Goal: Answer question/provide support

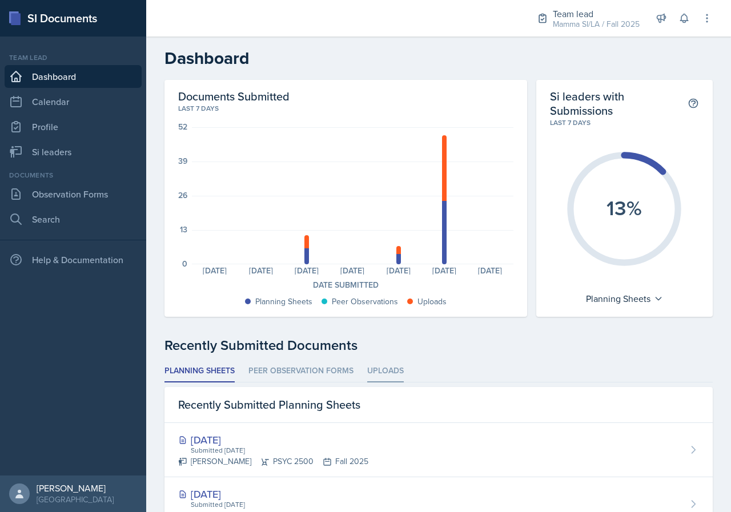
click at [394, 379] on li "Uploads" at bounding box center [385, 371] width 37 height 22
click at [74, 167] on nav "Team lead Dashboard Calendar Profile Si leaders Documents Observation Forms Sea…" at bounding box center [73, 256] width 146 height 439
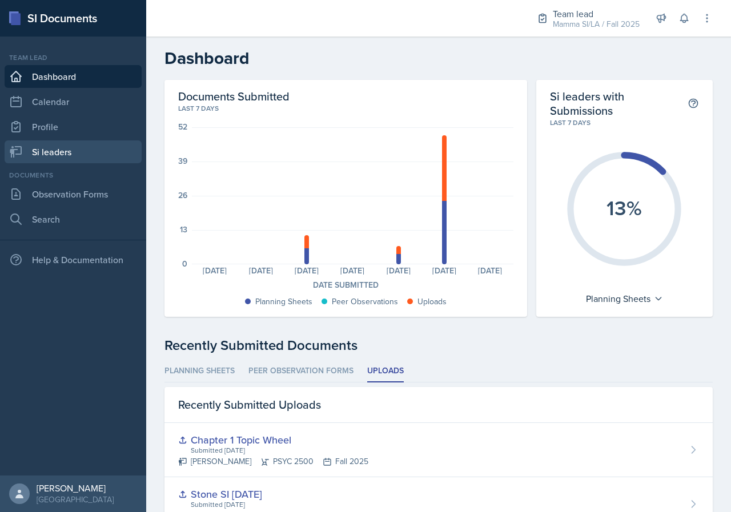
click at [67, 156] on link "Si leaders" at bounding box center [73, 151] width 137 height 23
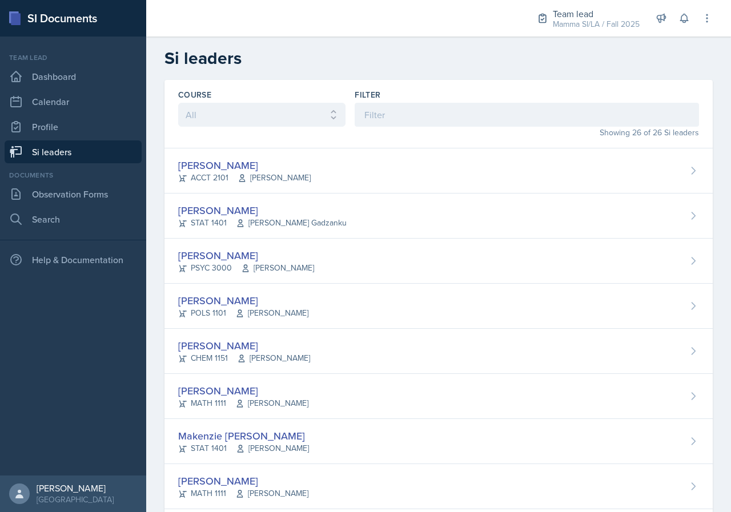
click at [73, 157] on link "Si leaders" at bounding box center [73, 151] width 137 height 23
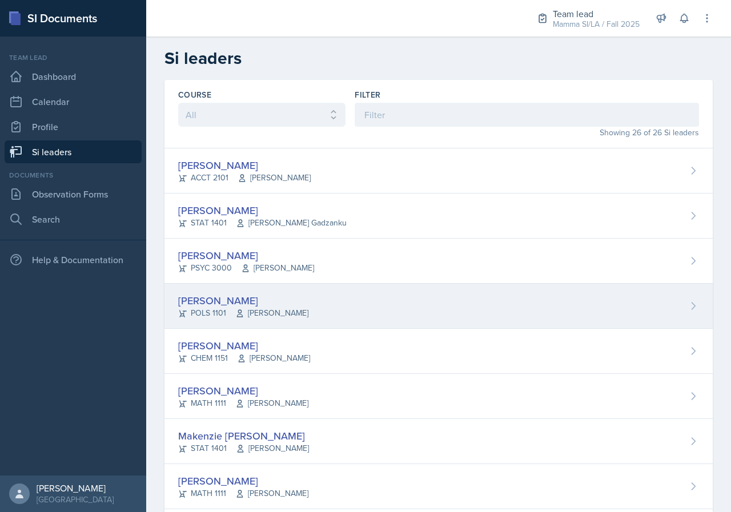
click at [277, 307] on div "[PERSON_NAME]" at bounding box center [243, 300] width 130 height 15
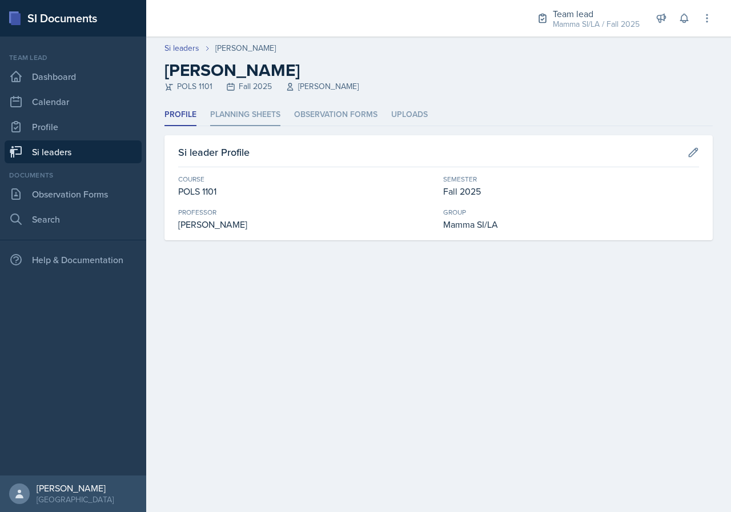
click at [268, 113] on li "Planning Sheets" at bounding box center [245, 115] width 70 height 22
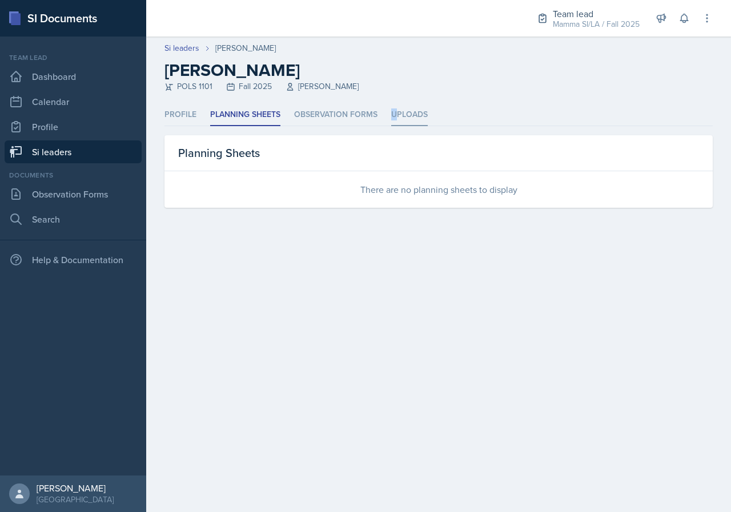
click at [393, 119] on ul "Profile Planning Sheets Observation Forms Uploads" at bounding box center [438, 115] width 548 height 22
click at [174, 106] on li "Profile" at bounding box center [180, 115] width 32 height 22
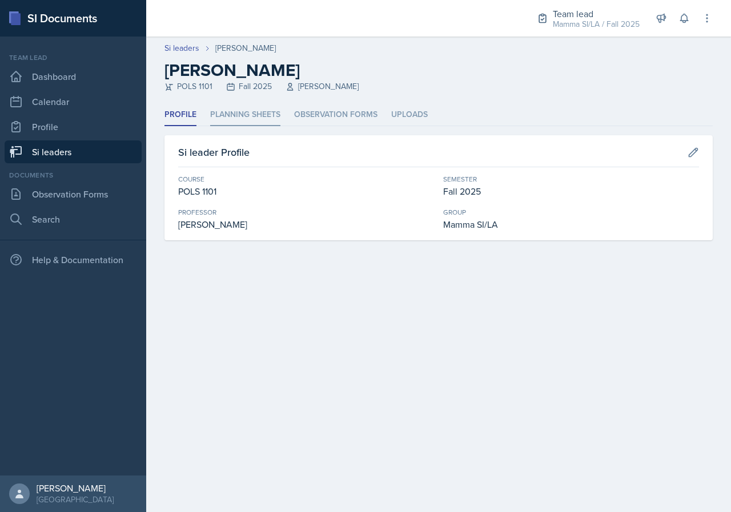
click at [249, 114] on li "Planning Sheets" at bounding box center [245, 115] width 70 height 22
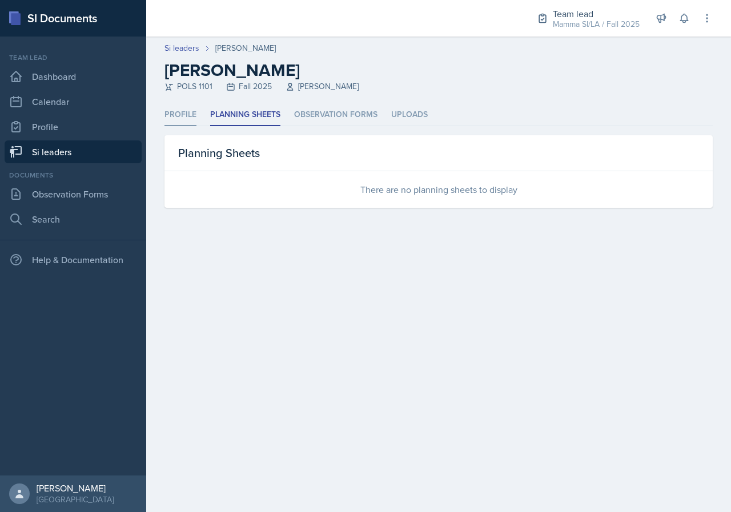
click at [164, 110] on li "Profile" at bounding box center [180, 115] width 32 height 22
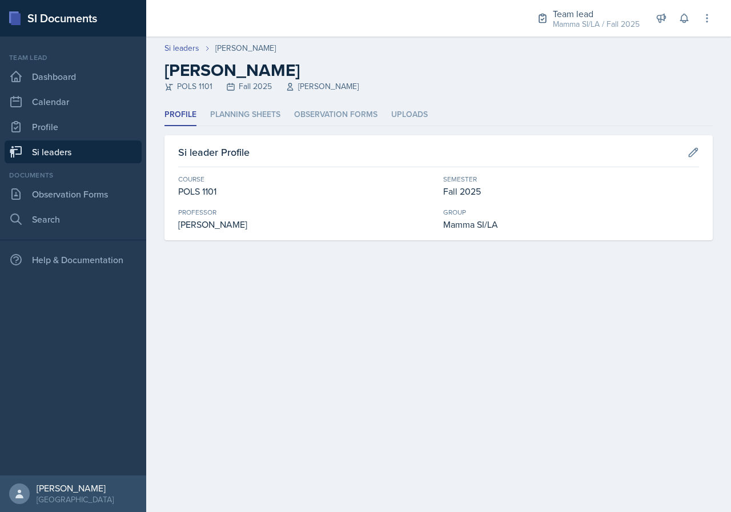
click at [207, 111] on ul "Profile Planning Sheets Observation Forms Uploads" at bounding box center [438, 115] width 548 height 22
click at [220, 116] on li "Planning Sheets" at bounding box center [245, 115] width 70 height 22
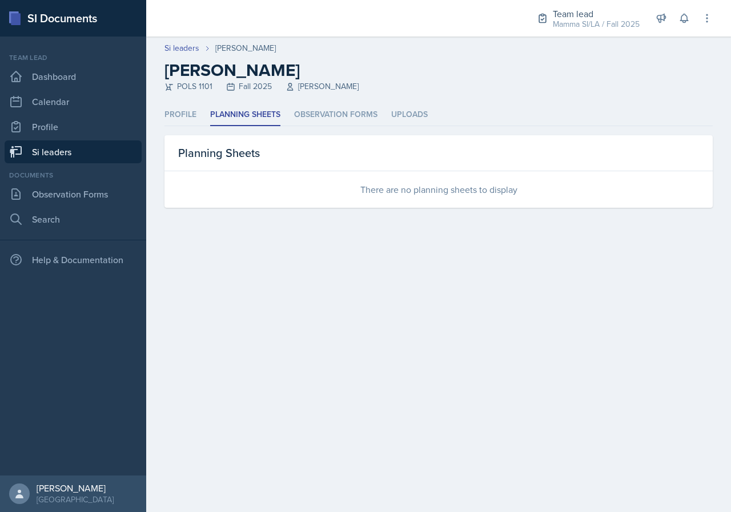
click at [86, 155] on link "Si leaders" at bounding box center [73, 151] width 137 height 23
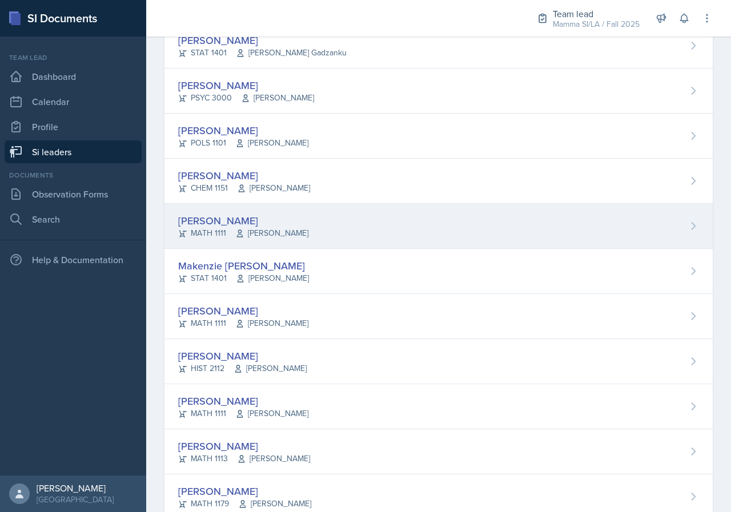
scroll to position [171, 0]
click at [337, 222] on div "[PERSON_NAME] MATH 1111 [PERSON_NAME]" at bounding box center [438, 225] width 548 height 45
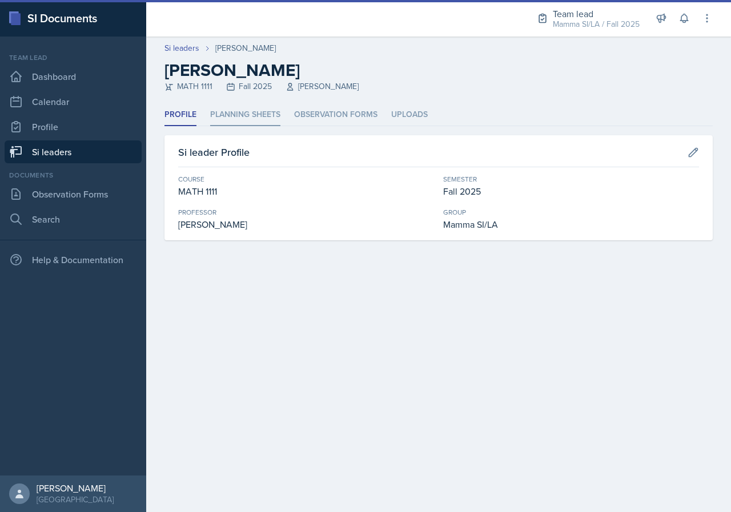
click at [235, 115] on li "Planning Sheets" at bounding box center [245, 115] width 70 height 22
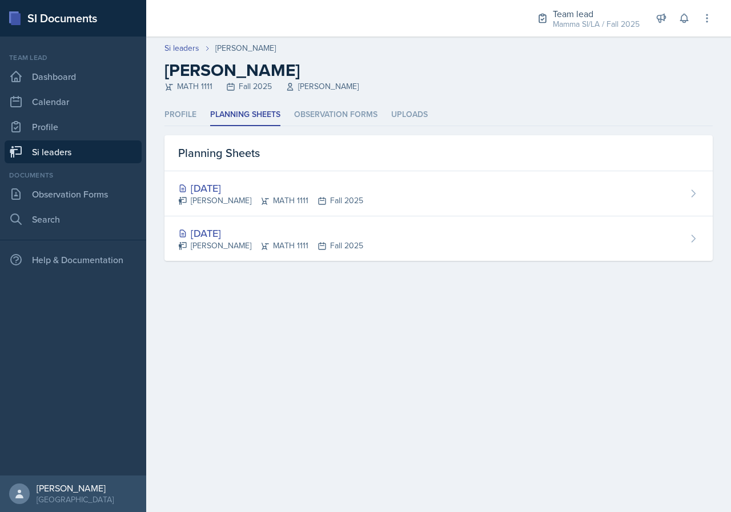
click at [59, 158] on link "Si leaders" at bounding box center [73, 151] width 137 height 23
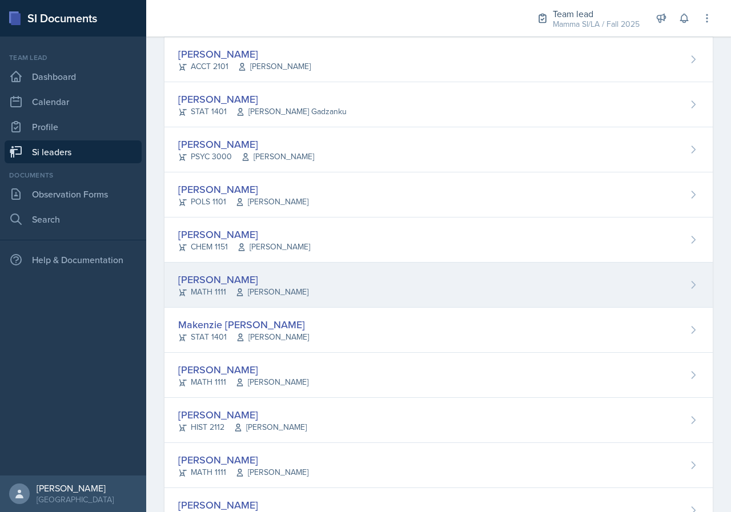
scroll to position [114, 0]
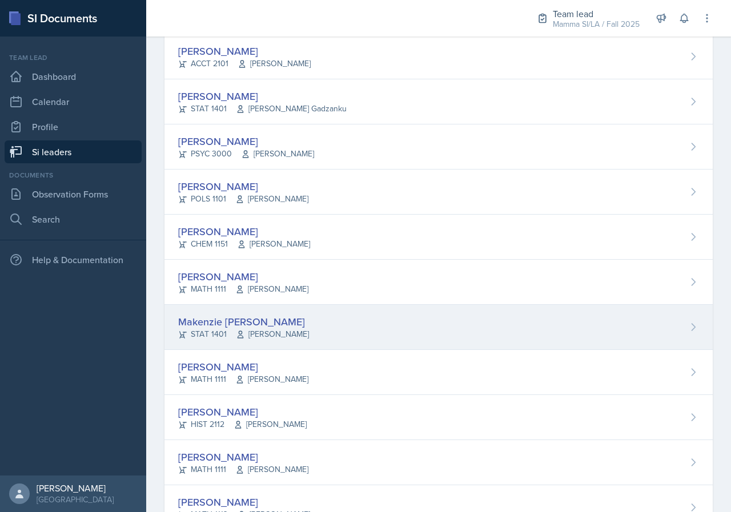
click at [295, 329] on div "Makenzie [PERSON_NAME] STAT 1401 [PERSON_NAME]" at bounding box center [438, 327] width 548 height 45
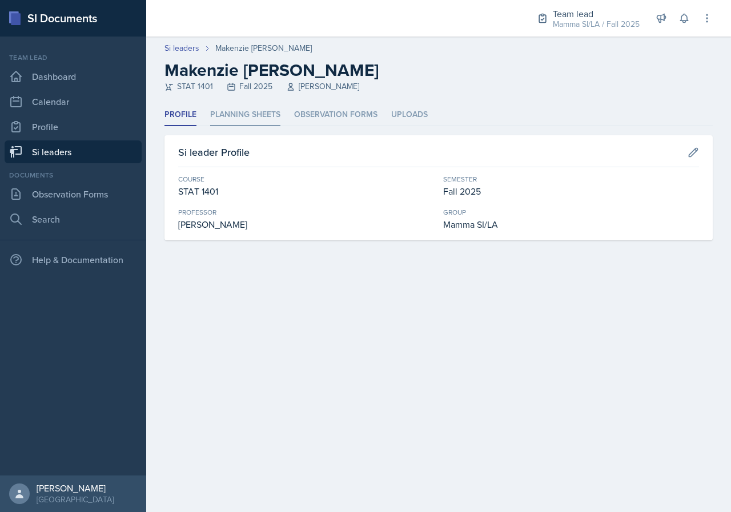
click at [250, 110] on li "Planning Sheets" at bounding box center [245, 115] width 70 height 22
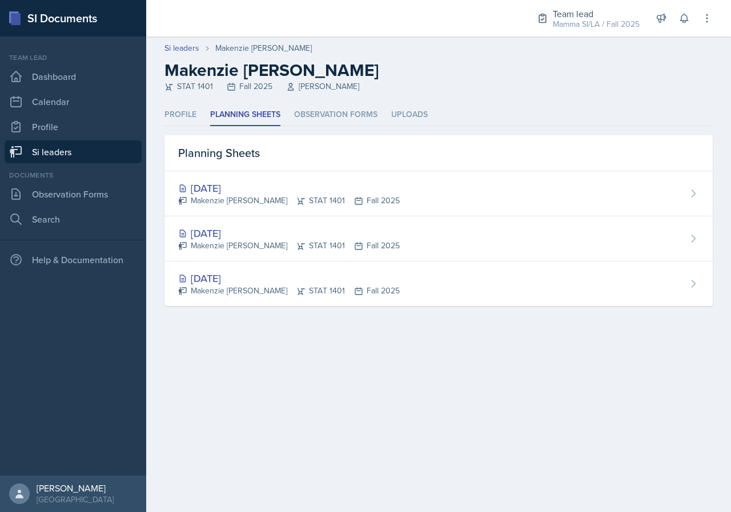
click at [67, 151] on link "Si leaders" at bounding box center [73, 151] width 137 height 23
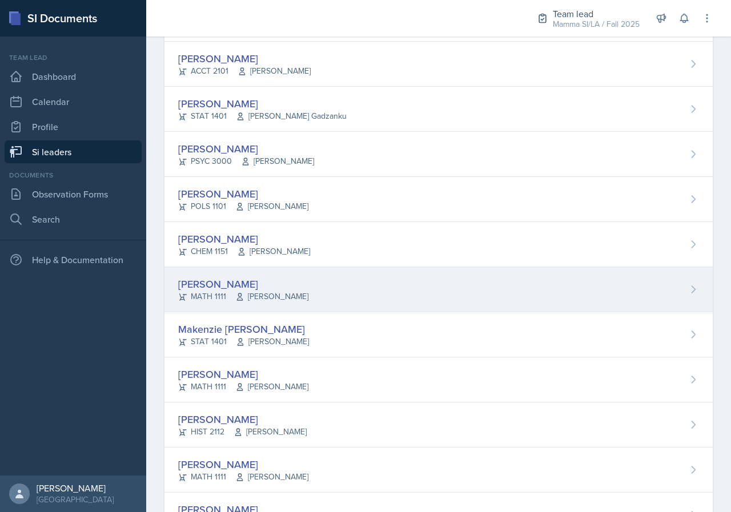
scroll to position [171, 0]
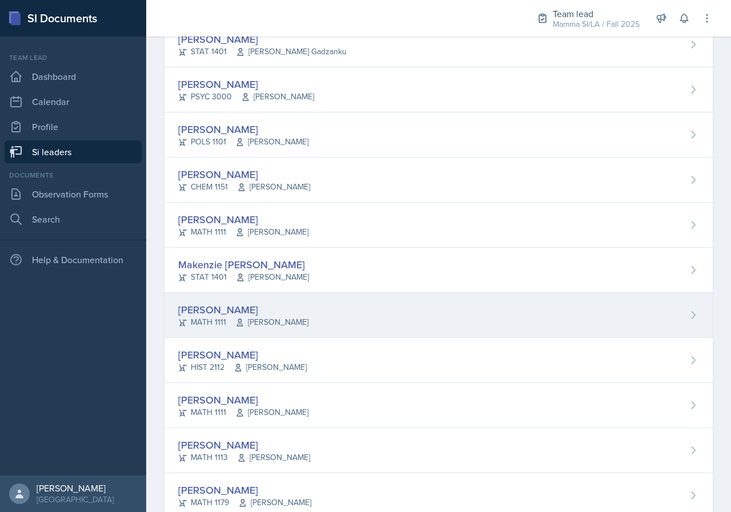
click at [311, 309] on div "[PERSON_NAME] MATH 1111 [PERSON_NAME]" at bounding box center [438, 315] width 548 height 45
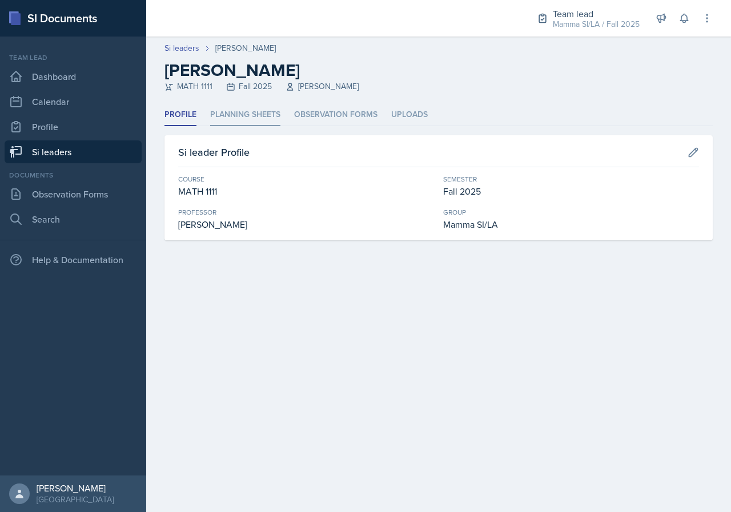
click at [257, 111] on li "Planning Sheets" at bounding box center [245, 115] width 70 height 22
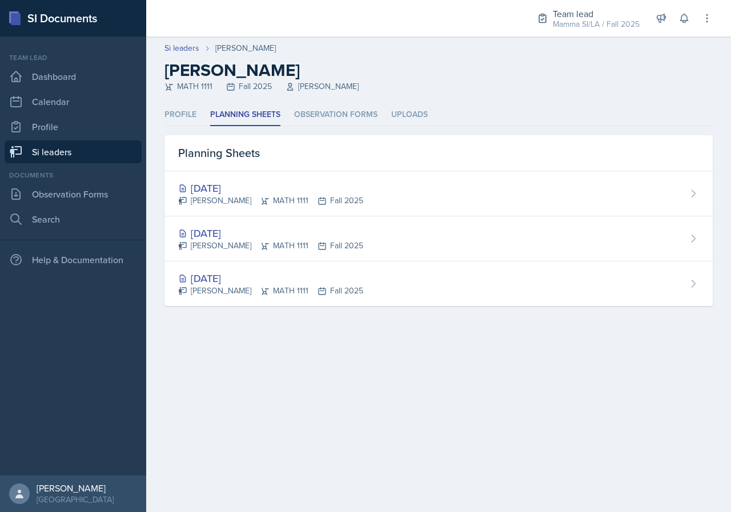
click at [68, 154] on link "Si leaders" at bounding box center [73, 151] width 137 height 23
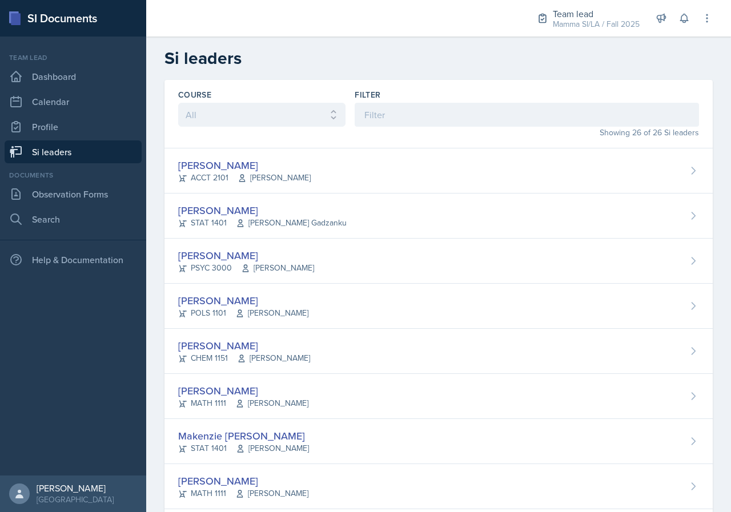
click at [83, 151] on link "Si leaders" at bounding box center [73, 151] width 137 height 23
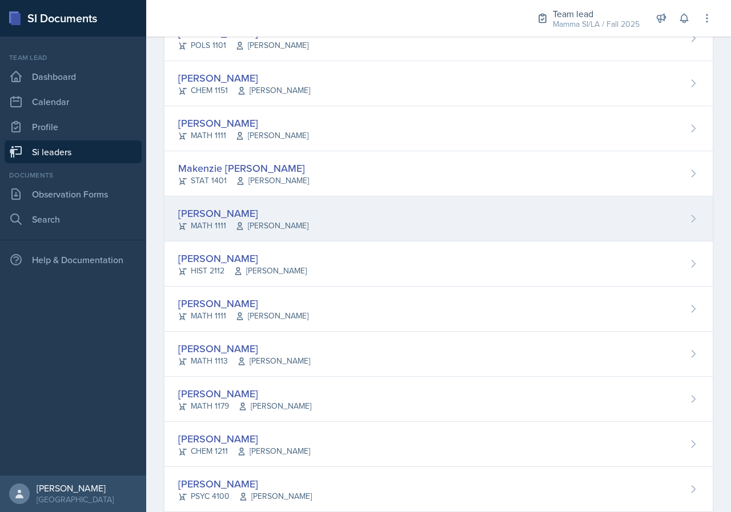
scroll to position [285, 0]
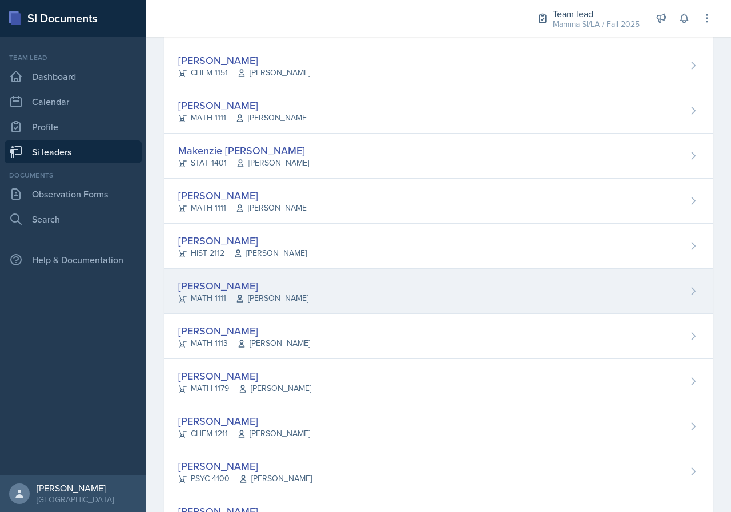
click at [261, 289] on div "[PERSON_NAME]" at bounding box center [243, 285] width 130 height 15
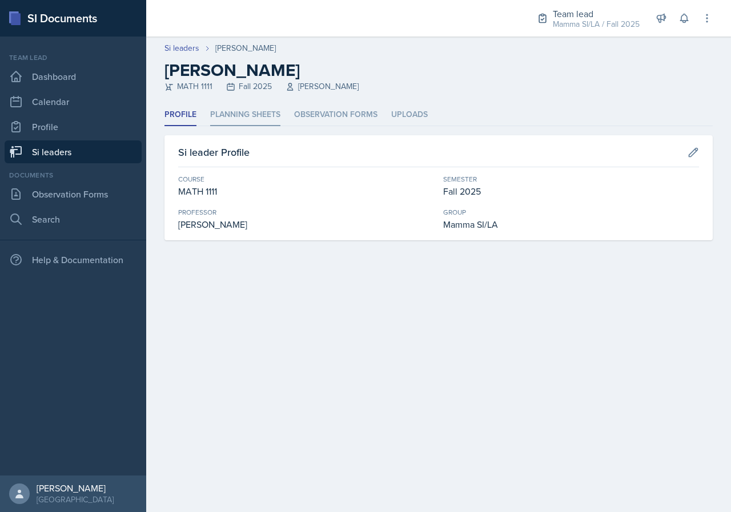
click at [240, 118] on li "Planning Sheets" at bounding box center [245, 115] width 70 height 22
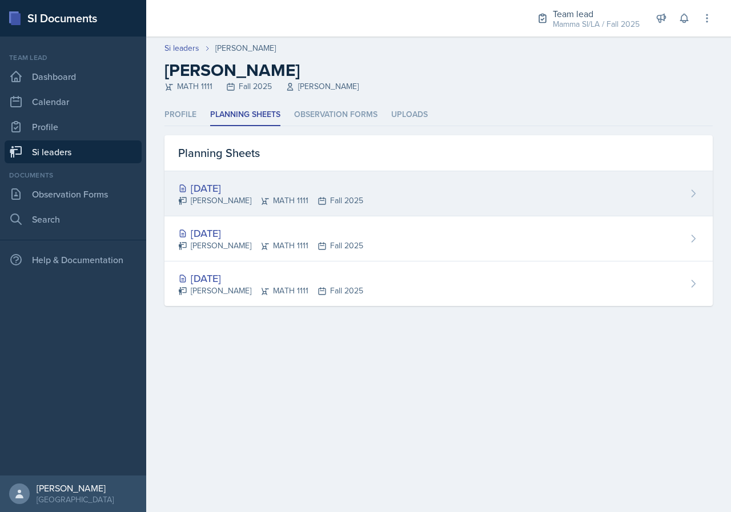
click at [293, 205] on div "[PERSON_NAME] MATH 1111 Fall 2025" at bounding box center [270, 201] width 185 height 12
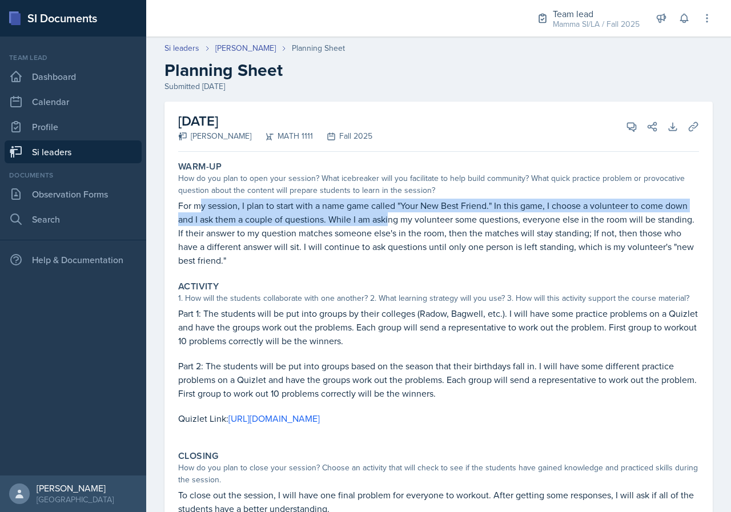
drag, startPoint x: 211, startPoint y: 204, endPoint x: 414, endPoint y: 214, distance: 204.1
click at [400, 214] on p "For my session, I plan to start with a name game called "Your New Best Friend."…" at bounding box center [438, 233] width 521 height 69
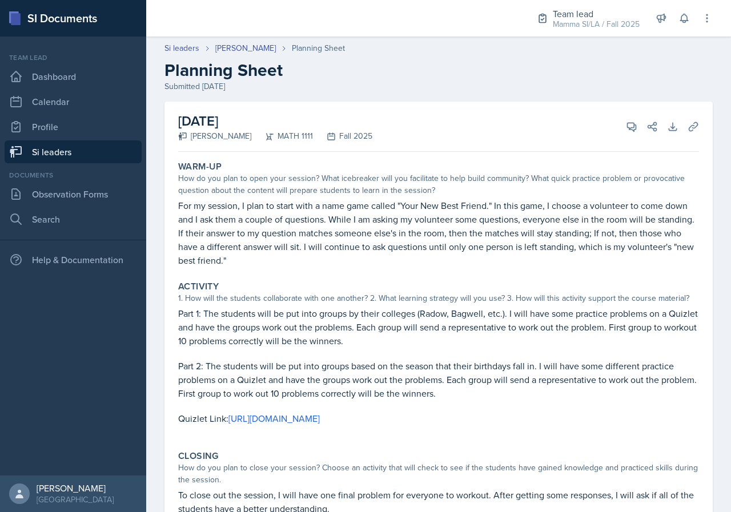
click at [414, 214] on p "For my session, I plan to start with a name game called "Your New Best Friend."…" at bounding box center [438, 233] width 521 height 69
drag, startPoint x: 380, startPoint y: 210, endPoint x: 418, endPoint y: 210, distance: 38.8
click at [399, 210] on p "For my session, I plan to start with a name game called "Your New Best Friend."…" at bounding box center [438, 233] width 521 height 69
click at [418, 210] on p "For my session, I plan to start with a name game called "Your New Best Friend."…" at bounding box center [438, 233] width 521 height 69
click at [234, 45] on link "[PERSON_NAME]" at bounding box center [245, 48] width 61 height 12
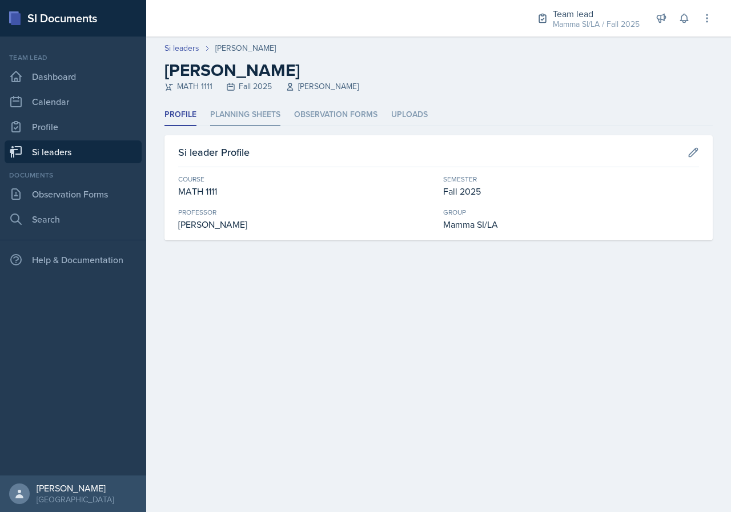
click at [265, 118] on li "Planning Sheets" at bounding box center [245, 115] width 70 height 22
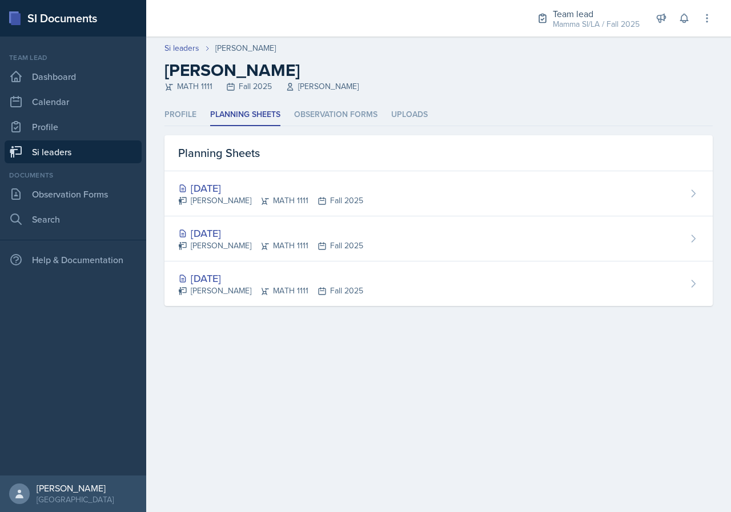
click at [450, 397] on main "Si leaders [PERSON_NAME] [PERSON_NAME] MATH 1111 Fall 2025 [PERSON_NAME] Profil…" at bounding box center [438, 275] width 585 height 476
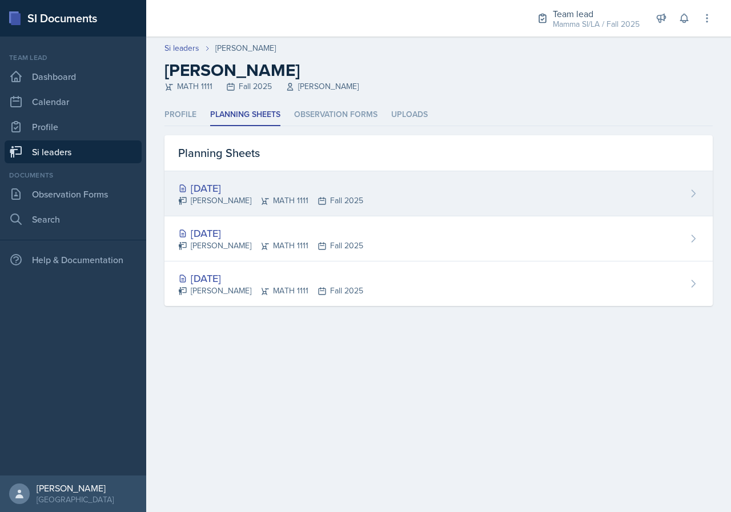
click at [359, 183] on div "[DATE] [PERSON_NAME] MATH 1111 Fall 2025" at bounding box center [438, 193] width 548 height 45
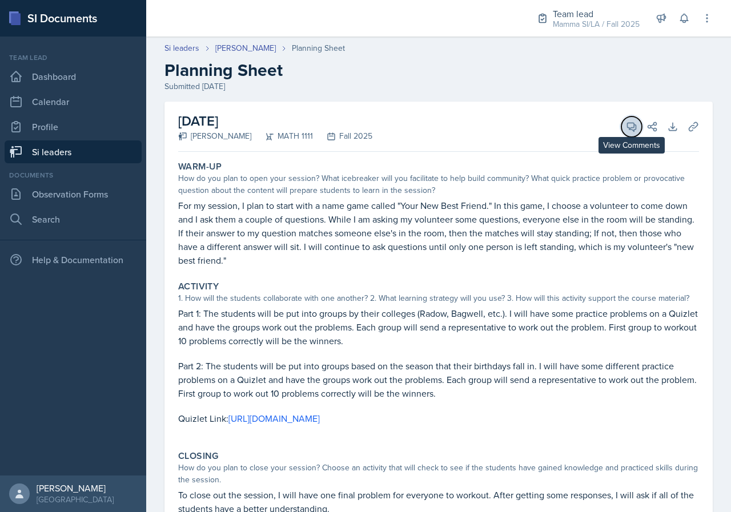
click at [626, 128] on icon at bounding box center [631, 126] width 11 height 11
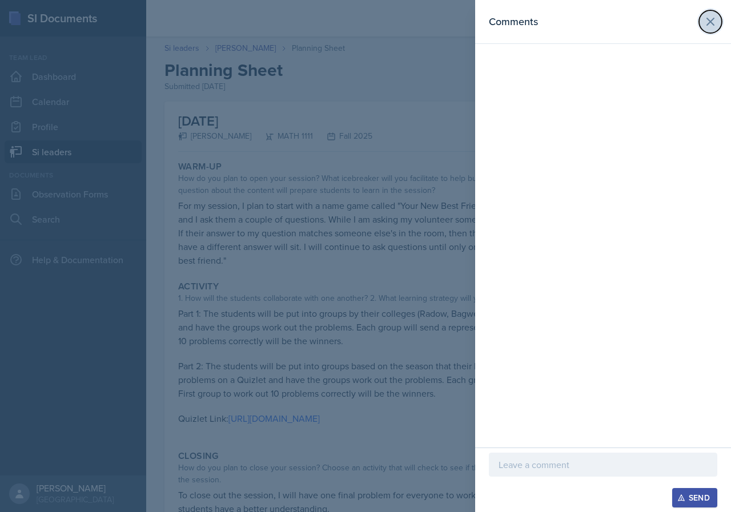
click at [715, 22] on icon at bounding box center [710, 22] width 14 height 14
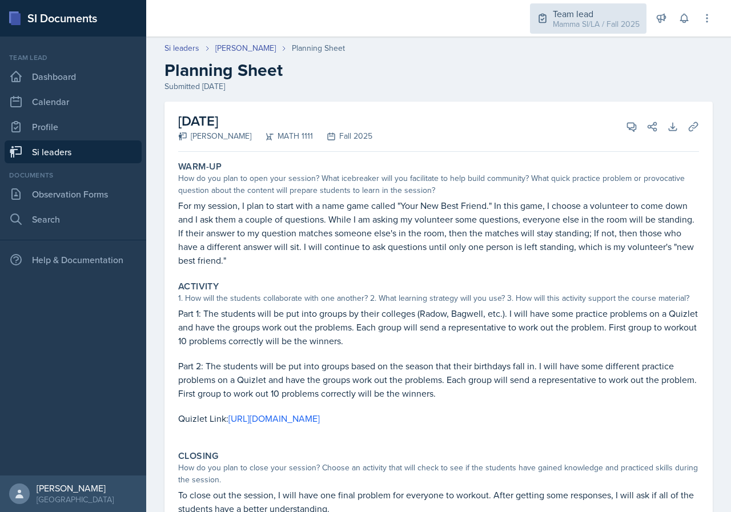
click at [579, 22] on div "Mamma SI/LA / Fall 2025" at bounding box center [596, 24] width 87 height 12
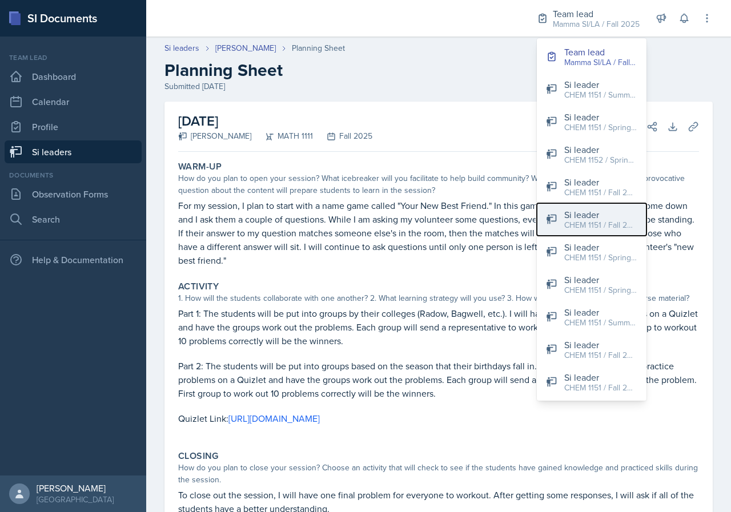
click at [626, 218] on div "Si leader" at bounding box center [600, 215] width 73 height 14
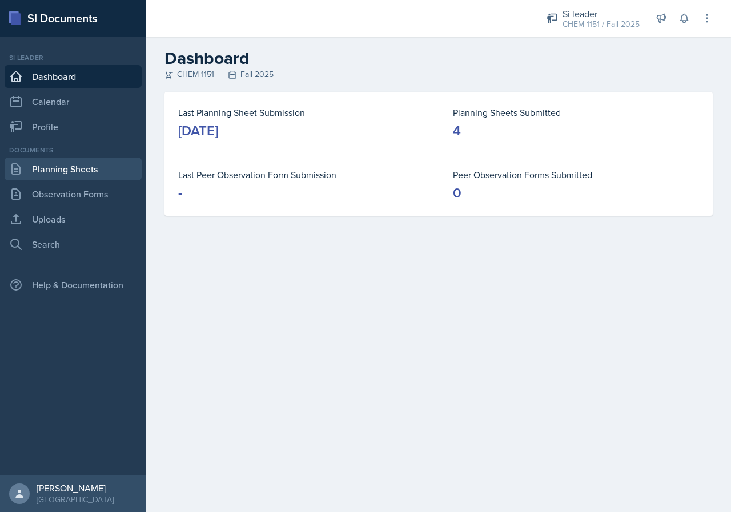
click at [65, 163] on link "Planning Sheets" at bounding box center [73, 169] width 137 height 23
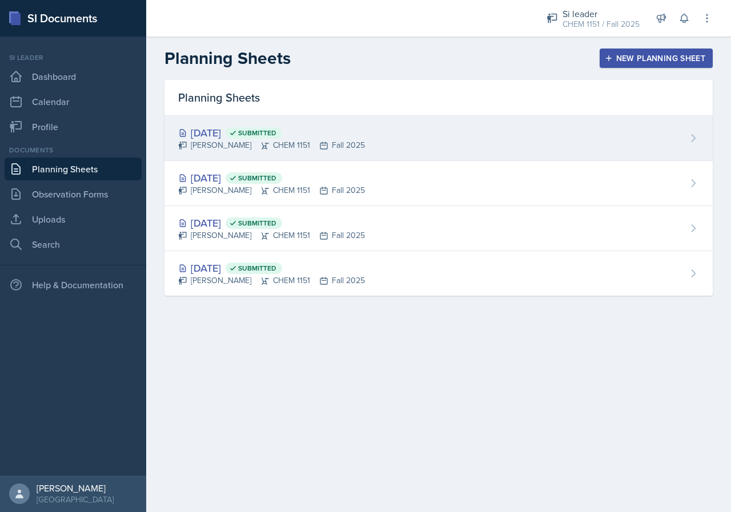
click at [328, 132] on div "[DATE] Submitted" at bounding box center [271, 132] width 187 height 15
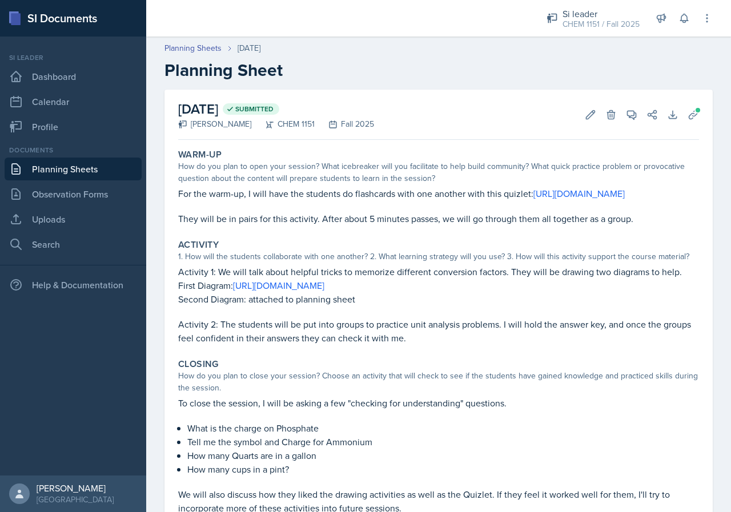
click at [91, 169] on link "Planning Sheets" at bounding box center [73, 169] width 137 height 23
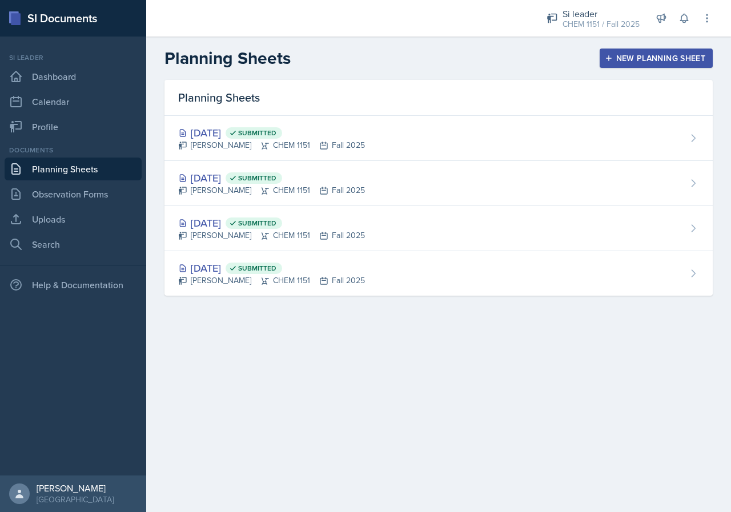
click at [107, 172] on link "Planning Sheets" at bounding box center [73, 169] width 137 height 23
click at [110, 171] on link "Planning Sheets" at bounding box center [73, 169] width 137 height 23
click at [619, 22] on div "CHEM 1151 / Fall 2025" at bounding box center [600, 24] width 77 height 12
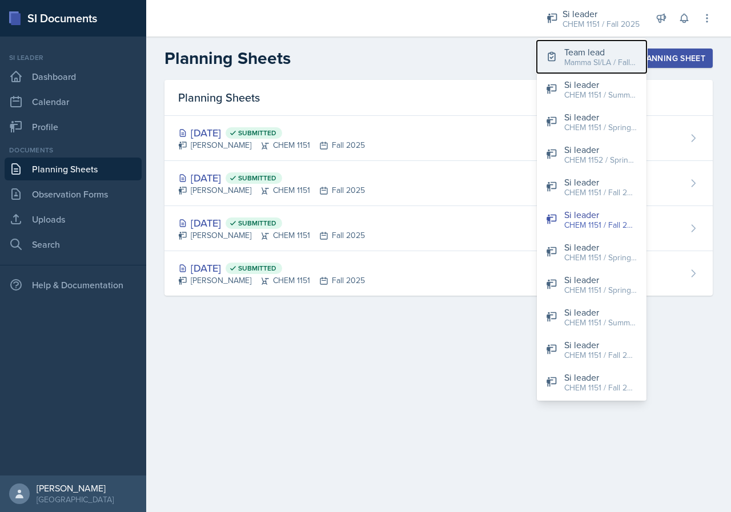
click at [605, 53] on div "Team lead" at bounding box center [600, 52] width 73 height 14
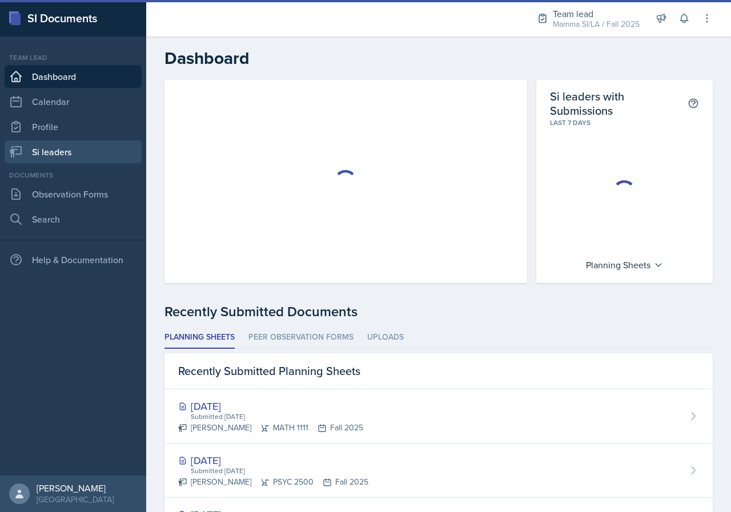
click at [90, 142] on link "Si leaders" at bounding box center [73, 151] width 137 height 23
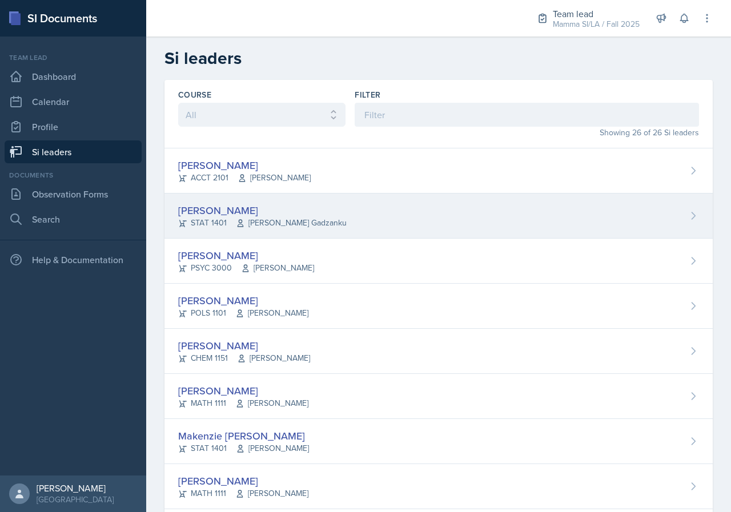
click at [346, 217] on div "[PERSON_NAME] STAT 1401 [PERSON_NAME] Gadzanku" at bounding box center [438, 216] width 548 height 45
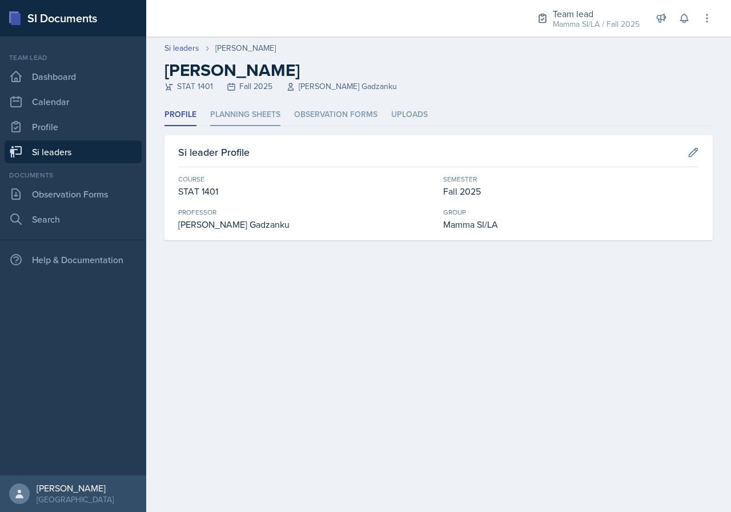
click at [252, 106] on li "Planning Sheets" at bounding box center [245, 115] width 70 height 22
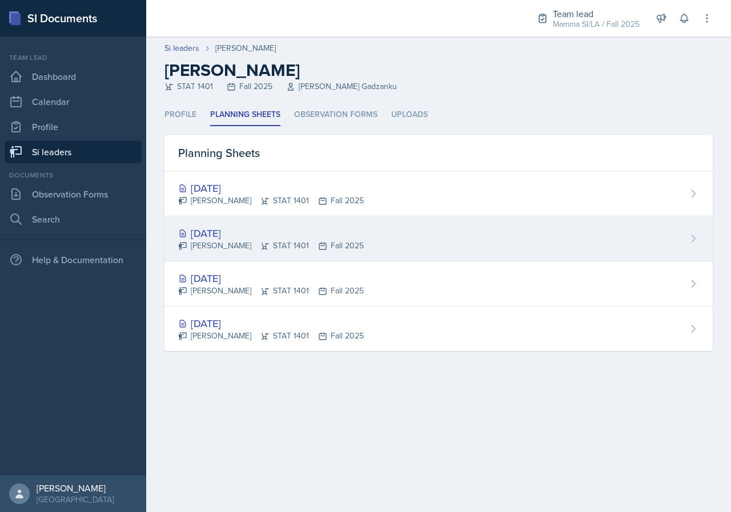
click at [346, 241] on div "[DATE] [PERSON_NAME] STAT 1401 Fall 2025" at bounding box center [438, 238] width 548 height 45
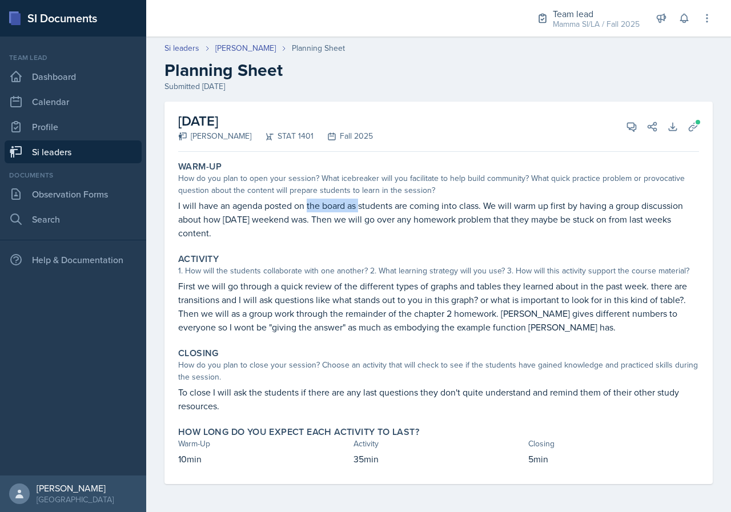
drag, startPoint x: 323, startPoint y: 211, endPoint x: 394, endPoint y: 211, distance: 71.4
click at [379, 211] on p "I will have an agenda posted on the board as students are coming into class. We…" at bounding box center [438, 219] width 521 height 41
click at [394, 211] on p "I will have an agenda posted on the board as students are coming into class. We…" at bounding box center [438, 219] width 521 height 41
click at [630, 123] on icon at bounding box center [631, 126] width 11 height 11
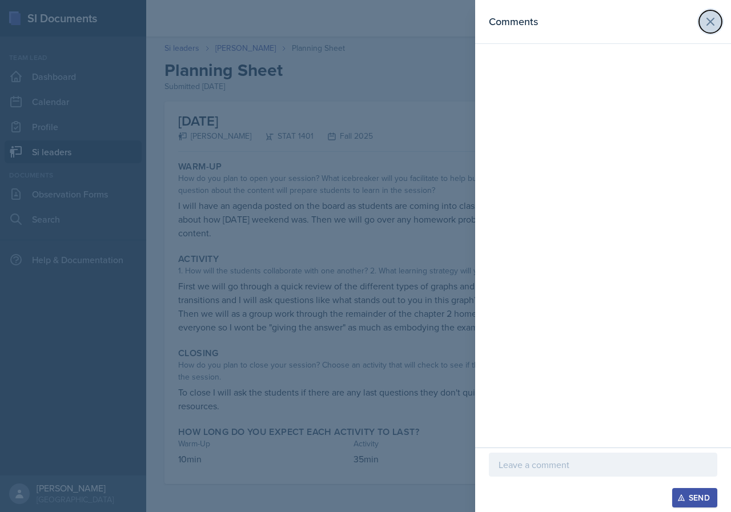
click at [711, 23] on icon at bounding box center [710, 22] width 14 height 14
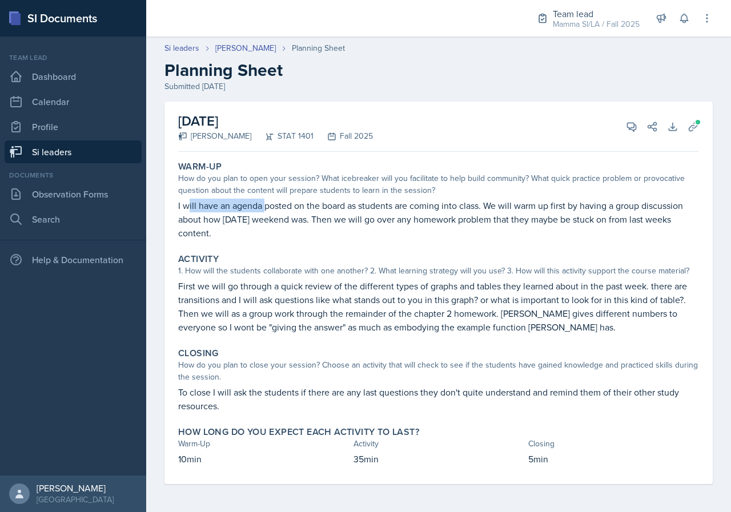
drag, startPoint x: 230, startPoint y: 202, endPoint x: 267, endPoint y: 202, distance: 36.5
click at [267, 202] on p "I will have an agenda posted on the board as students are coming into class. We…" at bounding box center [438, 219] width 521 height 41
drag, startPoint x: 463, startPoint y: 207, endPoint x: 528, endPoint y: 208, distance: 65.1
click at [514, 208] on p "I will have an agenda posted on the board as students are coming into class. We…" at bounding box center [438, 219] width 521 height 41
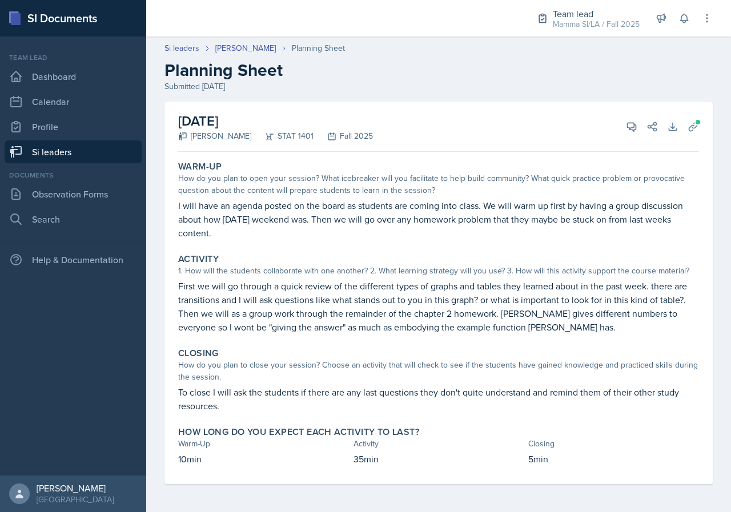
click at [528, 208] on p "I will have an agenda posted on the board as students are coming into class. We…" at bounding box center [438, 219] width 521 height 41
drag, startPoint x: 521, startPoint y: 208, endPoint x: 543, endPoint y: 209, distance: 21.7
click at [540, 209] on p "I will have an agenda posted on the board as students are coming into class. We…" at bounding box center [438, 219] width 521 height 41
click at [548, 209] on p "I will have an agenda posted on the board as students are coming into class. We…" at bounding box center [438, 219] width 521 height 41
drag, startPoint x: 537, startPoint y: 208, endPoint x: 566, endPoint y: 208, distance: 29.1
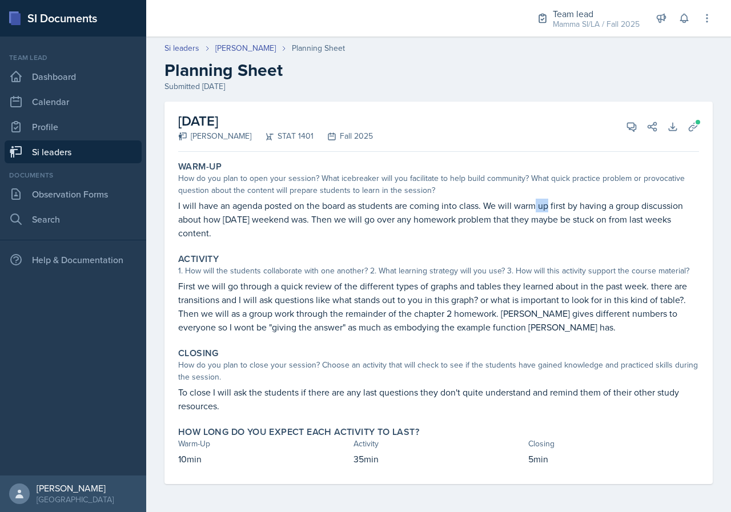
click at [557, 208] on p "I will have an agenda posted on the board as students are coming into class. We…" at bounding box center [438, 219] width 521 height 41
click at [566, 208] on p "I will have an agenda posted on the board as students are coming into class. We…" at bounding box center [438, 219] width 521 height 41
drag, startPoint x: 253, startPoint y: 222, endPoint x: 303, endPoint y: 217, distance: 49.9
click at [296, 218] on p "I will have an agenda posted on the board as students are coming into class. We…" at bounding box center [438, 219] width 521 height 41
click at [305, 217] on p "I will have an agenda posted on the board as students are coming into class. We…" at bounding box center [438, 219] width 521 height 41
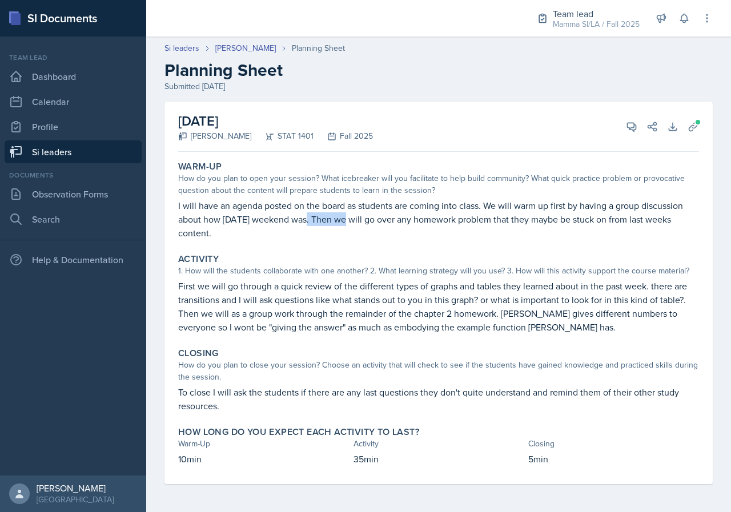
click at [346, 217] on p "I will have an agenda posted on the board as students are coming into class. We…" at bounding box center [438, 219] width 521 height 41
click at [350, 217] on p "I will have an agenda posted on the board as students are coming into class. We…" at bounding box center [438, 219] width 521 height 41
drag, startPoint x: 323, startPoint y: 215, endPoint x: 351, endPoint y: 216, distance: 28.6
click at [349, 216] on p "I will have an agenda posted on the board as students are coming into class. We…" at bounding box center [438, 219] width 521 height 41
click at [352, 216] on p "I will have an agenda posted on the board as students are coming into class. We…" at bounding box center [438, 219] width 521 height 41
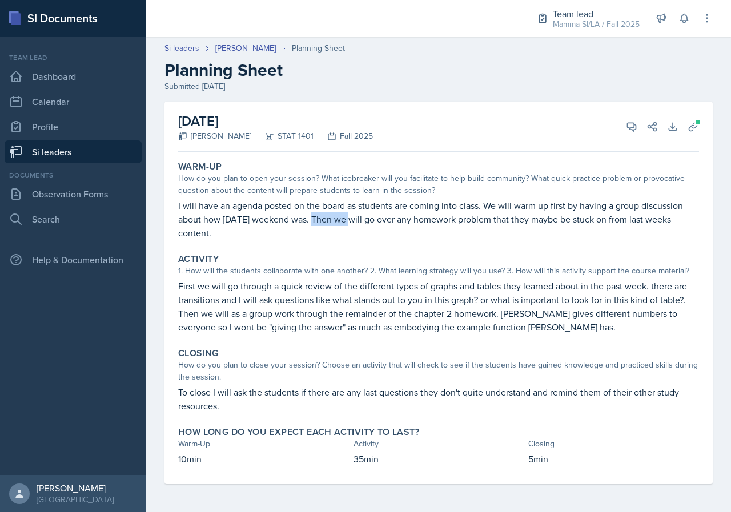
drag, startPoint x: 312, startPoint y: 219, endPoint x: 352, endPoint y: 218, distance: 40.0
click at [352, 218] on p "I will have an agenda posted on the board as students are coming into class. We…" at bounding box center [438, 219] width 521 height 41
drag, startPoint x: 301, startPoint y: 215, endPoint x: 328, endPoint y: 215, distance: 27.4
click at [328, 215] on p "I will have an agenda posted on the board as students are coming into class. We…" at bounding box center [438, 219] width 521 height 41
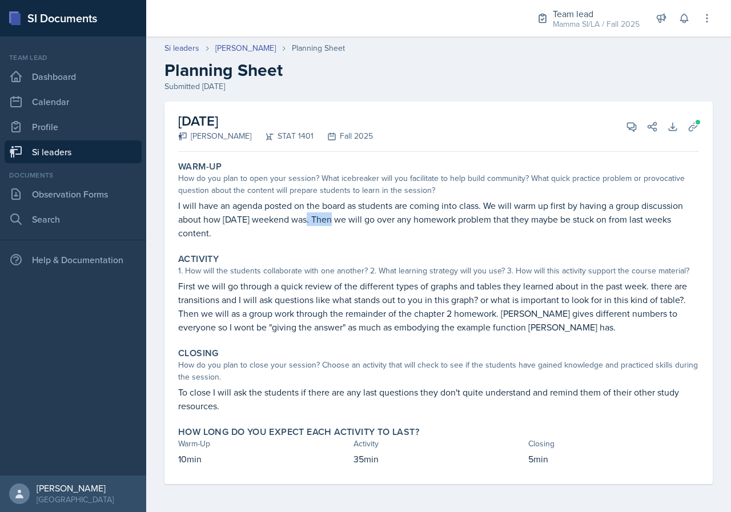
click at [328, 215] on p "I will have an agenda posted on the board as students are coming into class. We…" at bounding box center [438, 219] width 521 height 41
drag, startPoint x: 323, startPoint y: 215, endPoint x: 362, endPoint y: 218, distance: 38.9
click at [361, 218] on p "I will have an agenda posted on the board as students are coming into class. We…" at bounding box center [438, 219] width 521 height 41
click at [362, 218] on p "I will have an agenda posted on the board as students are coming into class. We…" at bounding box center [438, 219] width 521 height 41
drag, startPoint x: 341, startPoint y: 218, endPoint x: 388, endPoint y: 219, distance: 47.4
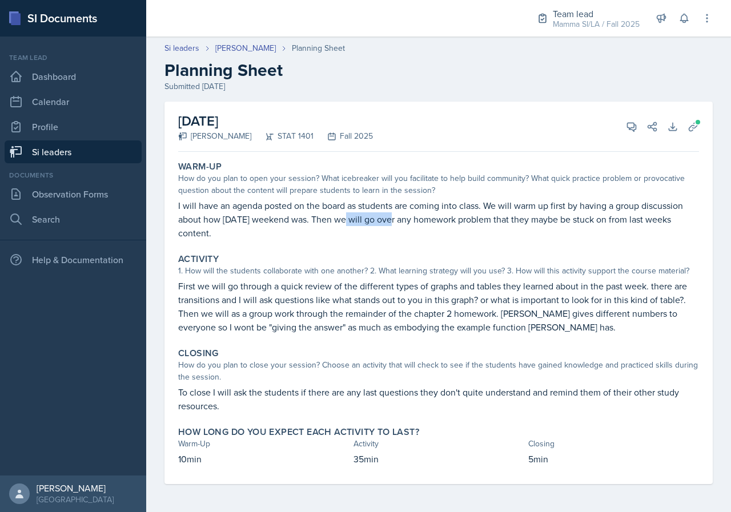
click at [388, 219] on p "I will have an agenda posted on the board as students are coming into class. We…" at bounding box center [438, 219] width 521 height 41
drag, startPoint x: 320, startPoint y: 289, endPoint x: 355, endPoint y: 288, distance: 35.4
click at [355, 288] on p "First we will go through a quick review of the different types of graphs and ta…" at bounding box center [438, 306] width 521 height 55
click at [397, 290] on p "First we will go through a quick review of the different types of graphs and ta…" at bounding box center [438, 306] width 521 height 55
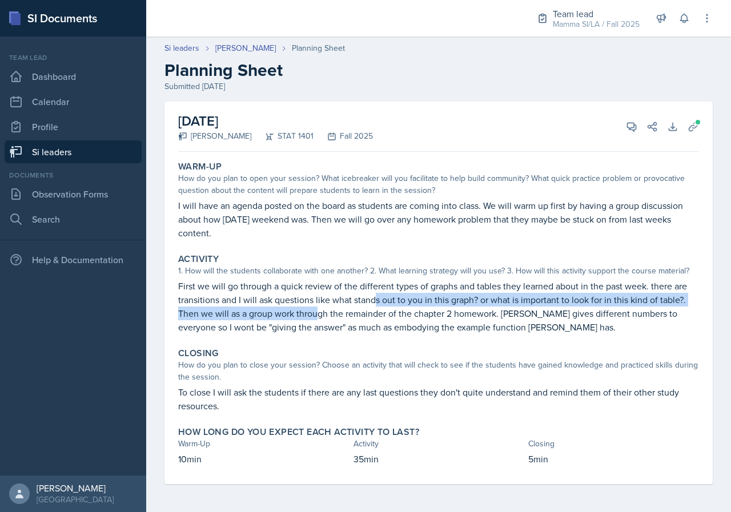
drag, startPoint x: 330, startPoint y: 304, endPoint x: 376, endPoint y: 303, distance: 45.7
click at [376, 303] on p "First we will go through a quick review of the different types of graphs and ta…" at bounding box center [438, 306] width 521 height 55
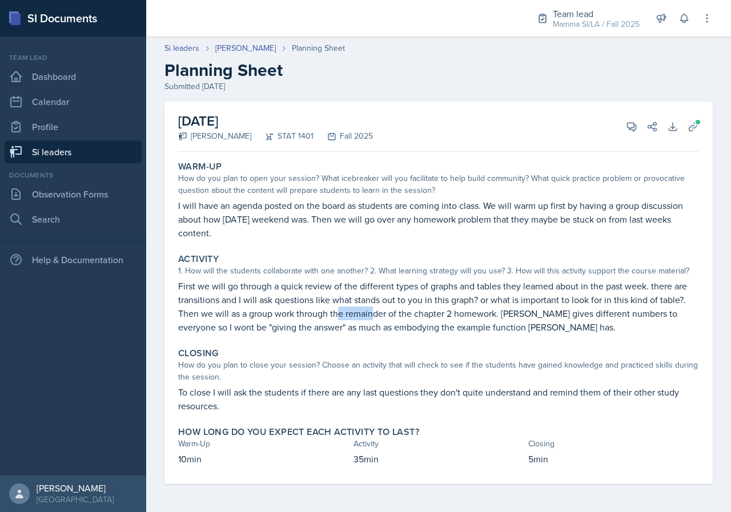
drag, startPoint x: 372, startPoint y: 316, endPoint x: 401, endPoint y: 315, distance: 29.7
click at [383, 315] on p "First we will go through a quick review of the different types of graphs and ta…" at bounding box center [438, 306] width 521 height 55
click at [401, 315] on p "First we will go through a quick review of the different types of graphs and ta…" at bounding box center [438, 306] width 521 height 55
drag, startPoint x: 577, startPoint y: 314, endPoint x: 601, endPoint y: 314, distance: 23.4
click at [601, 314] on p "First we will go through a quick review of the different types of graphs and ta…" at bounding box center [438, 306] width 521 height 55
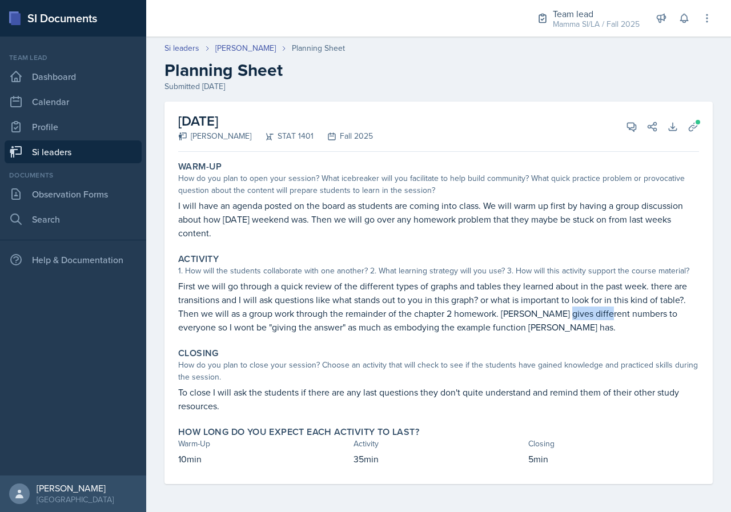
click at [601, 314] on p "First we will go through a quick review of the different types of graphs and ta…" at bounding box center [438, 306] width 521 height 55
drag, startPoint x: 528, startPoint y: 316, endPoint x: 546, endPoint y: 316, distance: 18.3
click at [546, 316] on p "First we will go through a quick review of the different types of graphs and ta…" at bounding box center [438, 306] width 521 height 55
drag, startPoint x: 449, startPoint y: 321, endPoint x: 460, endPoint y: 320, distance: 10.9
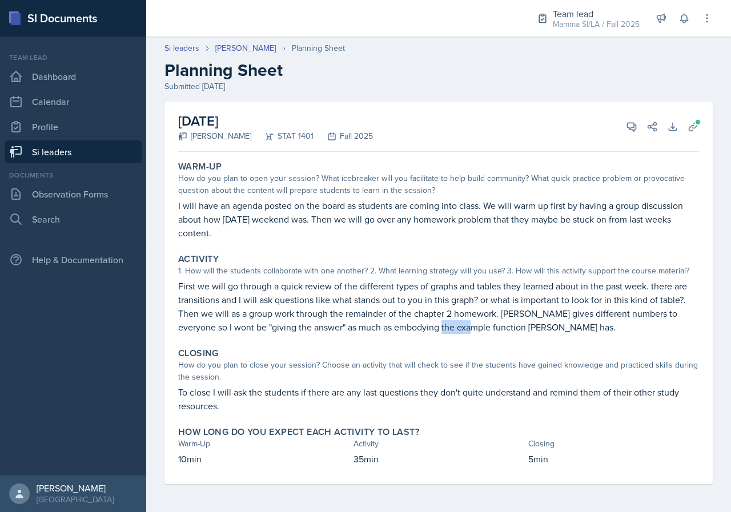
click at [460, 320] on p "First we will go through a quick review of the different types of graphs and ta…" at bounding box center [438, 306] width 521 height 55
click at [469, 320] on p "First we will go through a quick review of the different types of graphs and ta…" at bounding box center [438, 306] width 521 height 55
click at [627, 134] on button "View Comments" at bounding box center [631, 126] width 21 height 21
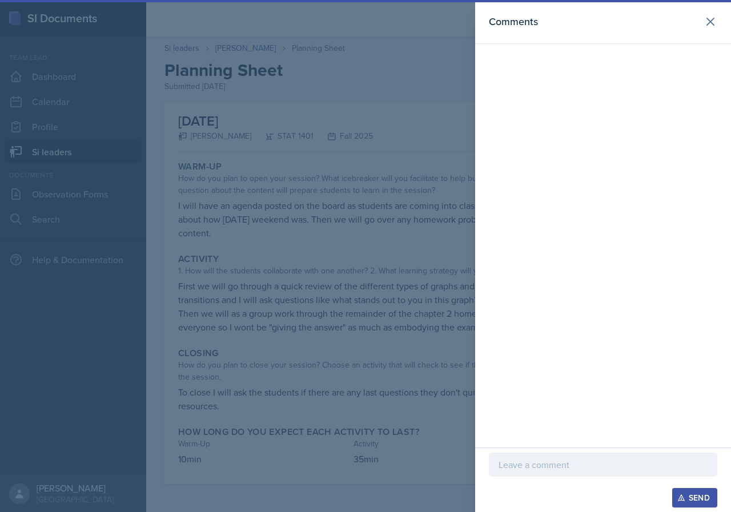
click at [586, 473] on div at bounding box center [603, 465] width 228 height 24
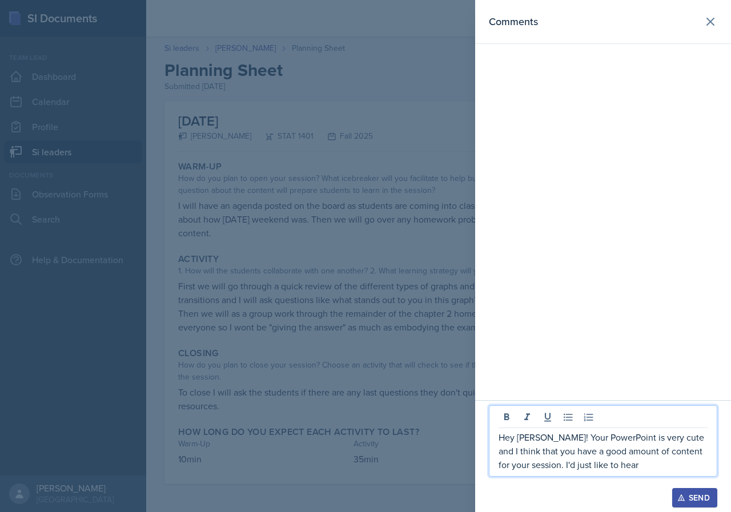
click at [627, 469] on p "Hey [PERSON_NAME]! Your PowerPoint is very cute and I think that you have a goo…" at bounding box center [602, 450] width 209 height 41
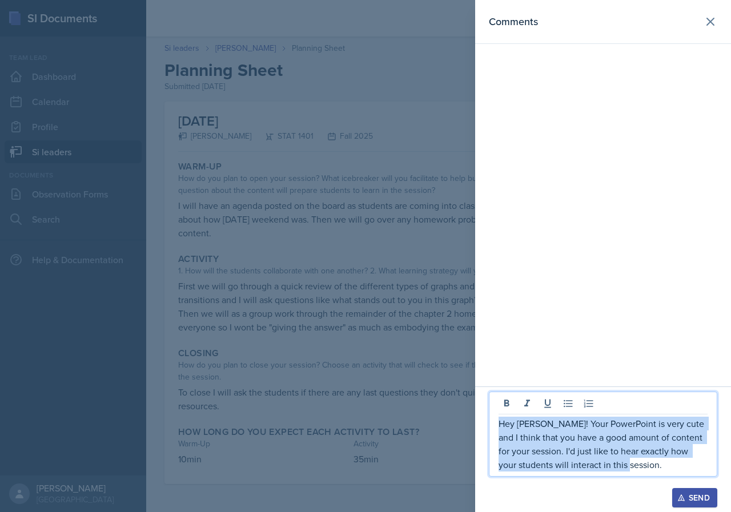
drag, startPoint x: 655, startPoint y: 462, endPoint x: 487, endPoint y: 420, distance: 173.0
click at [487, 420] on div "Hey [PERSON_NAME]! Your PowerPoint is very cute and I think that you have a goo…" at bounding box center [603, 450] width 256 height 126
copy p "Hey [PERSON_NAME]! Your PowerPoint is very cute and I think that you have a goo…"
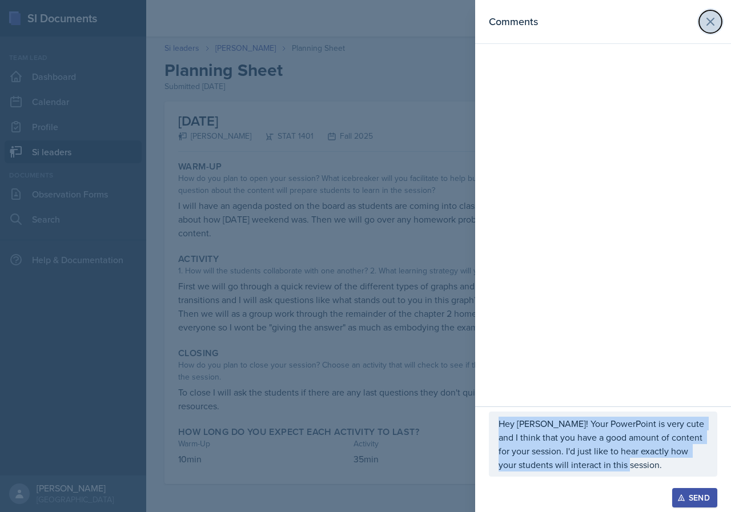
click at [706, 20] on icon at bounding box center [710, 22] width 14 height 14
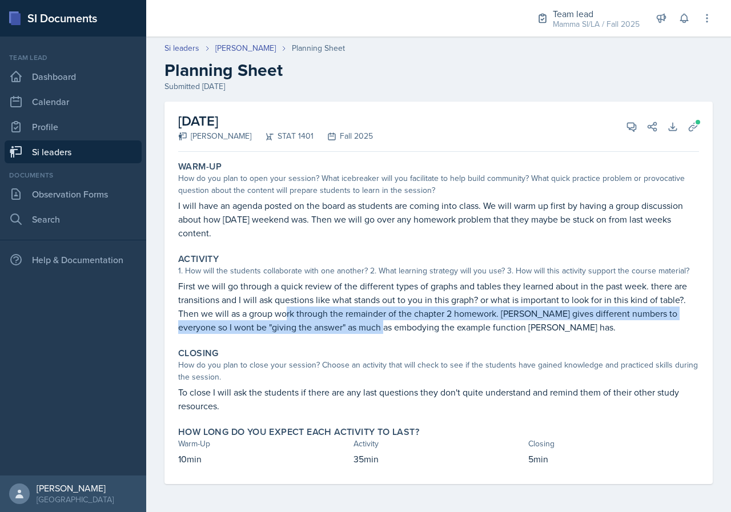
drag, startPoint x: 350, startPoint y: 319, endPoint x: 364, endPoint y: 321, distance: 14.4
click at [364, 321] on p "First we will go through a quick review of the different types of graphs and ta…" at bounding box center [438, 306] width 521 height 55
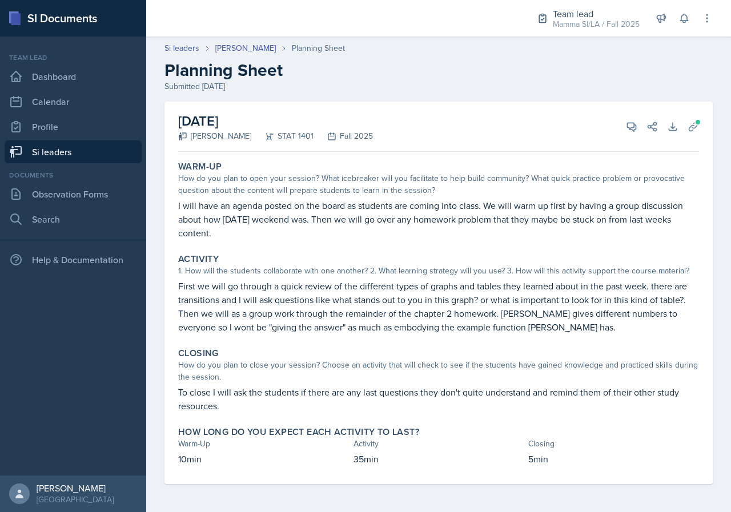
click at [387, 329] on p "First we will go through a quick review of the different types of graphs and ta…" at bounding box center [438, 306] width 521 height 55
drag, startPoint x: 439, startPoint y: 333, endPoint x: 529, endPoint y: 341, distance: 90.0
click at [522, 341] on div "Warm-Up How do you plan to open your session? What icebreaker will you facilita…" at bounding box center [438, 320] width 521 height 328
click at [529, 341] on div "Warm-Up How do you plan to open your session? What icebreaker will you facilita…" at bounding box center [438, 320] width 521 height 328
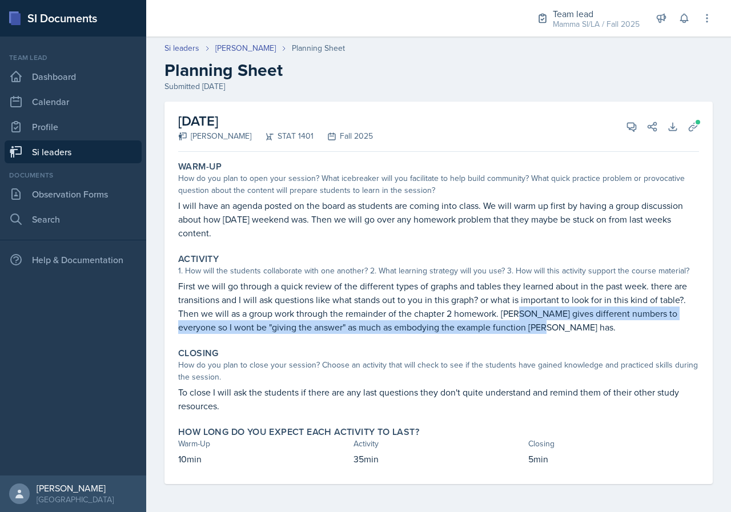
click at [499, 322] on p "First we will go through a quick review of the different types of graphs and ta…" at bounding box center [438, 306] width 521 height 55
drag, startPoint x: 505, startPoint y: 316, endPoint x: 524, endPoint y: 335, distance: 26.2
click at [524, 335] on div "Activity 1. How will the students collaborate with one another? 2. What learnin…" at bounding box center [439, 294] width 530 height 90
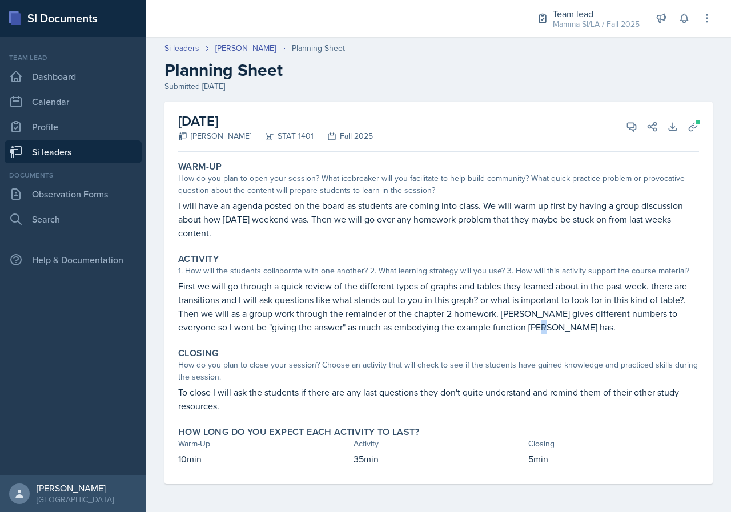
drag, startPoint x: 528, startPoint y: 331, endPoint x: 514, endPoint y: 323, distance: 15.1
click at [514, 323] on p "First we will go through a quick review of the different types of graphs and ta…" at bounding box center [438, 306] width 521 height 55
click at [520, 324] on p "First we will go through a quick review of the different types of graphs and ta…" at bounding box center [438, 306] width 521 height 55
drag, startPoint x: 512, startPoint y: 323, endPoint x: 573, endPoint y: 329, distance: 61.4
click at [573, 329] on p "First we will go through a quick review of the different types of graphs and ta…" at bounding box center [438, 306] width 521 height 55
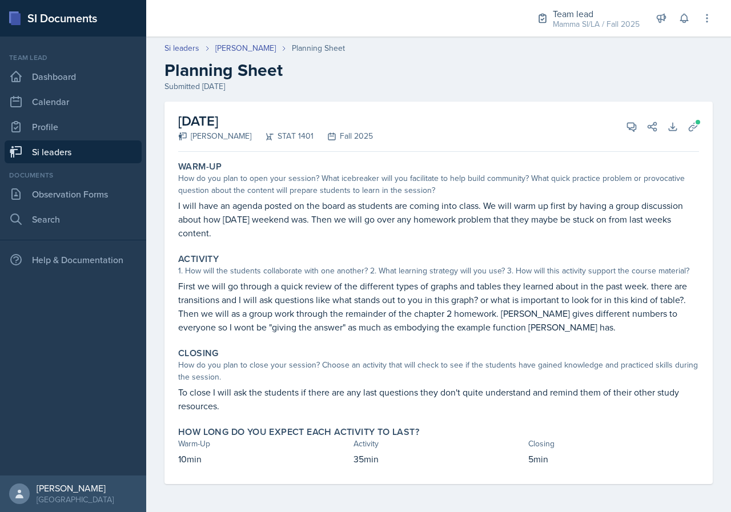
drag, startPoint x: 573, startPoint y: 329, endPoint x: 564, endPoint y: 328, distance: 9.8
click at [564, 328] on p "First we will go through a quick review of the different types of graphs and ta…" at bounding box center [438, 306] width 521 height 55
click at [631, 120] on button "View Comments" at bounding box center [631, 126] width 21 height 21
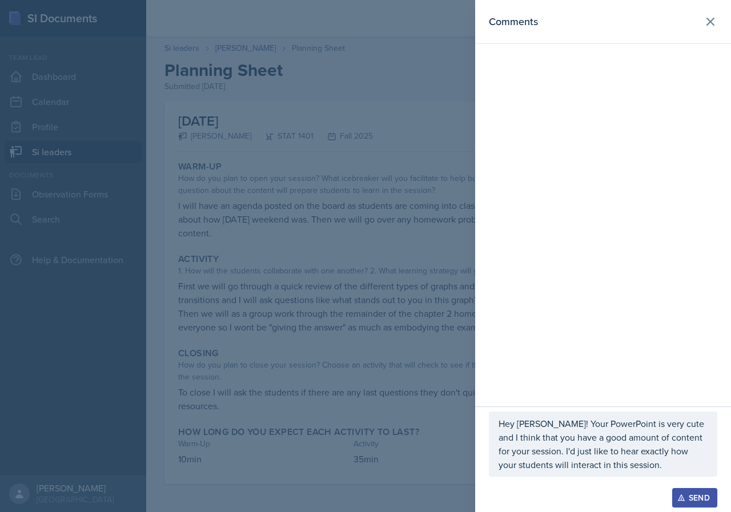
click at [650, 466] on p "Hey [PERSON_NAME]! Your PowerPoint is very cute and I think that you have a goo…" at bounding box center [602, 444] width 209 height 55
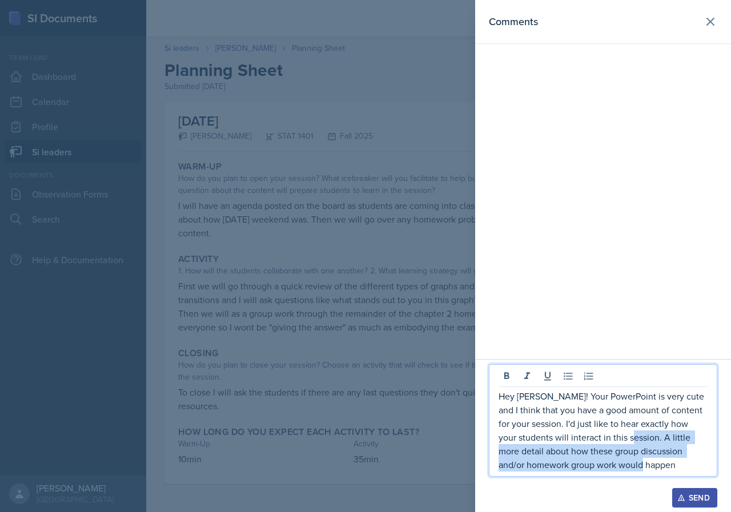
drag, startPoint x: 666, startPoint y: 464, endPoint x: 644, endPoint y: 438, distance: 34.0
click at [644, 438] on p "Hey [PERSON_NAME]! Your PowerPoint is very cute and I think that you have a goo…" at bounding box center [602, 430] width 209 height 82
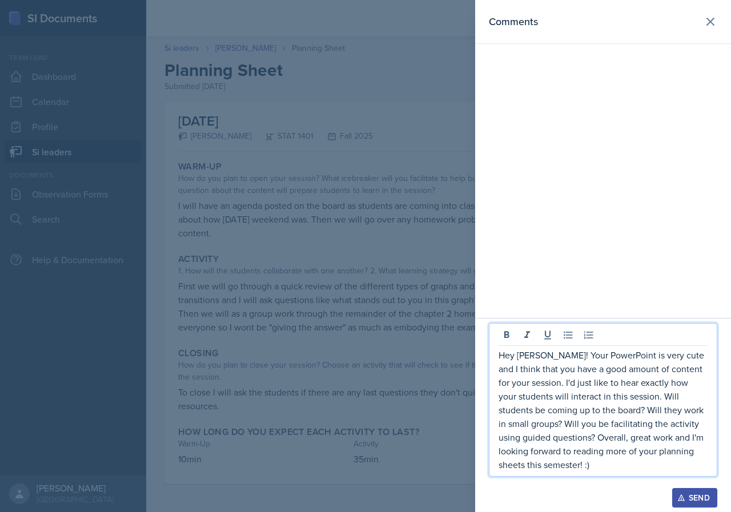
click at [710, 492] on button "Send" at bounding box center [694, 497] width 45 height 19
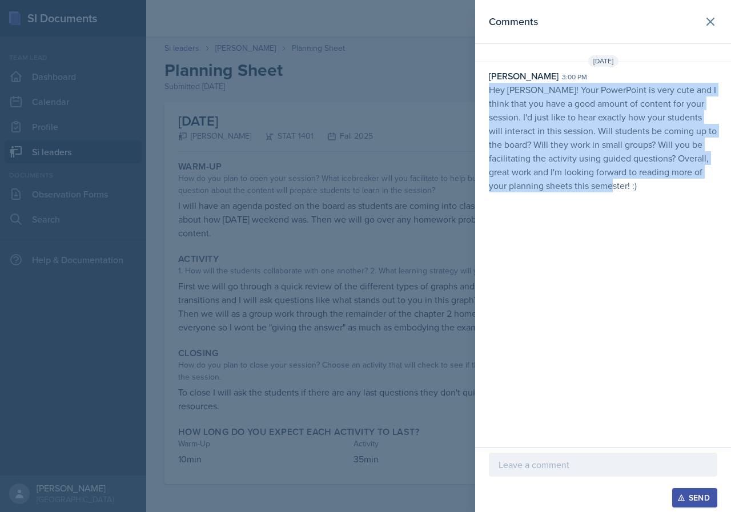
drag, startPoint x: 489, startPoint y: 90, endPoint x: 602, endPoint y: 189, distance: 150.1
click at [602, 189] on p "Hey [PERSON_NAME]! Your PowerPoint is very cute and I think that you have a goo…" at bounding box center [603, 138] width 228 height 110
copy p "Hey [PERSON_NAME]! Your PowerPoint is very cute and I think that you have a goo…"
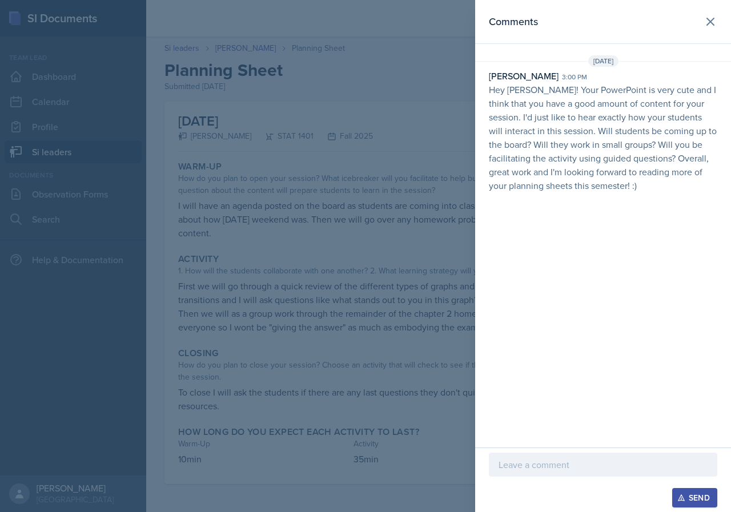
click at [387, 169] on div at bounding box center [365, 256] width 731 height 512
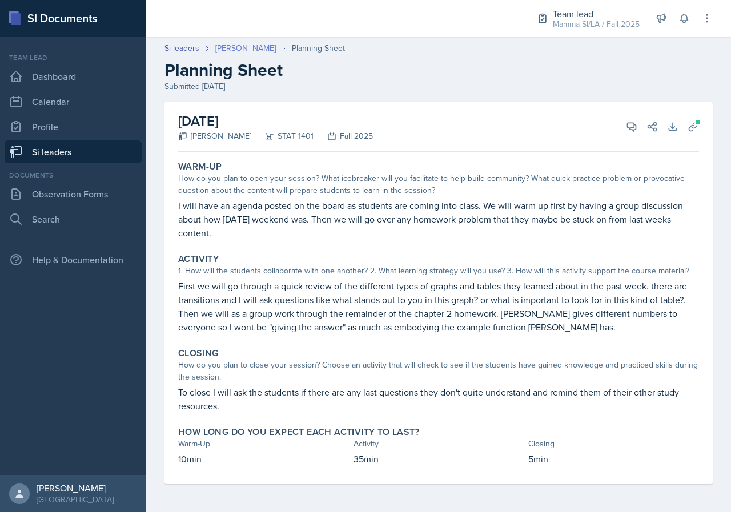
click at [237, 51] on link "[PERSON_NAME]" at bounding box center [245, 48] width 61 height 12
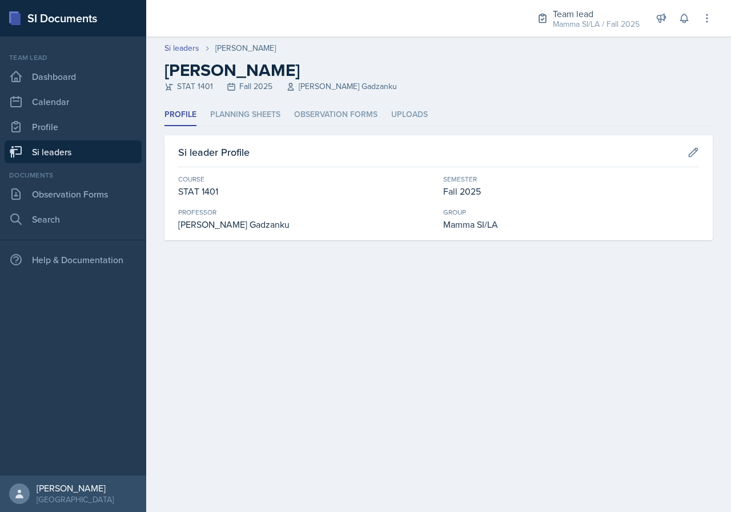
click at [243, 103] on header "Si leaders [PERSON_NAME] [PERSON_NAME] STAT 1401 Fall 2025 [PERSON_NAME] Gadzan…" at bounding box center [438, 70] width 585 height 67
click at [245, 107] on li "Planning Sheets" at bounding box center [245, 115] width 70 height 22
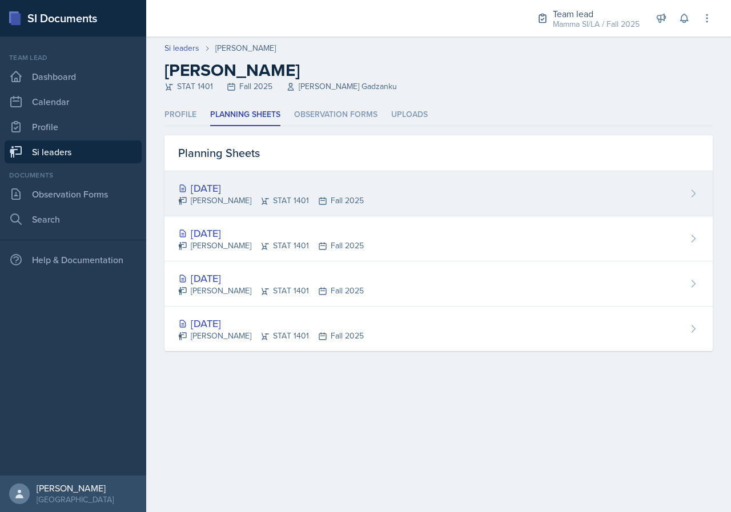
click at [318, 201] on icon at bounding box center [322, 200] width 9 height 9
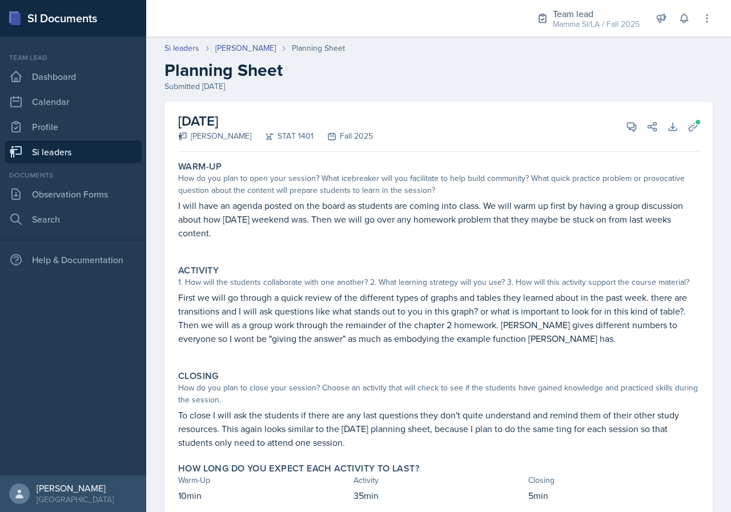
click at [106, 147] on link "Si leaders" at bounding box center [73, 151] width 137 height 23
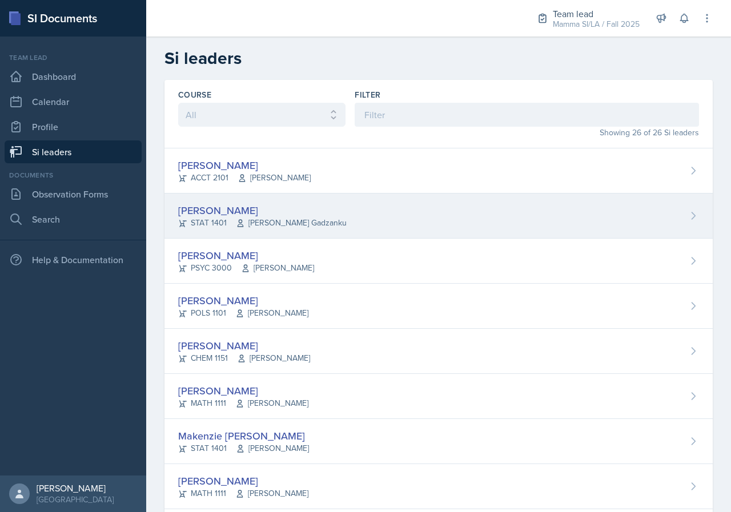
click at [265, 217] on span "[PERSON_NAME] Gadzanku" at bounding box center [291, 223] width 111 height 12
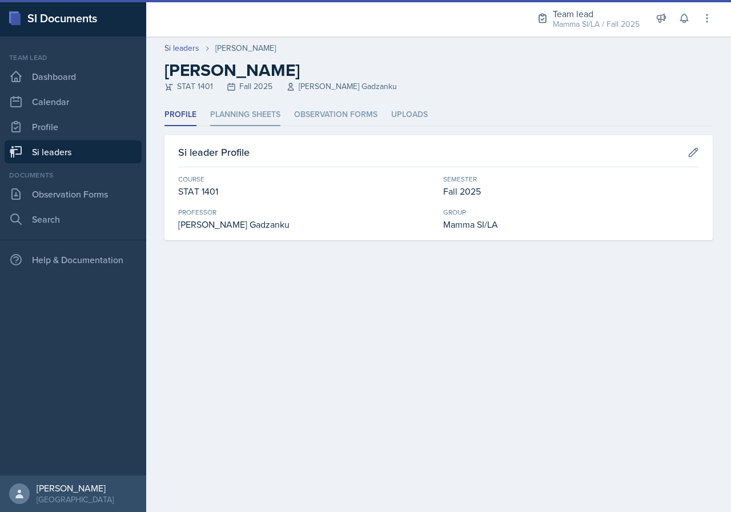
click at [246, 117] on li "Planning Sheets" at bounding box center [245, 115] width 70 height 22
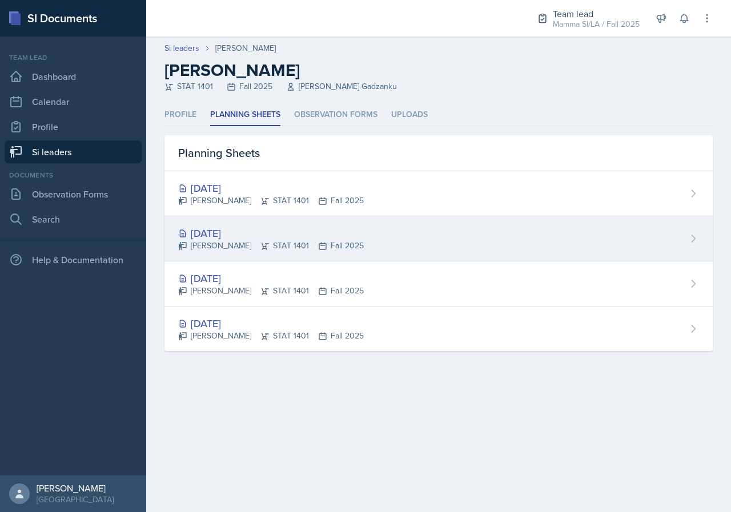
click at [279, 241] on div "[PERSON_NAME] STAT 1401 Fall 2025" at bounding box center [271, 246] width 186 height 12
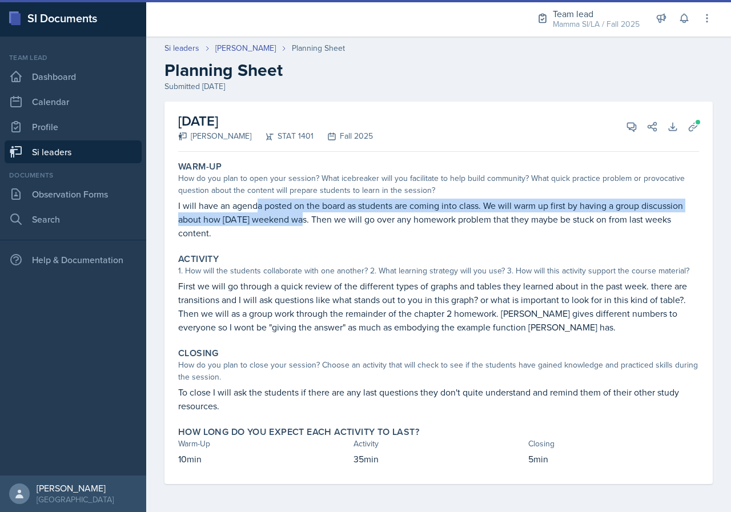
click at [317, 216] on p "I will have an agenda posted on the board as students are coming into class. We…" at bounding box center [438, 219] width 521 height 41
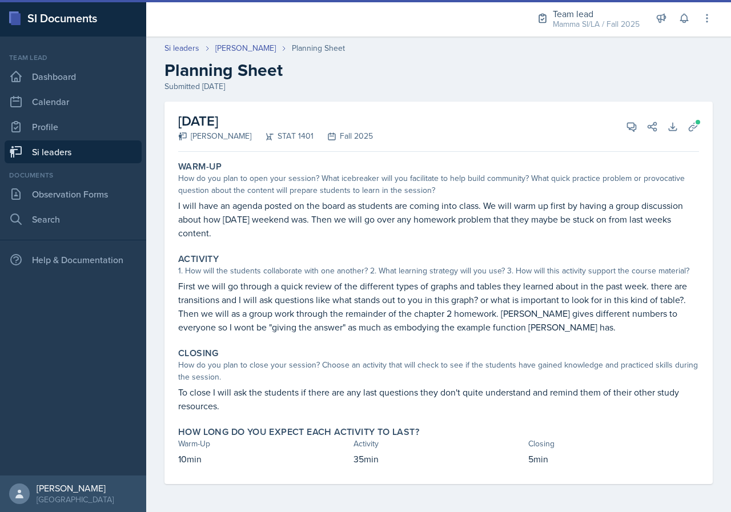
click at [323, 216] on p "I will have an agenda posted on the board as students are coming into class. We…" at bounding box center [438, 219] width 521 height 41
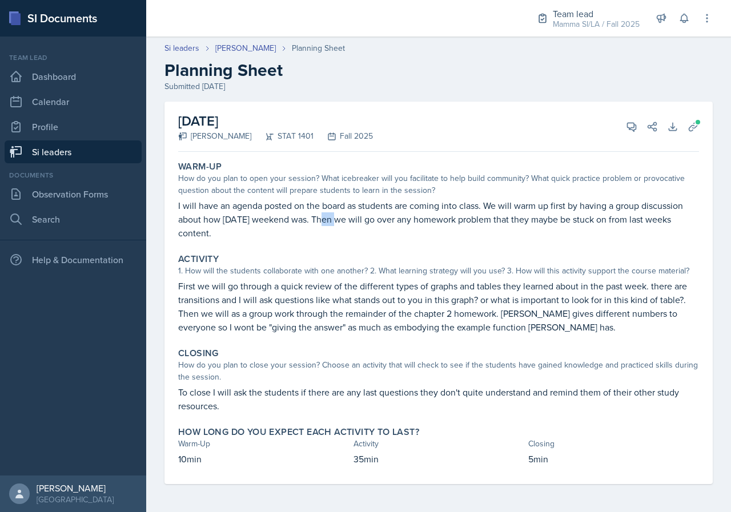
drag, startPoint x: 320, startPoint y: 216, endPoint x: 365, endPoint y: 221, distance: 45.4
click at [340, 219] on p "I will have an agenda posted on the board as students are coming into class. We…" at bounding box center [438, 219] width 521 height 41
click at [365, 221] on p "I will have an agenda posted on the board as students are coming into class. We…" at bounding box center [438, 219] width 521 height 41
drag, startPoint x: 273, startPoint y: 211, endPoint x: 299, endPoint y: 211, distance: 25.7
click at [299, 211] on p "I will have an agenda posted on the board as students are coming into class. We…" at bounding box center [438, 219] width 521 height 41
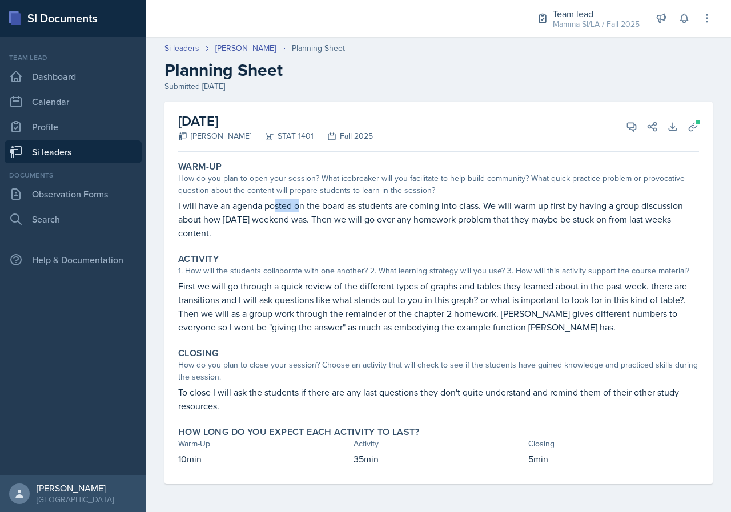
click at [299, 211] on p "I will have an agenda posted on the board as students are coming into class. We…" at bounding box center [438, 219] width 521 height 41
click at [625, 114] on div "[DATE] [PERSON_NAME] STAT 1401 Fall 2025 View Comments Comments [DATE] [PERSON_…" at bounding box center [438, 127] width 521 height 50
click at [628, 119] on button "View Comments" at bounding box center [631, 126] width 21 height 21
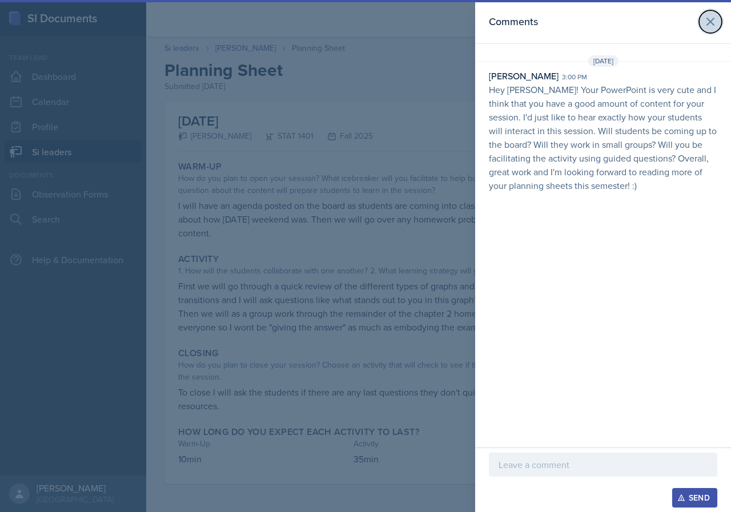
click at [715, 22] on icon at bounding box center [710, 22] width 14 height 14
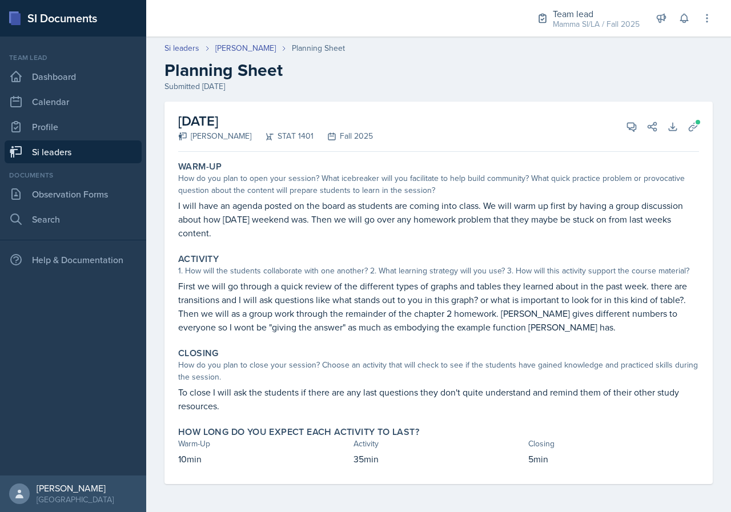
click at [61, 149] on link "Si leaders" at bounding box center [73, 151] width 137 height 23
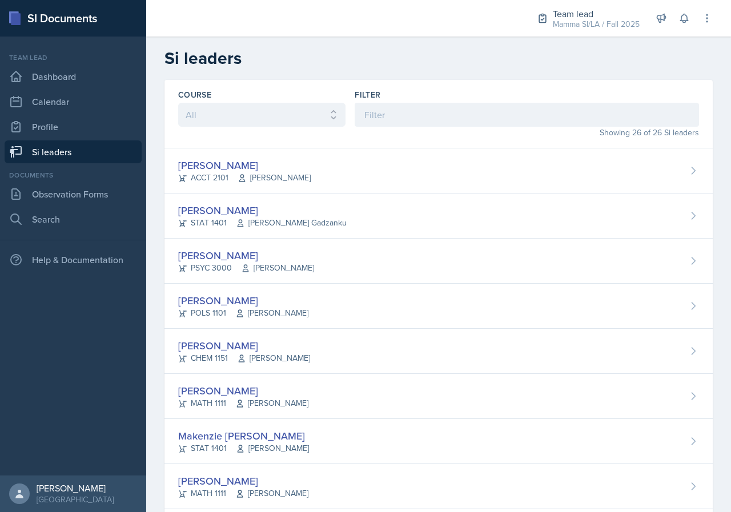
click at [239, 219] on span "[PERSON_NAME] Gadzanku" at bounding box center [291, 223] width 111 height 12
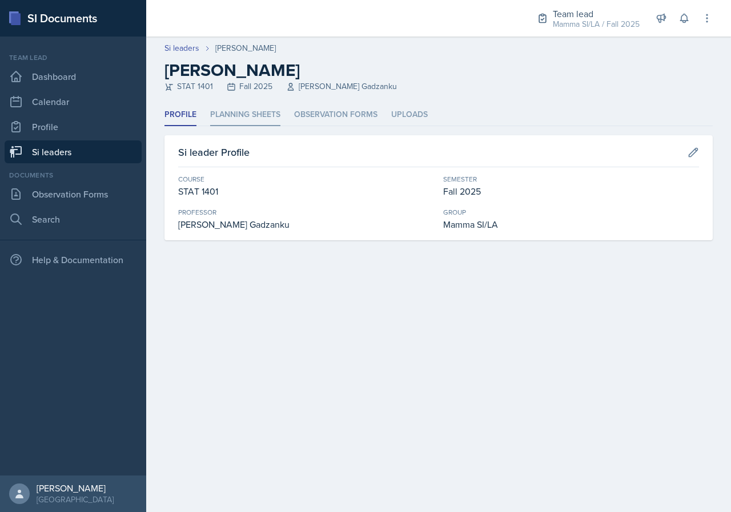
click at [264, 110] on li "Planning Sheets" at bounding box center [245, 115] width 70 height 22
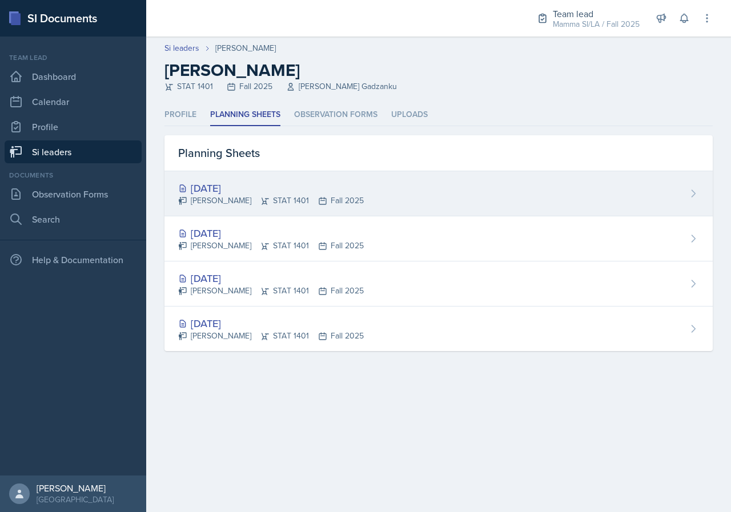
click at [271, 196] on div "[PERSON_NAME] STAT 1401 Fall 2025" at bounding box center [271, 201] width 186 height 12
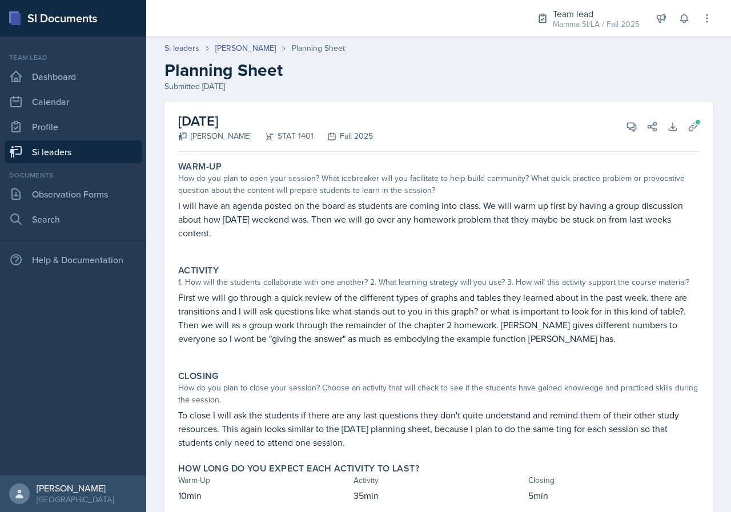
click at [391, 318] on p "First we will go through a quick review of the different types of graphs and ta…" at bounding box center [438, 318] width 521 height 55
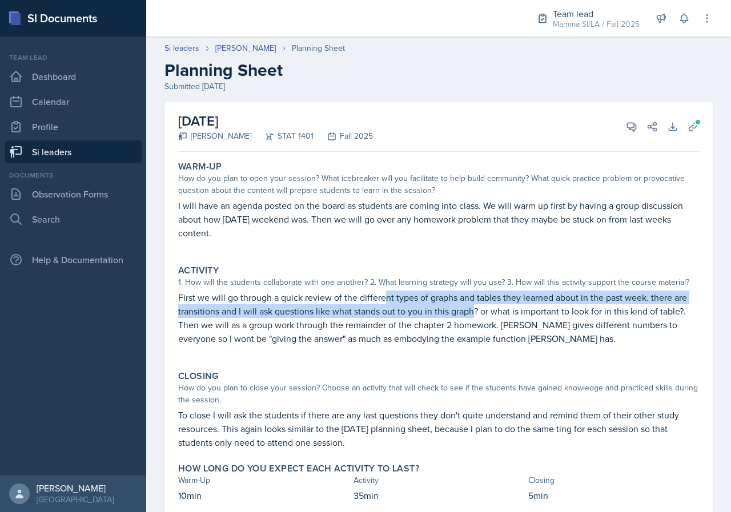
drag, startPoint x: 385, startPoint y: 301, endPoint x: 482, endPoint y: 312, distance: 97.6
click at [479, 312] on p "First we will go through a quick review of the different types of graphs and ta…" at bounding box center [438, 318] width 521 height 55
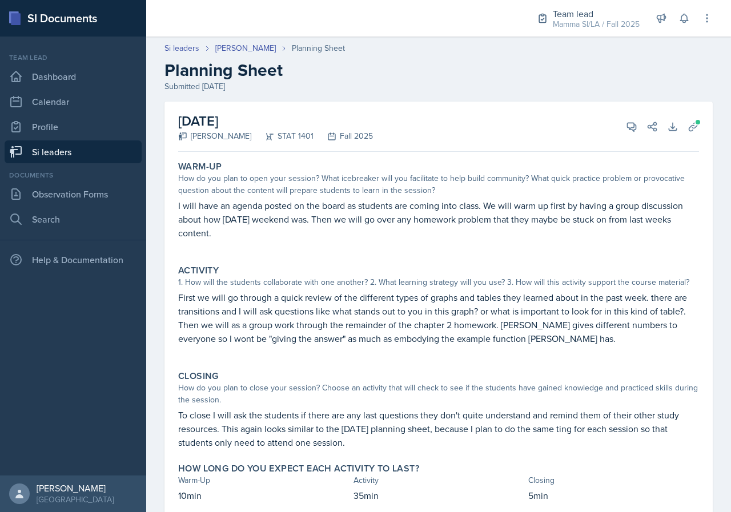
click at [487, 312] on p "First we will go through a quick review of the different types of graphs and ta…" at bounding box center [438, 318] width 521 height 55
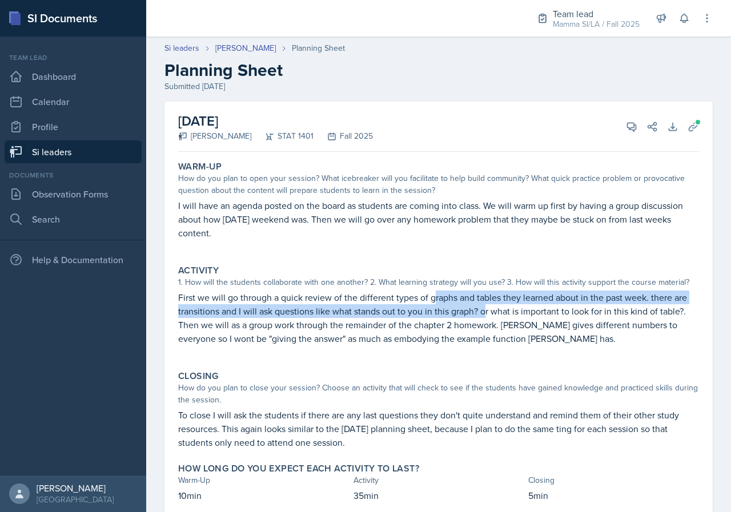
drag, startPoint x: 433, startPoint y: 303, endPoint x: 537, endPoint y: 312, distance: 104.9
click at [509, 312] on p "First we will go through a quick review of the different types of graphs and ta…" at bounding box center [438, 318] width 521 height 55
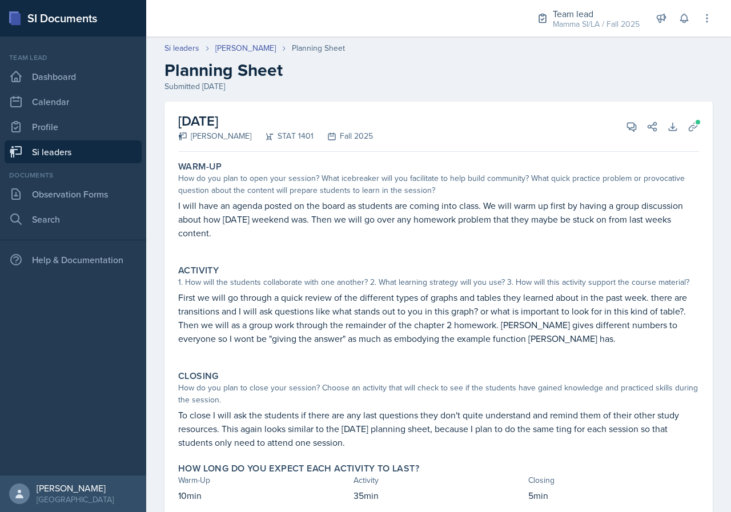
click at [538, 312] on p "First we will go through a quick review of the different types of graphs and ta…" at bounding box center [438, 318] width 521 height 55
click at [536, 314] on p "First we will go through a quick review of the different types of graphs and ta…" at bounding box center [438, 318] width 521 height 55
click at [569, 316] on p "First we will go through a quick review of the different types of graphs and ta…" at bounding box center [438, 318] width 521 height 55
click at [538, 316] on p "First we will go through a quick review of the different types of graphs and ta…" at bounding box center [438, 318] width 521 height 55
click at [569, 317] on p "First we will go through a quick review of the different types of graphs and ta…" at bounding box center [438, 318] width 521 height 55
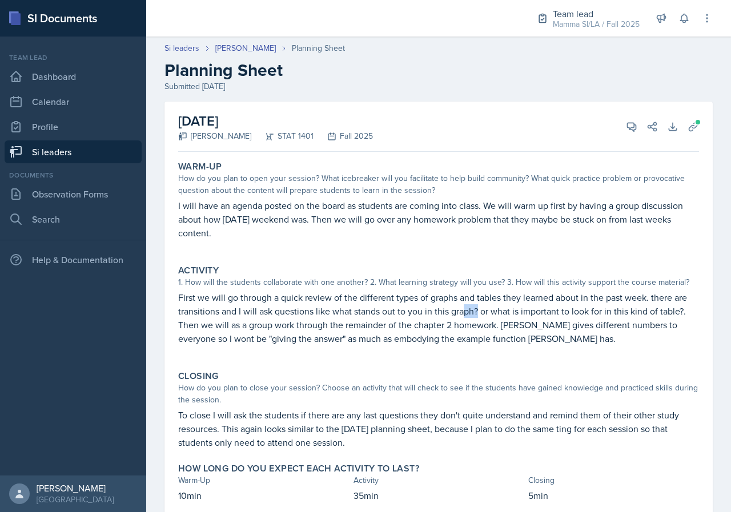
drag, startPoint x: 471, startPoint y: 309, endPoint x: 488, endPoint y: 311, distance: 17.2
click at [484, 311] on p "First we will go through a quick review of the different types of graphs and ta…" at bounding box center [438, 318] width 521 height 55
click at [482, 308] on p "First we will go through a quick review of the different types of graphs and ta…" at bounding box center [438, 318] width 521 height 55
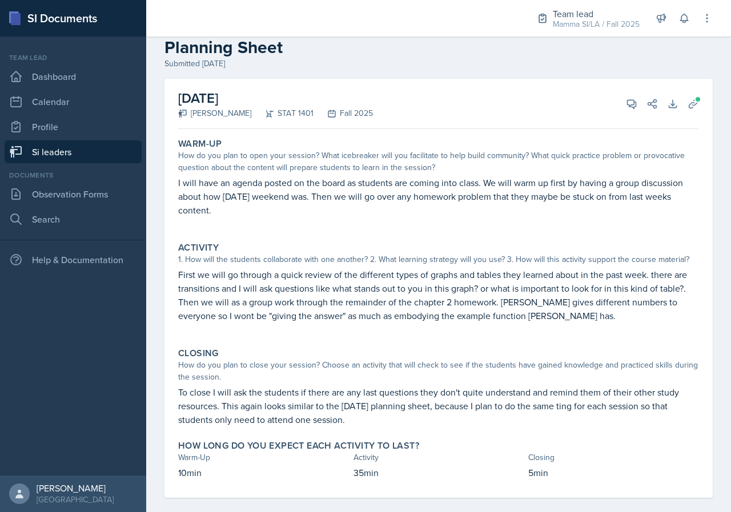
scroll to position [36, 0]
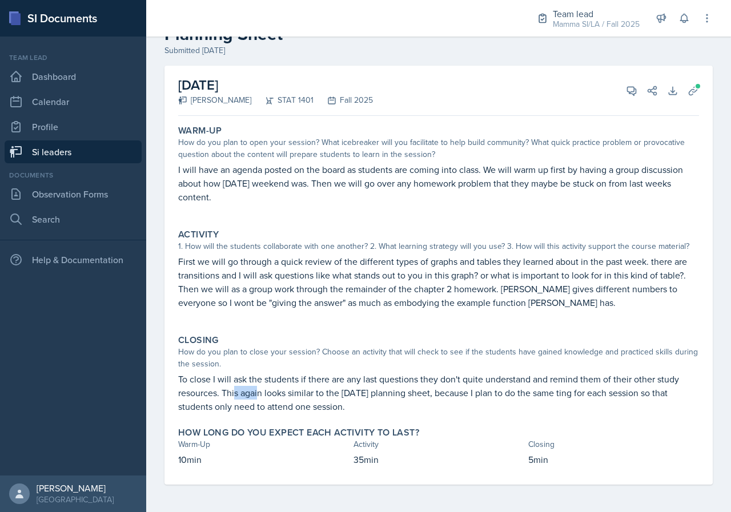
drag, startPoint x: 256, startPoint y: 395, endPoint x: 271, endPoint y: 395, distance: 14.3
click at [264, 395] on p "To close I will ask the students if there are any last questions they don't qui…" at bounding box center [438, 392] width 521 height 41
click at [271, 395] on p "To close I will ask the students if there are any last questions they don't qui…" at bounding box center [438, 392] width 521 height 41
click at [265, 397] on p "To close I will ask the students if there are any last questions they don't qui…" at bounding box center [438, 392] width 521 height 41
click at [305, 399] on p "To close I will ask the students if there are any last questions they don't qui…" at bounding box center [438, 392] width 521 height 41
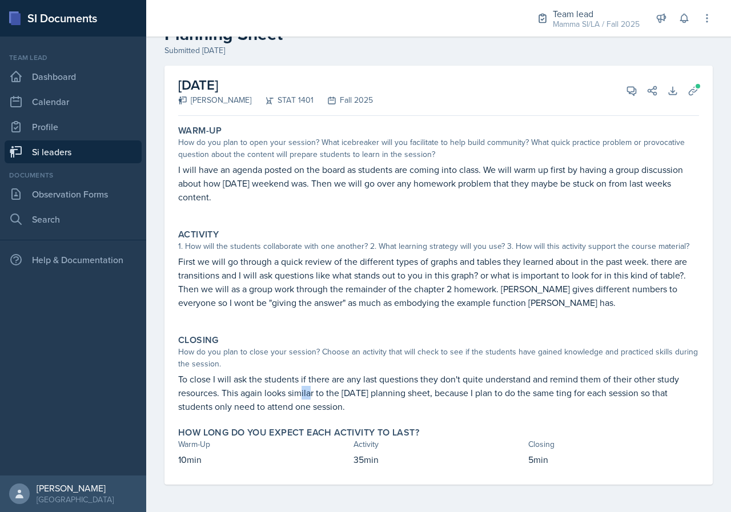
drag, startPoint x: 309, startPoint y: 392, endPoint x: 339, endPoint y: 391, distance: 29.7
click at [326, 391] on p "To close I will ask the students if there are any last questions they don't qui…" at bounding box center [438, 392] width 521 height 41
click at [341, 389] on p "To close I will ask the students if there are any last questions they don't qui…" at bounding box center [438, 392] width 521 height 41
drag, startPoint x: 313, startPoint y: 391, endPoint x: 323, endPoint y: 391, distance: 9.7
click at [316, 391] on p "To close I will ask the students if there are any last questions they don't qui…" at bounding box center [438, 392] width 521 height 41
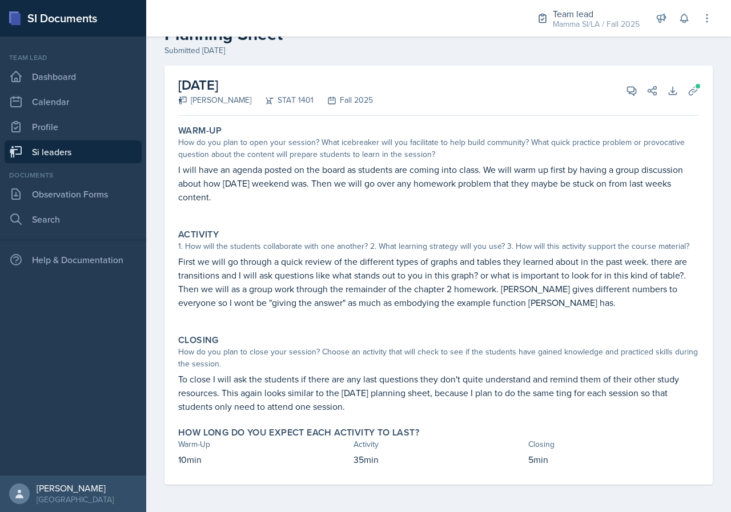
drag, startPoint x: 323, startPoint y: 391, endPoint x: 300, endPoint y: 393, distance: 22.4
click at [323, 392] on p "To close I will ask the students if there are any last questions they don't qui…" at bounding box center [438, 392] width 521 height 41
drag, startPoint x: 295, startPoint y: 393, endPoint x: 342, endPoint y: 393, distance: 46.8
click at [330, 393] on p "To close I will ask the students if there are any last questions they don't qui…" at bounding box center [438, 392] width 521 height 41
click at [342, 393] on p "To close I will ask the students if there are any last questions they don't qui…" at bounding box center [438, 392] width 521 height 41
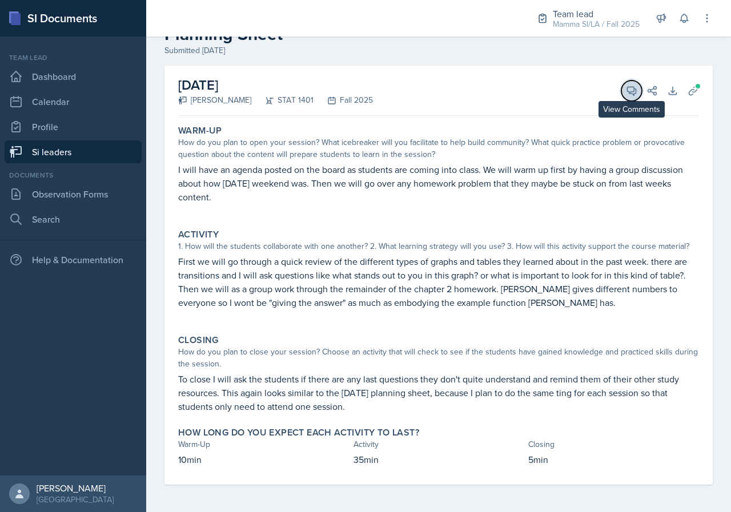
click at [627, 90] on icon at bounding box center [631, 91] width 9 height 9
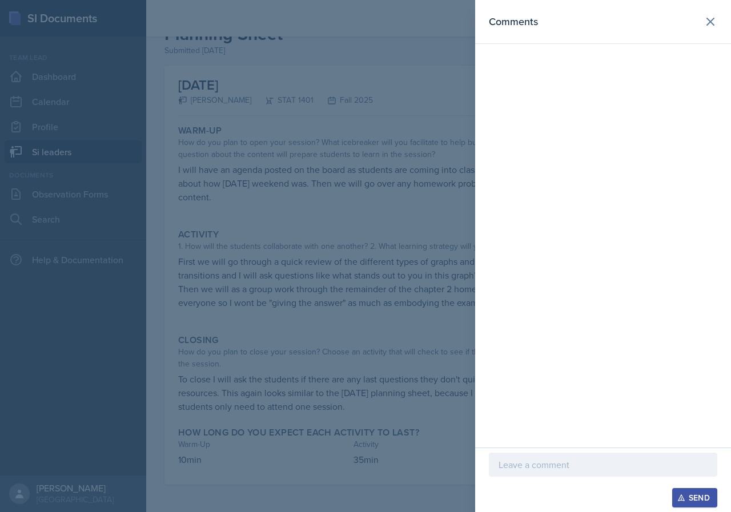
click at [577, 467] on p at bounding box center [602, 465] width 209 height 14
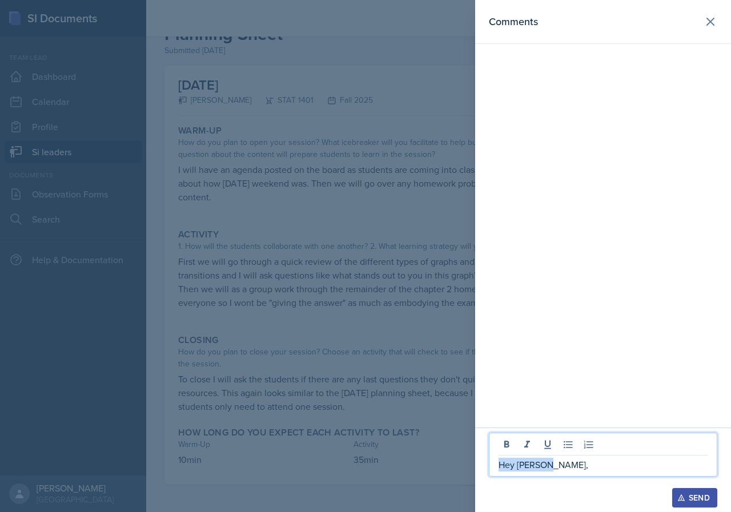
drag, startPoint x: 536, startPoint y: 462, endPoint x: 500, endPoint y: 461, distance: 36.6
click at [501, 464] on p "Hey [PERSON_NAME]," at bounding box center [602, 465] width 209 height 14
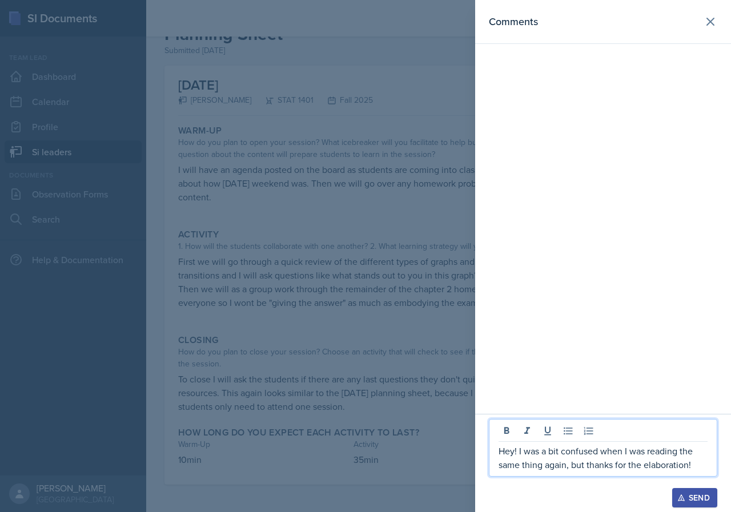
click at [701, 471] on p "Hey! I was a bit confused when I was reading the same thing again, but thanks f…" at bounding box center [602, 457] width 209 height 27
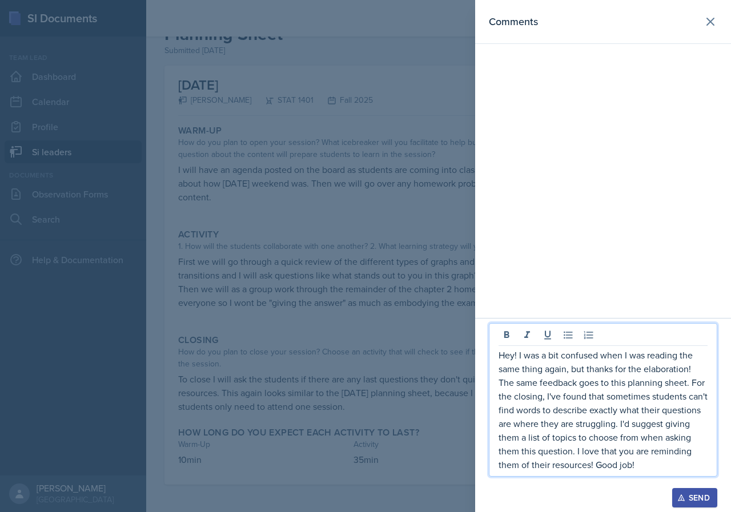
click at [528, 386] on p "Hey! I was a bit confused when I was reading the same thing again, but thanks f…" at bounding box center [602, 409] width 209 height 123
click at [556, 387] on p "Hey! I was a bit confused when I was reading the same thing again, but thanks f…" at bounding box center [602, 409] width 209 height 123
drag, startPoint x: 539, startPoint y: 387, endPoint x: 562, endPoint y: 387, distance: 22.8
click at [562, 387] on p "Hey! I was a bit confused when I was reading the same thing again, but thanks f…" at bounding box center [602, 409] width 209 height 123
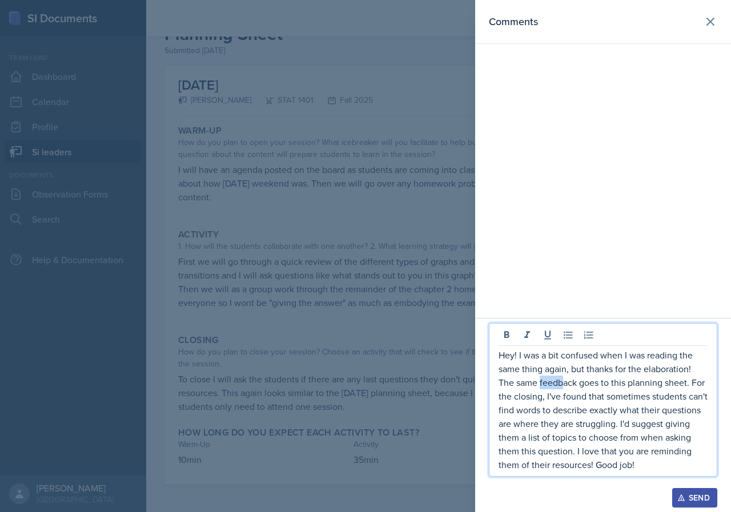
click at [562, 387] on p "Hey! I was a bit confused when I was reading the same thing again, but thanks f…" at bounding box center [602, 409] width 209 height 123
click at [577, 370] on p "Hey! I was a bit confused when I was reading the same thing again, but thanks f…" at bounding box center [602, 409] width 209 height 123
click at [704, 368] on p "Hey! I was a bit confused when I was reading the same thing again, but thanks f…" at bounding box center [602, 409] width 209 height 123
click at [682, 401] on p "Hey! I was a bit confused when I was reading the same thing again, but thanks f…" at bounding box center [602, 409] width 209 height 123
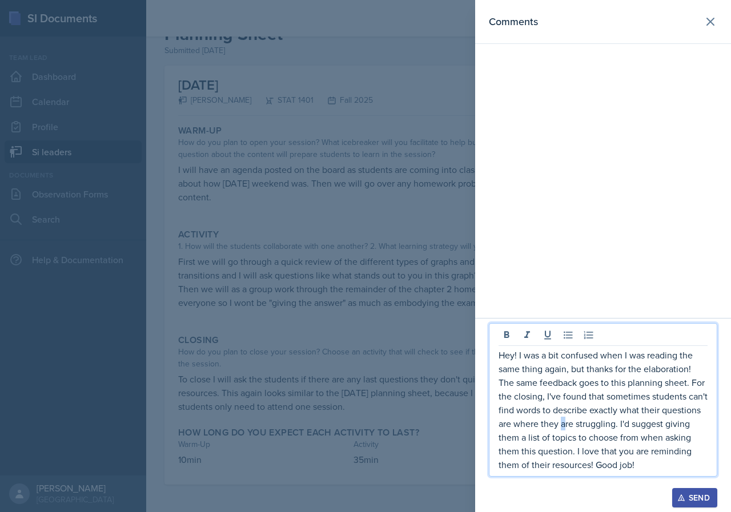
click at [564, 422] on p "Hey! I was a bit confused when I was reading the same thing again, but thanks f…" at bounding box center [602, 409] width 209 height 123
click at [587, 417] on p "Hey! I was a bit confused when I was reading the same thing again, but thanks f…" at bounding box center [602, 409] width 209 height 123
click at [512, 426] on p "Hey! I was a bit confused when I was reading the same thing again, but thanks f…" at bounding box center [602, 409] width 209 height 123
click at [690, 492] on div "Send" at bounding box center [694, 497] width 30 height 9
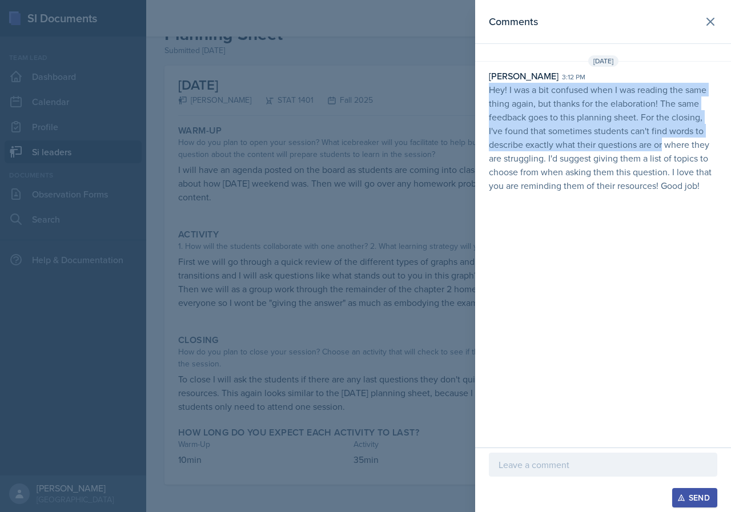
drag, startPoint x: 488, startPoint y: 90, endPoint x: 655, endPoint y: 137, distance: 173.7
click at [657, 141] on div "[PERSON_NAME] 3:12 pm Hey! I was a bit confused when I was reading the same thi…" at bounding box center [603, 130] width 256 height 123
drag, startPoint x: 655, startPoint y: 137, endPoint x: 637, endPoint y: 103, distance: 38.1
click at [637, 103] on p "Hey! I was a bit confused when I was reading the same thing again, but thanks f…" at bounding box center [603, 138] width 228 height 110
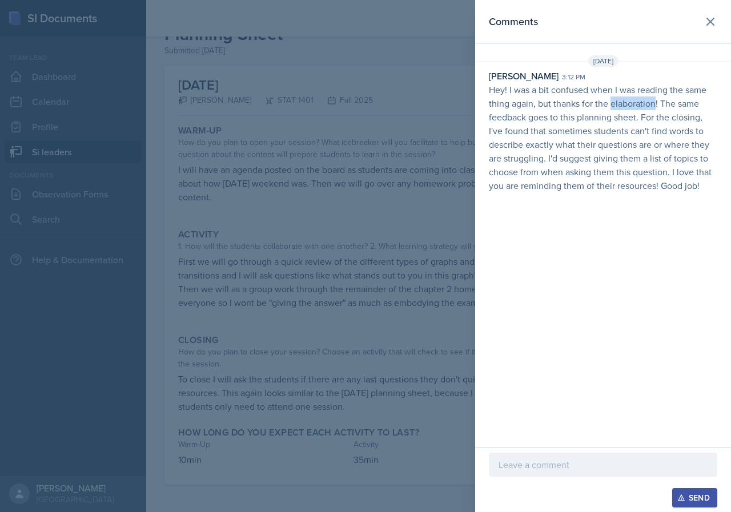
click at [637, 103] on p "Hey! I was a bit confused when I was reading the same thing again, but thanks f…" at bounding box center [603, 138] width 228 height 110
click at [557, 88] on p "Hey! I was a bit confused when I was reading the same thing again, but thanks f…" at bounding box center [603, 138] width 228 height 110
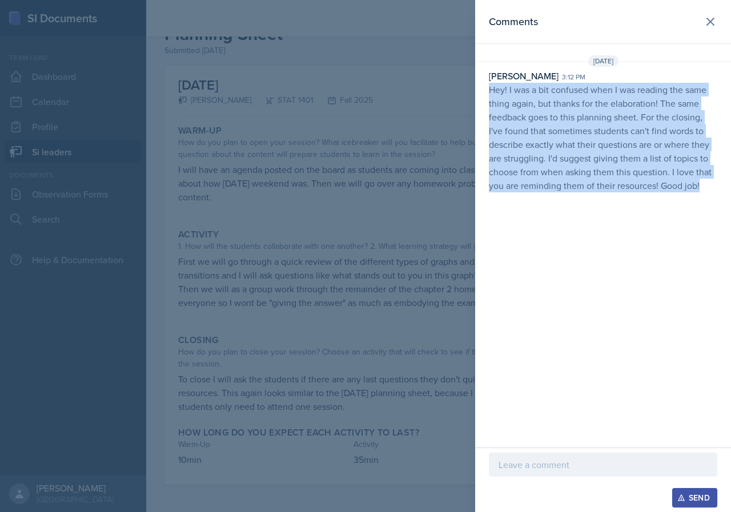
drag, startPoint x: 488, startPoint y: 92, endPoint x: 717, endPoint y: 206, distance: 255.1
click at [717, 206] on div "Comments [DATE] [PERSON_NAME] 3:12 pm Hey! I was a bit confused when I was read…" at bounding box center [603, 224] width 256 height 448
copy p "Hey! I was a bit confused when I was reading the same thing again, but thanks f…"
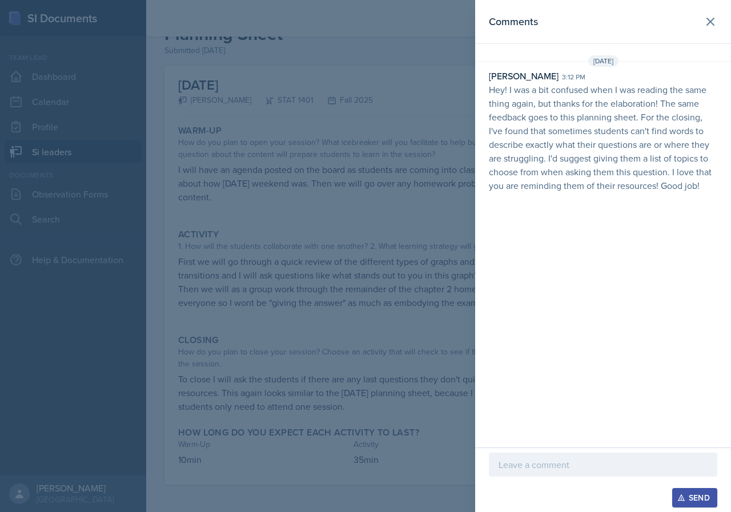
click at [282, 214] on div at bounding box center [365, 256] width 731 height 512
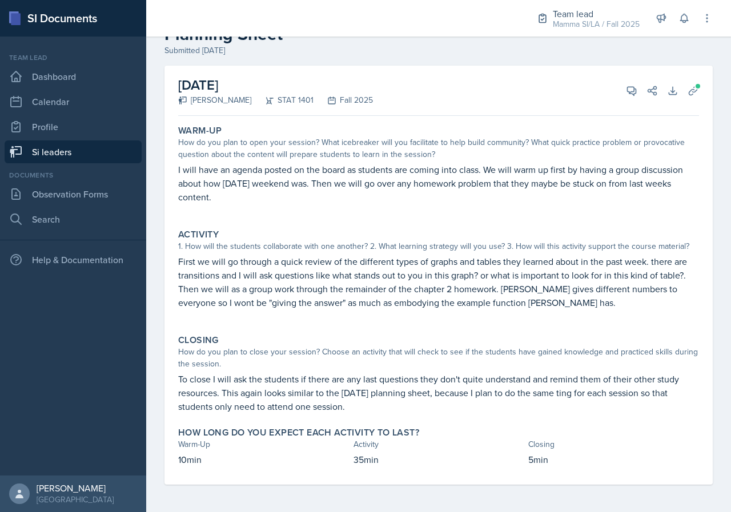
click at [108, 151] on link "Si leaders" at bounding box center [73, 151] width 137 height 23
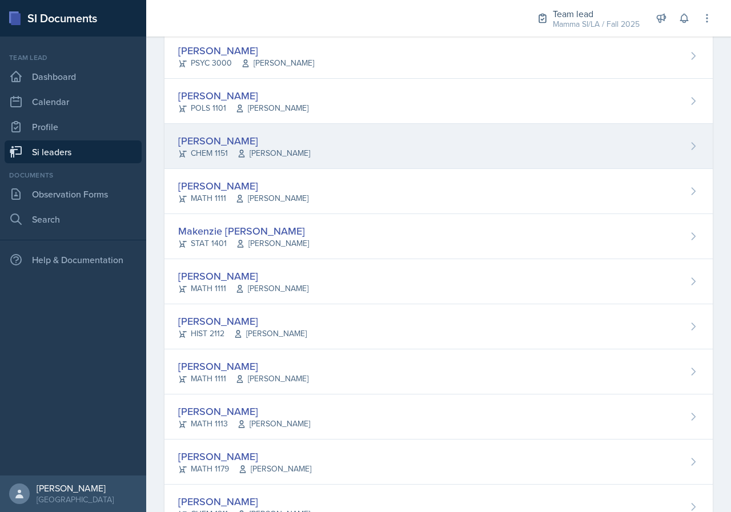
scroll to position [207, 0]
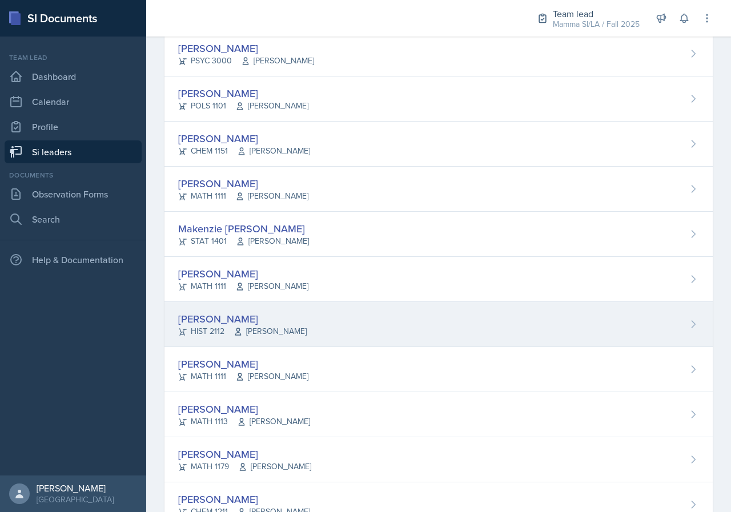
click at [275, 327] on span "[PERSON_NAME]" at bounding box center [270, 331] width 73 height 12
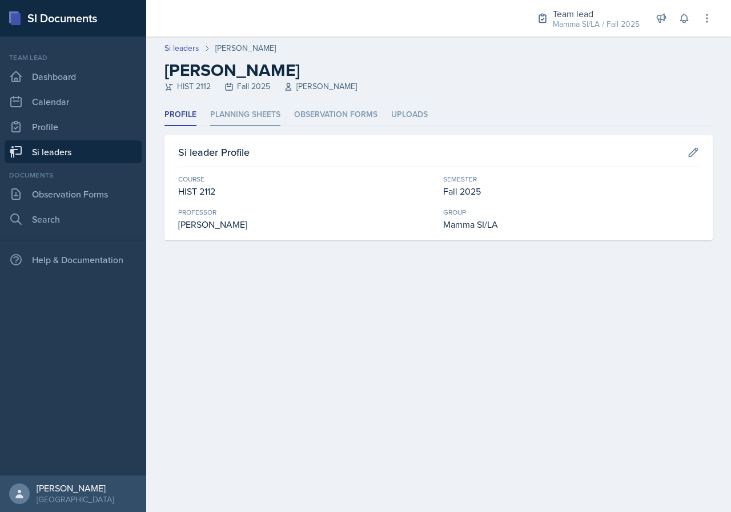
click at [247, 116] on li "Planning Sheets" at bounding box center [245, 115] width 70 height 22
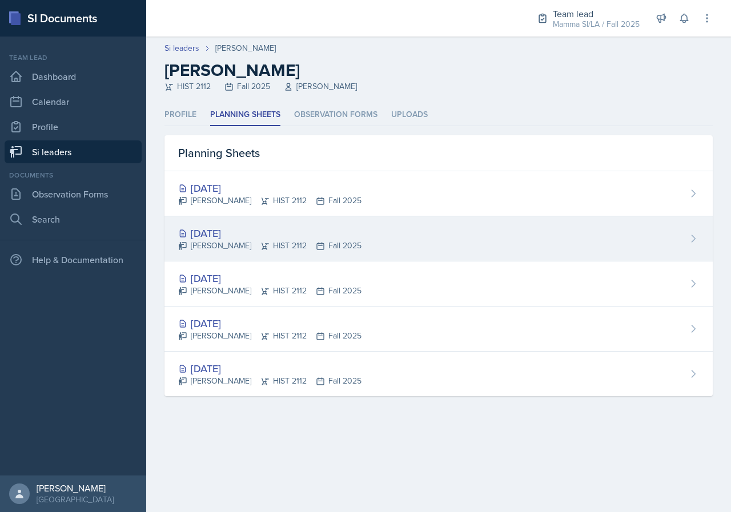
click at [286, 232] on div "[DATE]" at bounding box center [269, 233] width 183 height 15
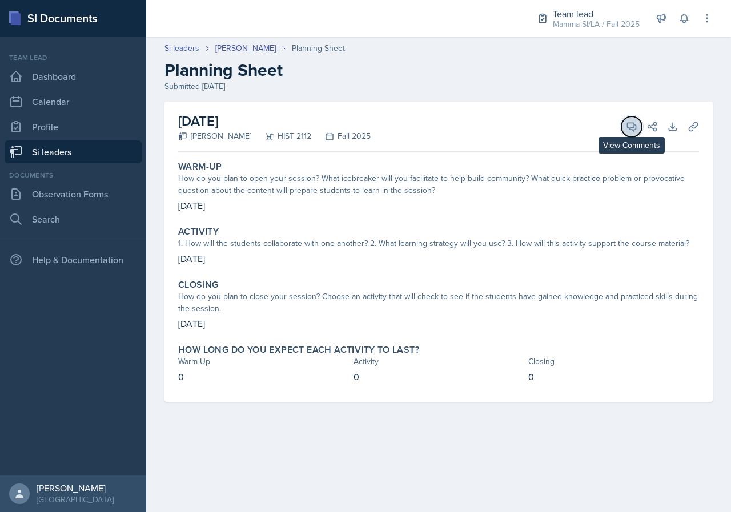
click at [630, 131] on icon at bounding box center [631, 126] width 11 height 11
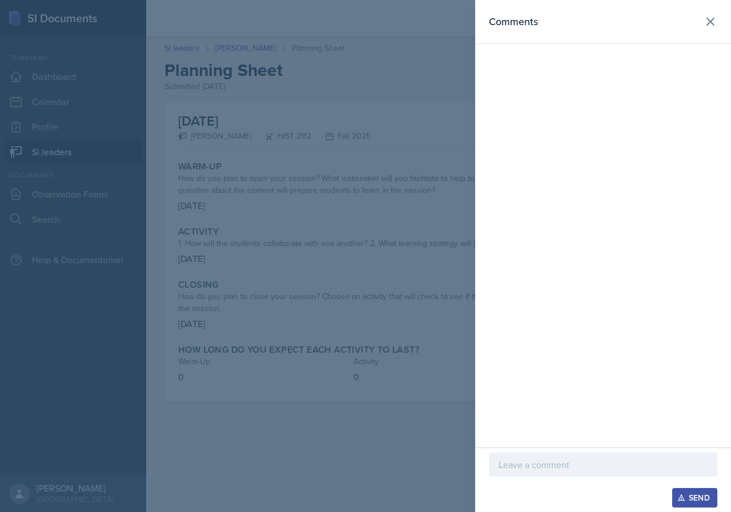
click at [573, 465] on p at bounding box center [602, 465] width 209 height 14
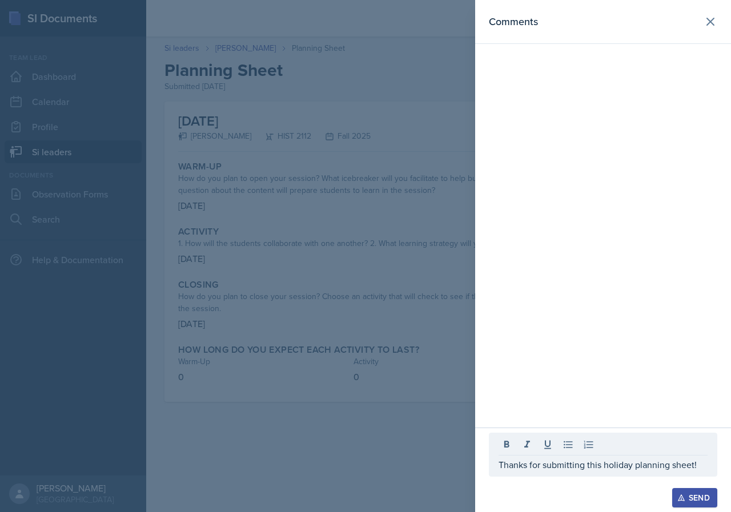
click at [692, 492] on div "Send" at bounding box center [694, 497] width 30 height 9
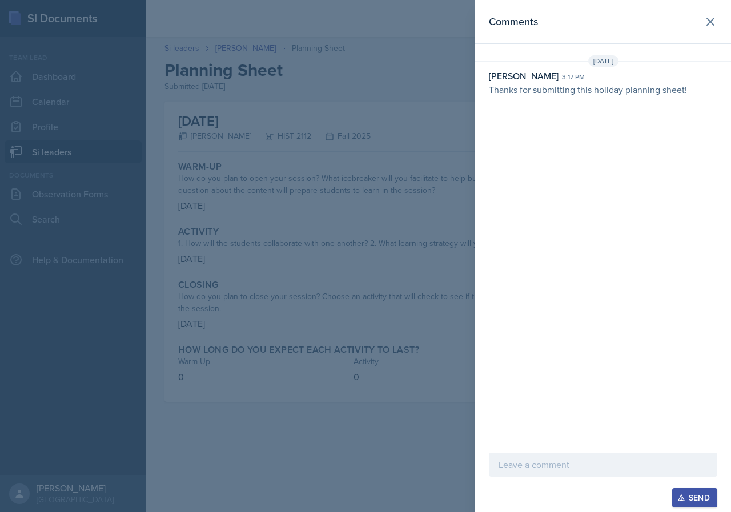
click at [431, 283] on div at bounding box center [365, 256] width 731 height 512
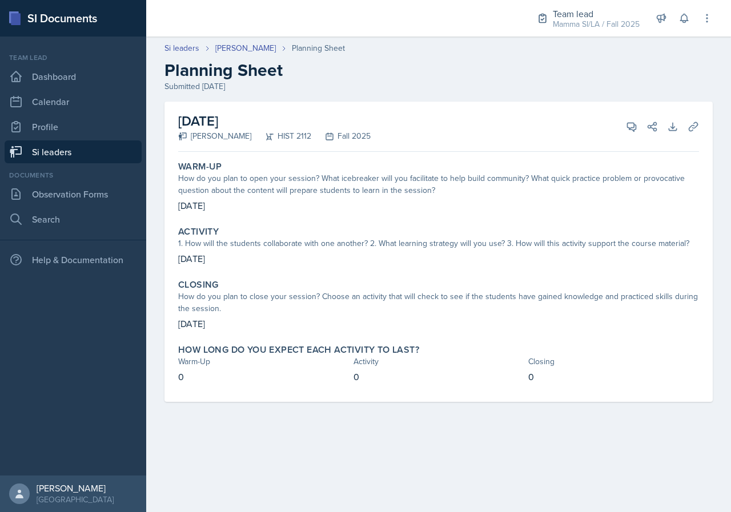
click at [71, 147] on link "Si leaders" at bounding box center [73, 151] width 137 height 23
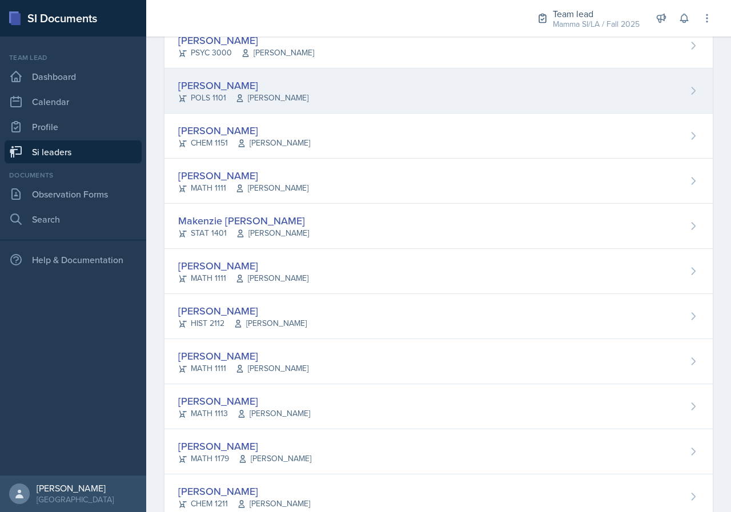
scroll to position [228, 0]
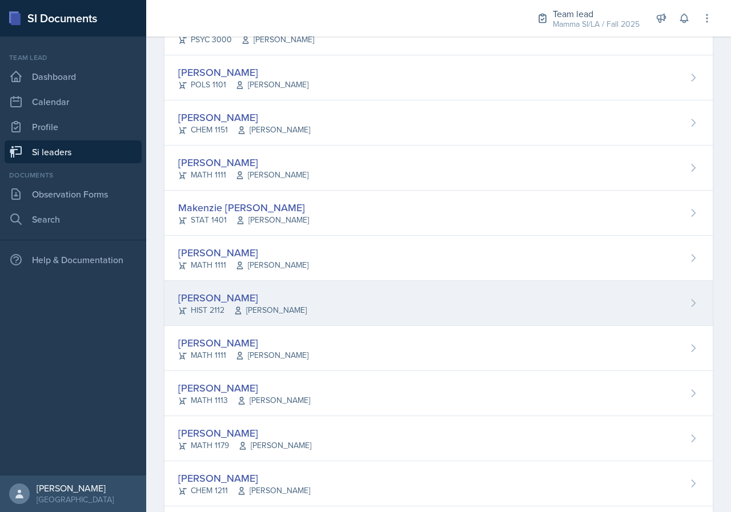
click at [388, 307] on div "[PERSON_NAME] HIST 2112 [PERSON_NAME]" at bounding box center [438, 303] width 548 height 45
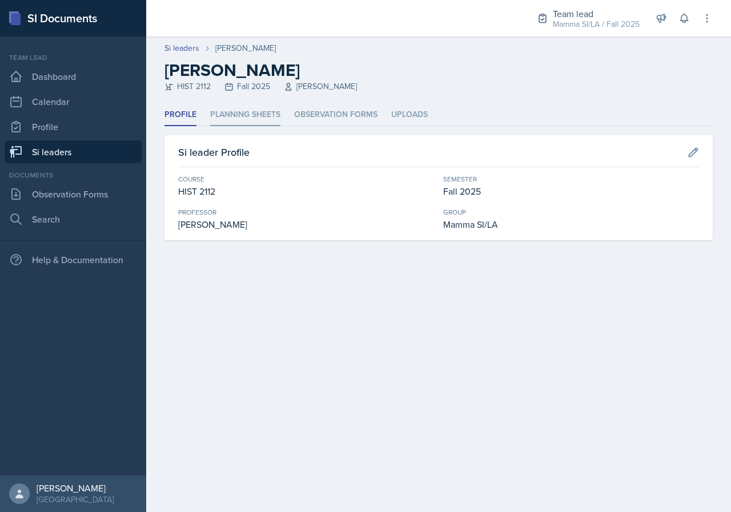
click at [249, 110] on li "Planning Sheets" at bounding box center [245, 115] width 70 height 22
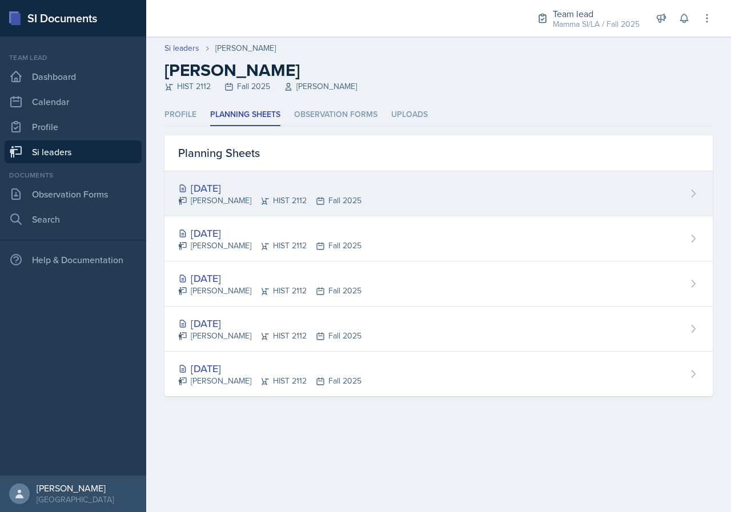
click at [305, 192] on div "[DATE]" at bounding box center [269, 187] width 183 height 15
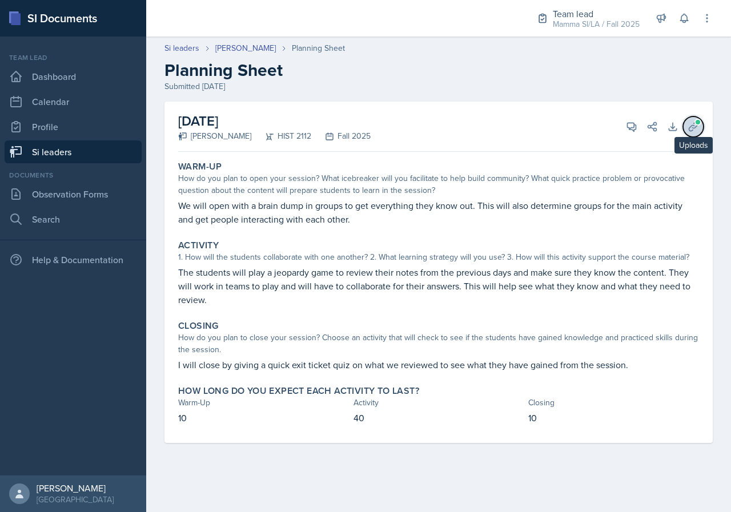
click at [695, 122] on span at bounding box center [697, 122] width 7 height 7
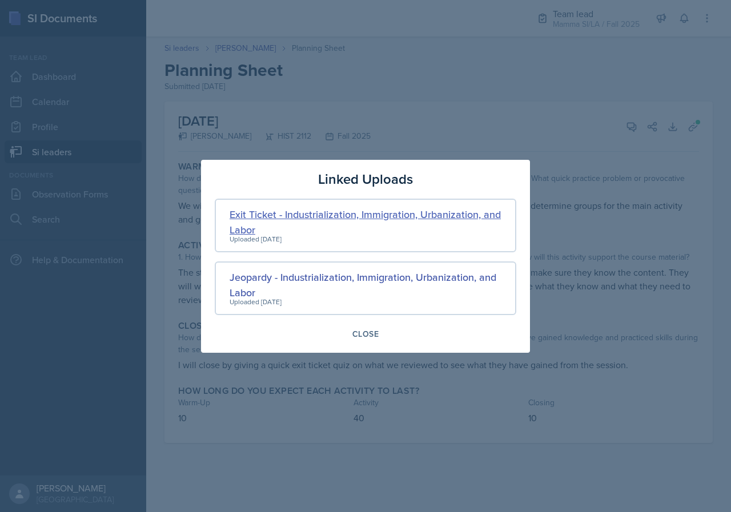
click at [412, 211] on div "Exit Ticket - Industrialization, Immigration, Urbanization, and Labor" at bounding box center [366, 222] width 272 height 31
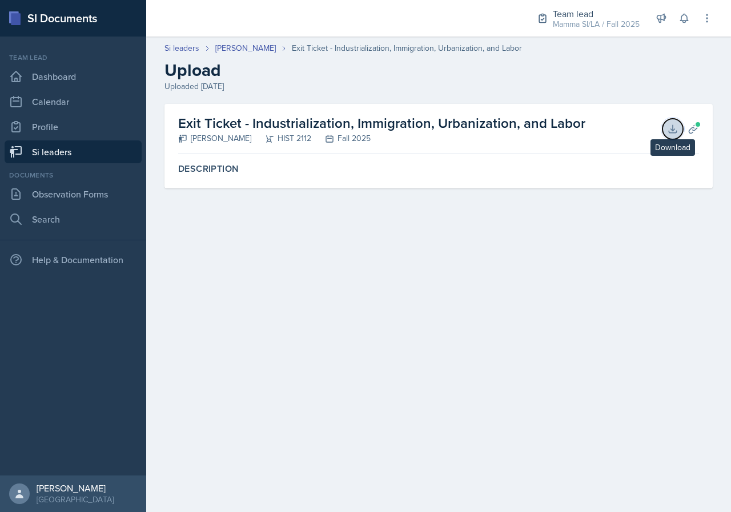
click at [667, 131] on icon at bounding box center [672, 128] width 11 height 11
click at [245, 40] on header "Si leaders [PERSON_NAME] Exit Ticket - Industrialization, Immigration, Urbaniza…" at bounding box center [438, 67] width 585 height 73
click at [250, 43] on link "[PERSON_NAME]" at bounding box center [245, 48] width 61 height 12
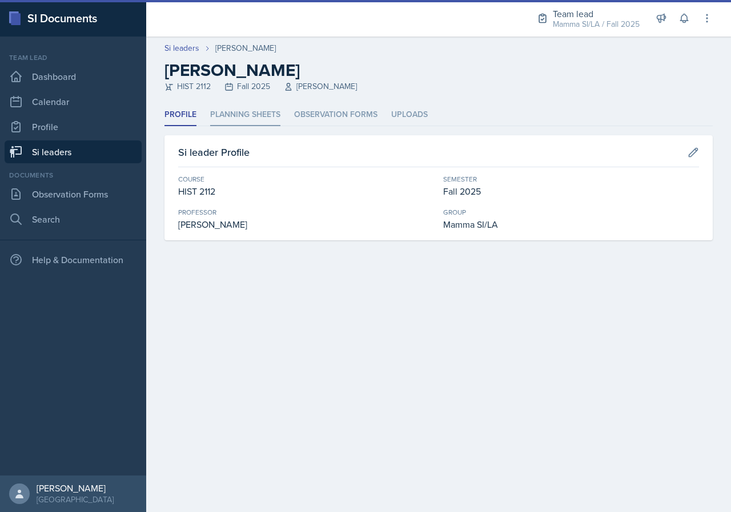
click at [267, 107] on li "Planning Sheets" at bounding box center [245, 115] width 70 height 22
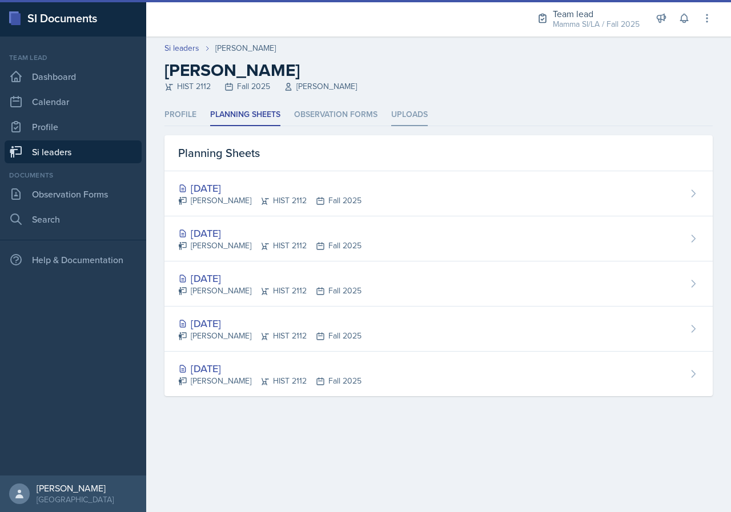
click at [405, 120] on li "Uploads" at bounding box center [409, 115] width 37 height 22
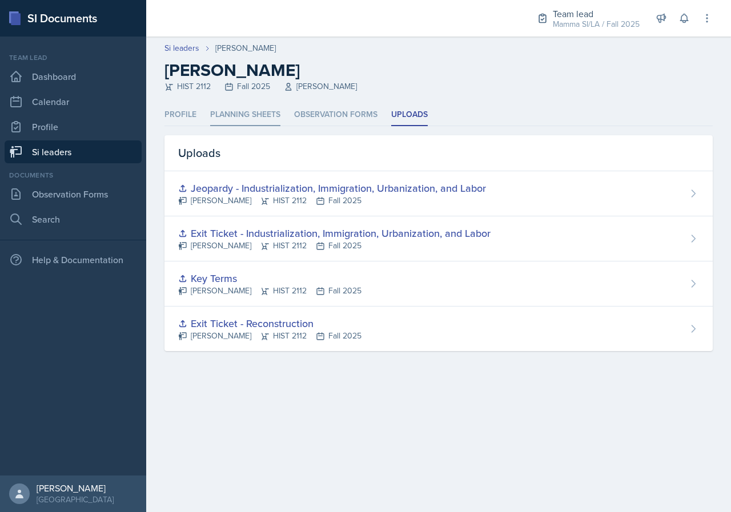
click at [261, 115] on li "Planning Sheets" at bounding box center [245, 115] width 70 height 22
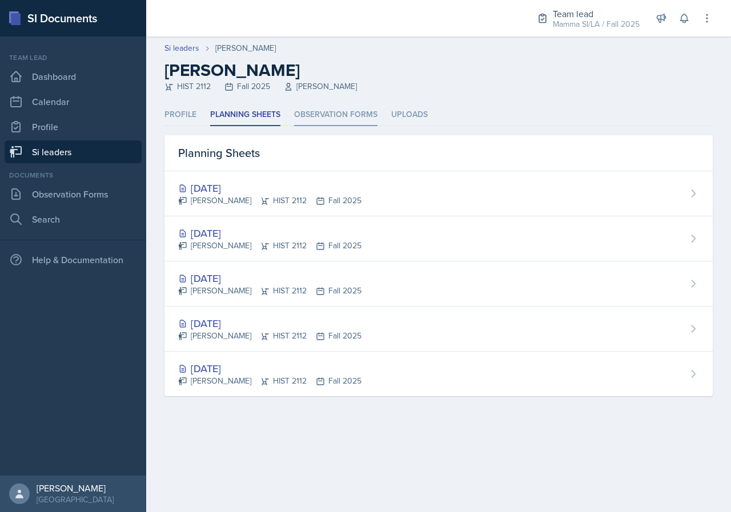
click at [316, 123] on li "Observation Forms" at bounding box center [335, 115] width 83 height 22
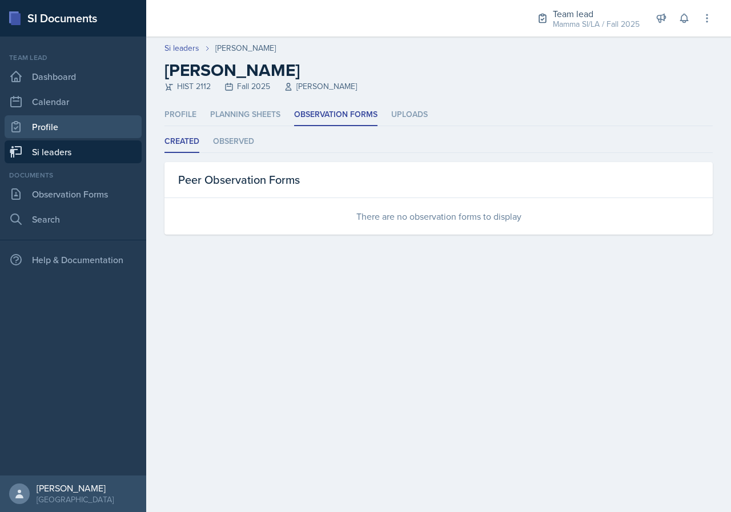
click at [139, 120] on link "Profile" at bounding box center [73, 126] width 137 height 23
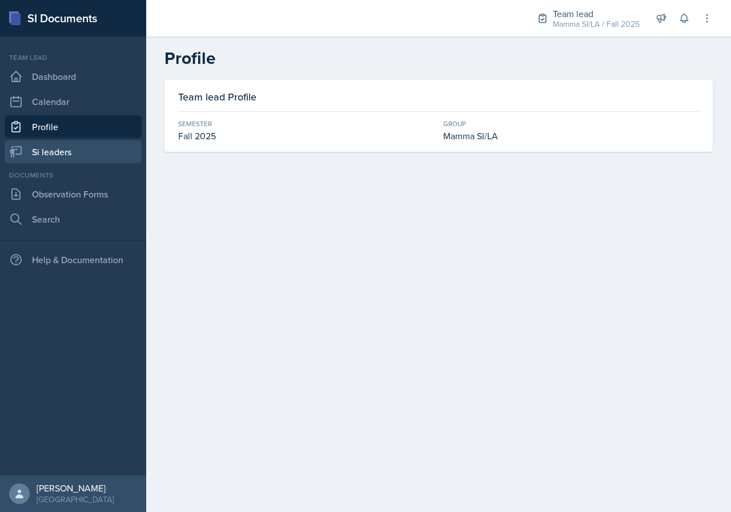
click at [104, 155] on link "Si leaders" at bounding box center [73, 151] width 137 height 23
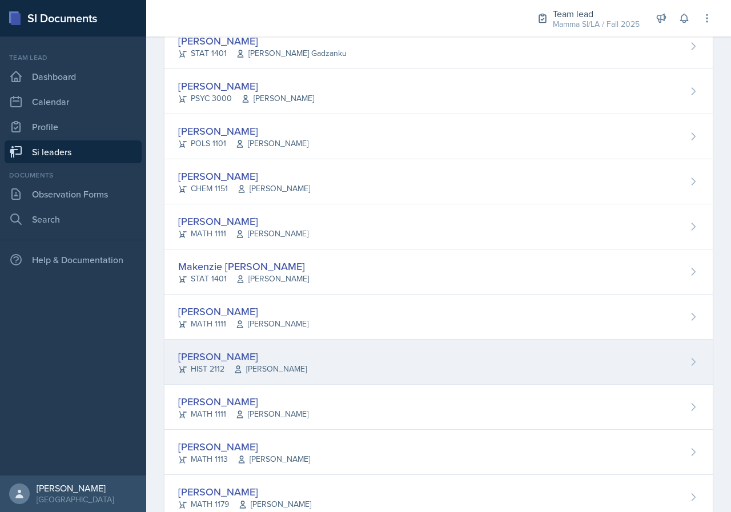
scroll to position [171, 0]
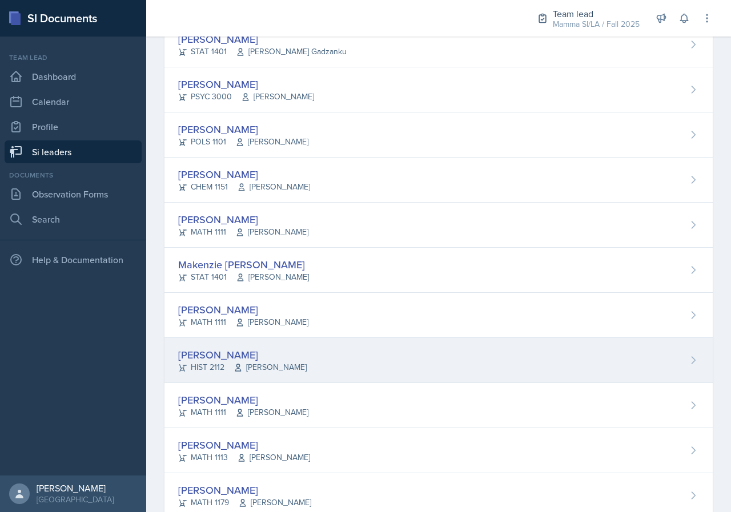
click at [303, 365] on div "[PERSON_NAME] HIST 2112 [PERSON_NAME]" at bounding box center [438, 360] width 548 height 45
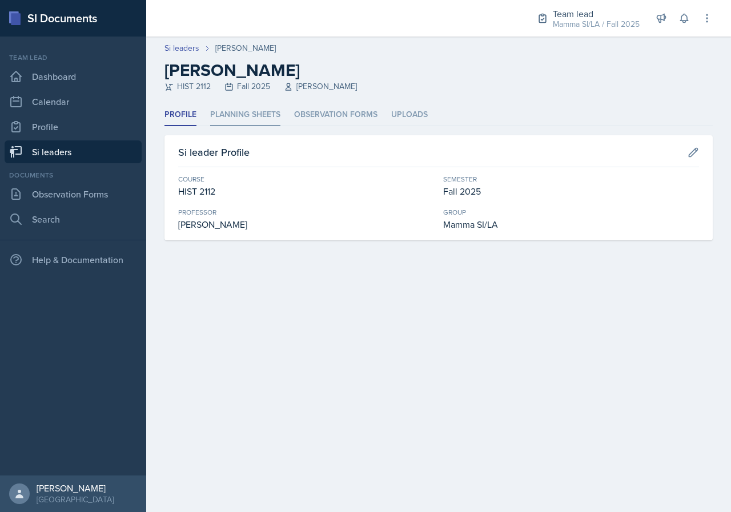
click at [265, 104] on li "Planning Sheets" at bounding box center [245, 115] width 70 height 22
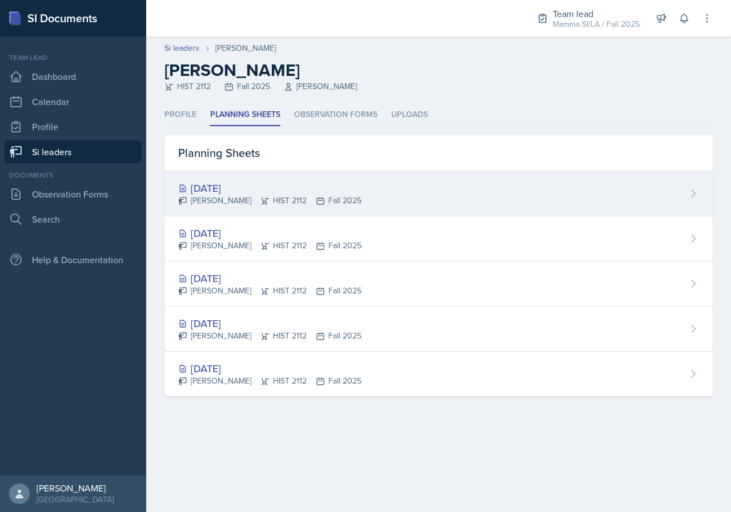
click at [319, 203] on icon at bounding box center [320, 201] width 7 height 7
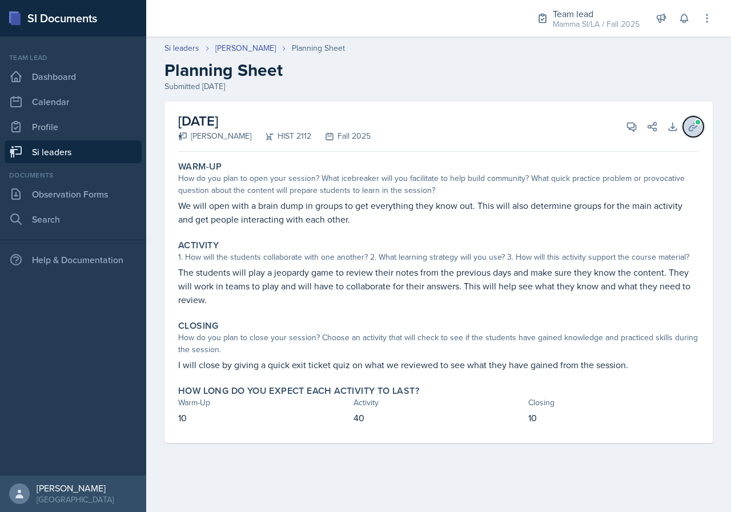
click at [699, 129] on button "Uploads" at bounding box center [693, 126] width 21 height 21
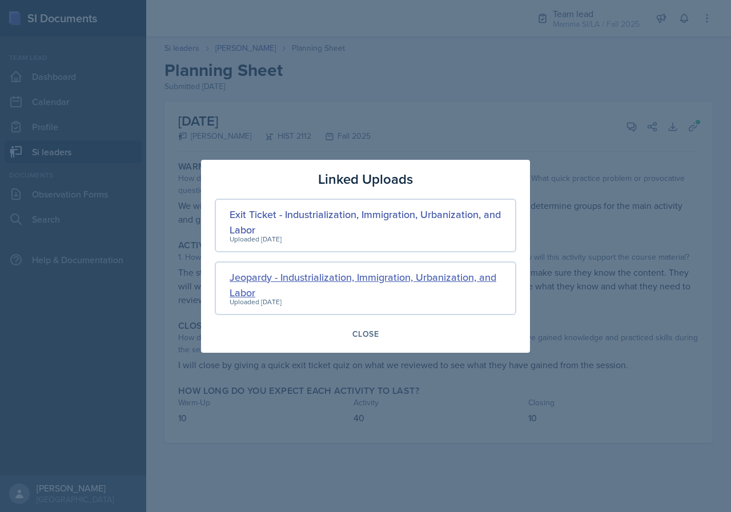
click at [329, 281] on div "Jeopardy - Industrialization, Immigration, Urbanization, and Labor" at bounding box center [366, 284] width 272 height 31
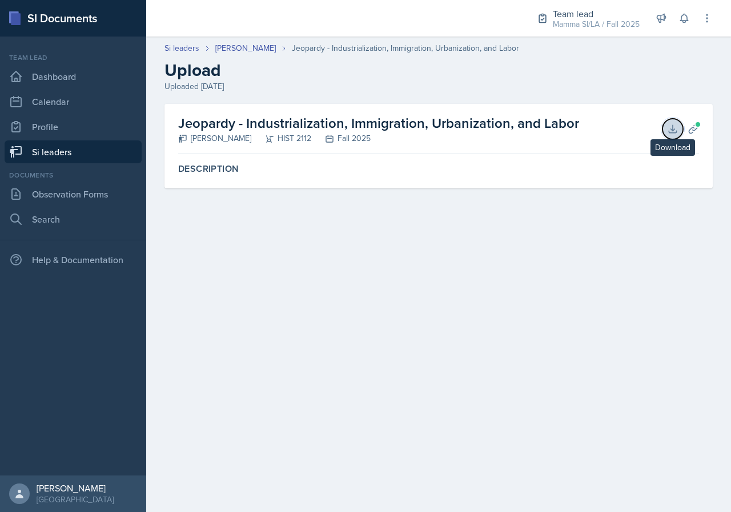
click at [669, 134] on icon at bounding box center [672, 128] width 11 height 11
click at [261, 45] on link "[PERSON_NAME]" at bounding box center [245, 48] width 61 height 12
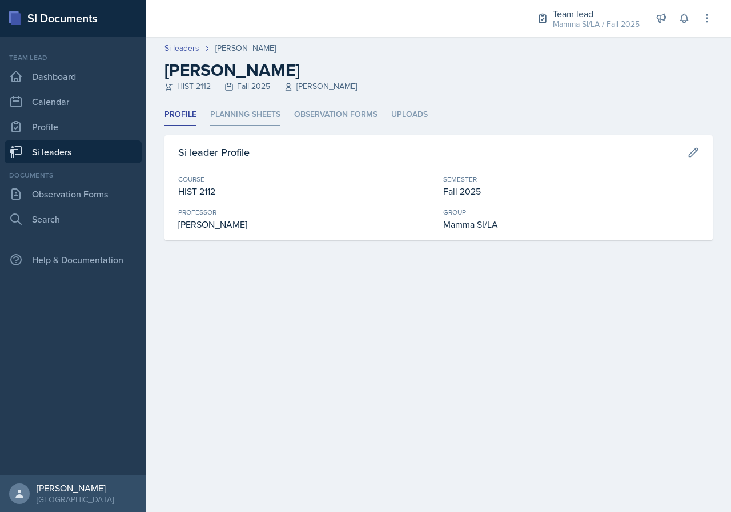
click at [264, 111] on li "Planning Sheets" at bounding box center [245, 115] width 70 height 22
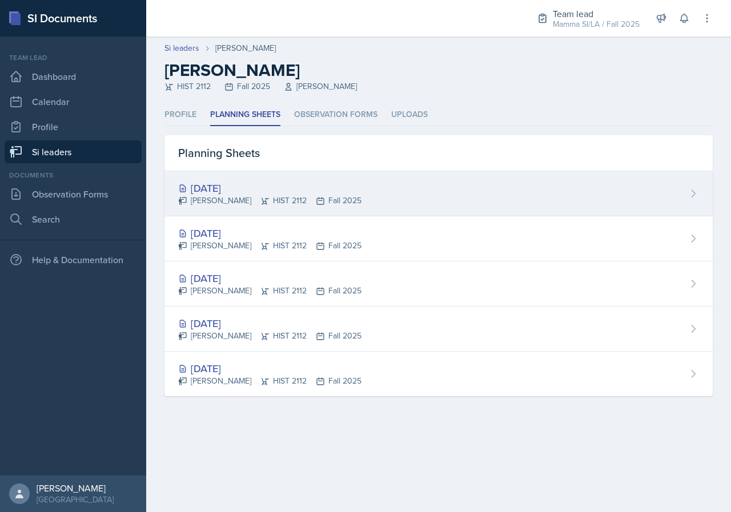
click at [293, 195] on div "[PERSON_NAME] HIST 2112 Fall 2025" at bounding box center [269, 201] width 183 height 12
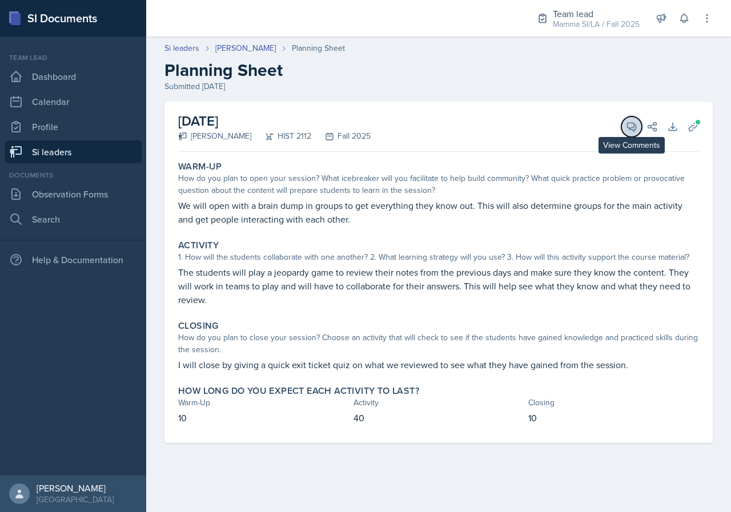
click at [633, 130] on icon at bounding box center [631, 127] width 9 height 9
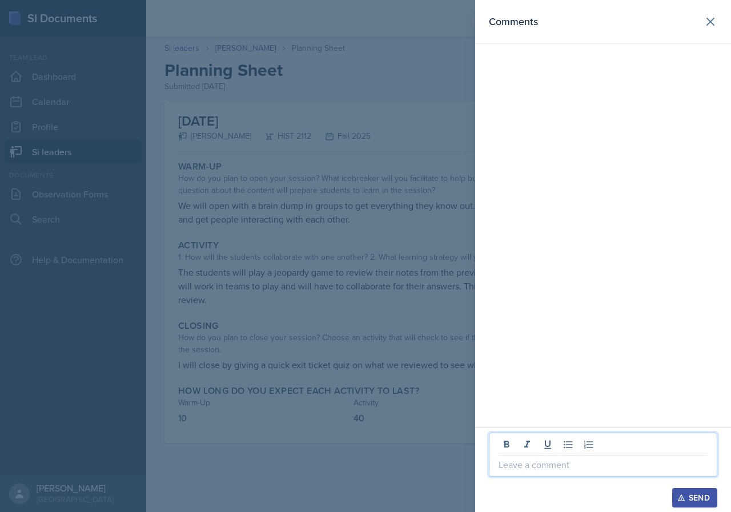
click at [597, 471] on p at bounding box center [602, 465] width 209 height 14
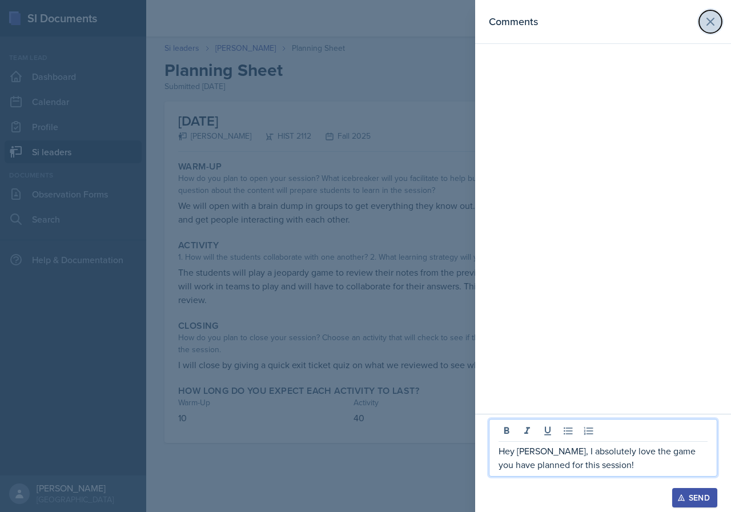
click at [713, 18] on icon at bounding box center [710, 22] width 14 height 14
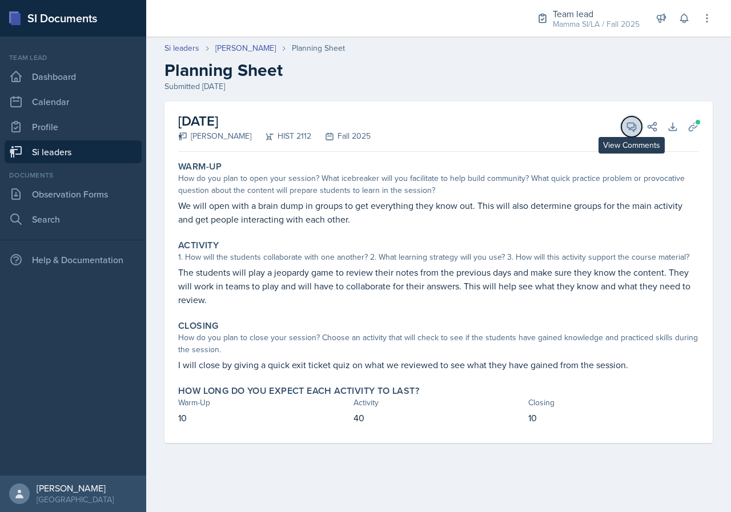
click at [636, 128] on icon at bounding box center [631, 127] width 9 height 9
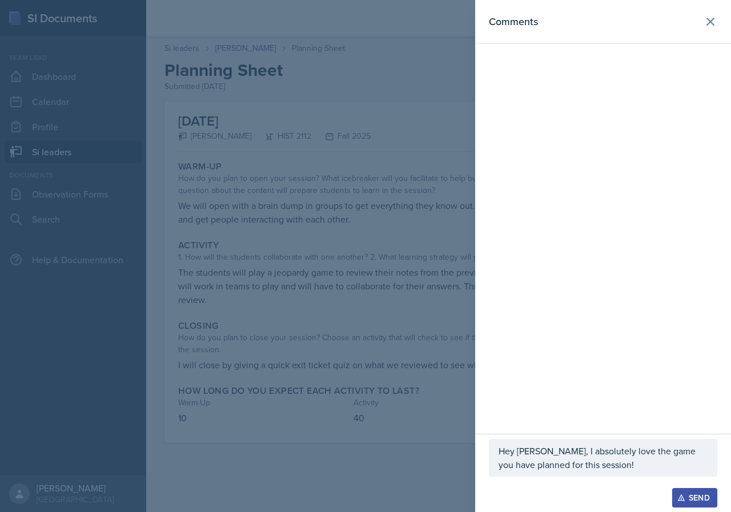
click at [645, 472] on div "Hey [PERSON_NAME], I absolutely love the game you have planned for this session!" at bounding box center [603, 458] width 228 height 38
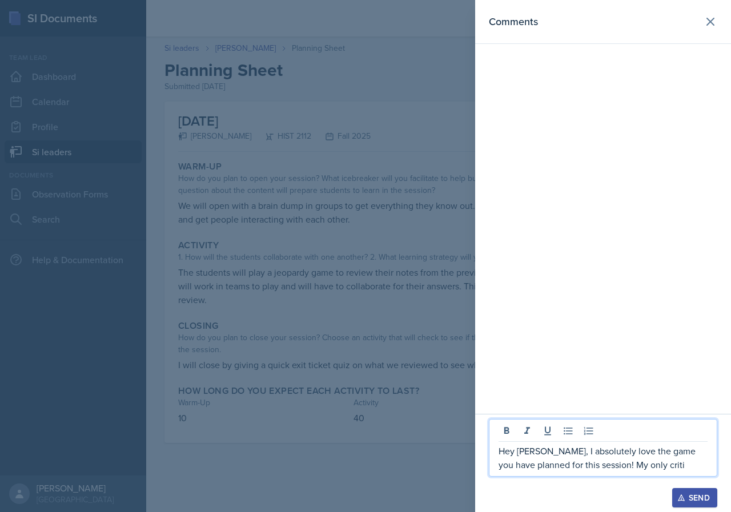
click at [674, 468] on p "Hey [PERSON_NAME], I absolutely love the game you have planned for this session…" at bounding box center [602, 457] width 209 height 27
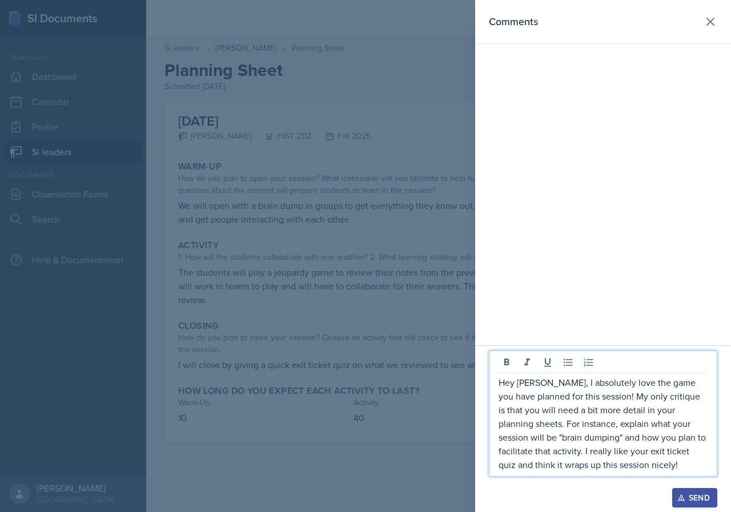
click at [695, 492] on div "Send" at bounding box center [694, 497] width 30 height 9
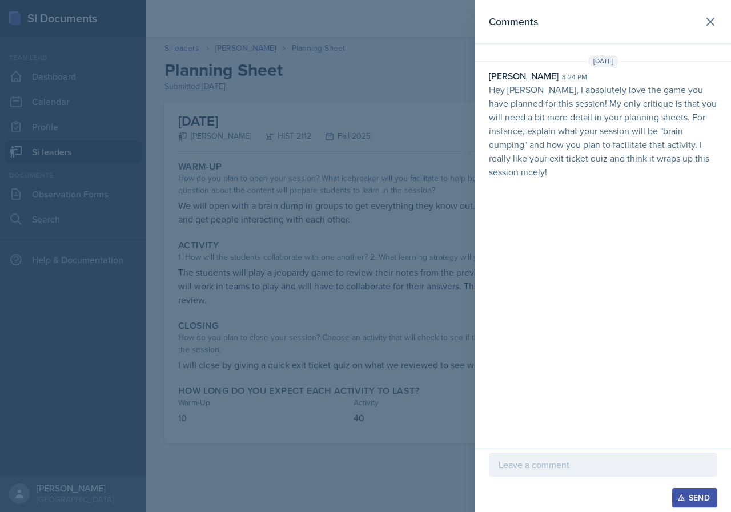
drag, startPoint x: 564, startPoint y: 325, endPoint x: 714, endPoint y: 204, distance: 192.4
click at [717, 207] on div "Comments [DATE] [PERSON_NAME] 3:24 pm Hey [PERSON_NAME], I absolutely love the …" at bounding box center [603, 224] width 256 height 448
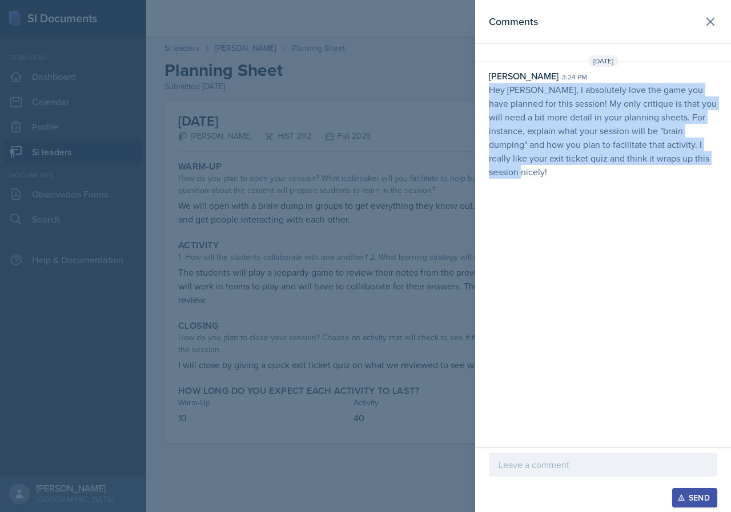
drag, startPoint x: 480, startPoint y: 95, endPoint x: 683, endPoint y: 174, distance: 217.5
click at [683, 174] on div "Comments [DATE] [PERSON_NAME] 3:24 pm Hey [PERSON_NAME], I absolutely love the …" at bounding box center [603, 224] width 256 height 448
copy p "Hey [PERSON_NAME], I absolutely love the game you have planned for this session…"
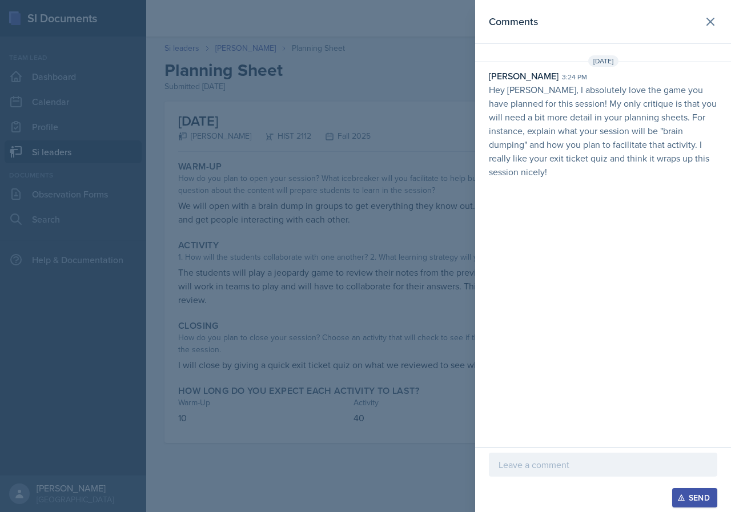
click at [415, 260] on div at bounding box center [365, 256] width 731 height 512
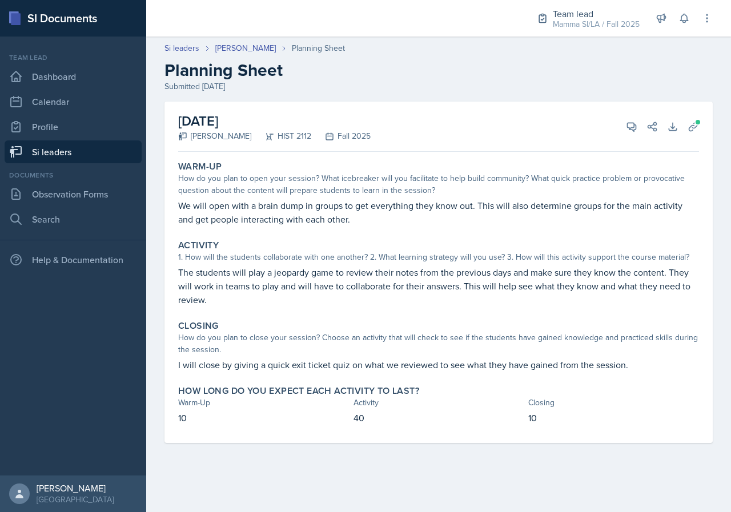
click at [259, 41] on header "Si leaders [PERSON_NAME] Planning Sheet Planning Sheet Submitted [DATE]" at bounding box center [438, 67] width 585 height 73
click at [259, 43] on link "[PERSON_NAME]" at bounding box center [245, 48] width 61 height 12
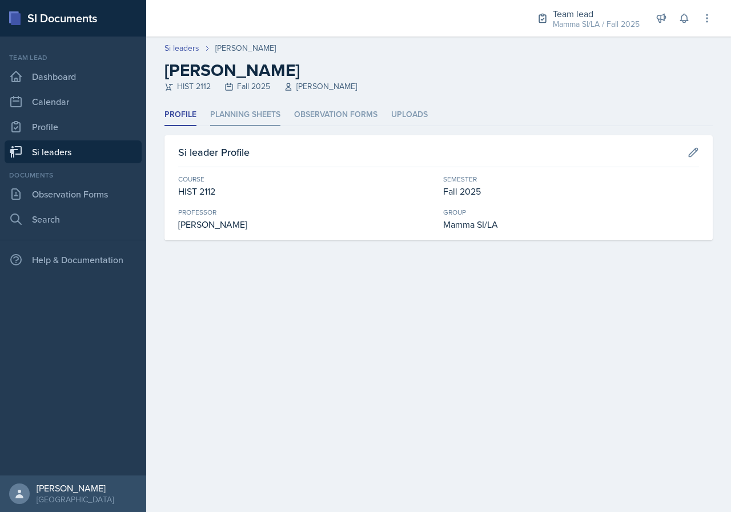
click at [261, 116] on li "Planning Sheets" at bounding box center [245, 115] width 70 height 22
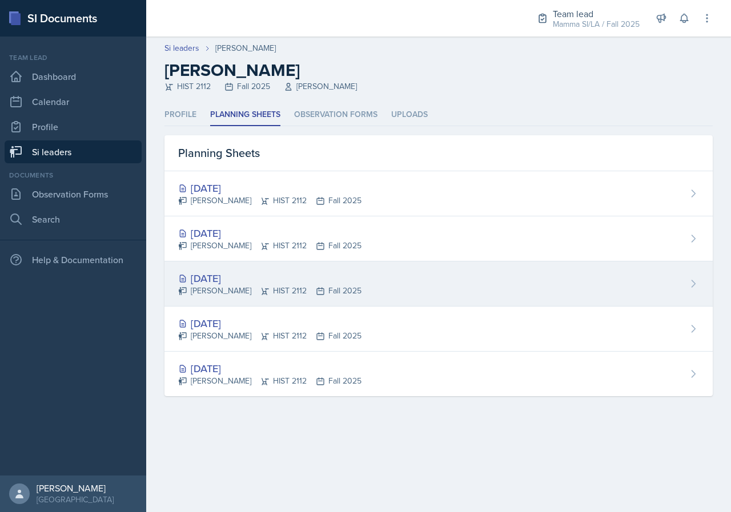
click at [299, 290] on div "[PERSON_NAME] HIST 2112 Fall 2025" at bounding box center [269, 291] width 183 height 12
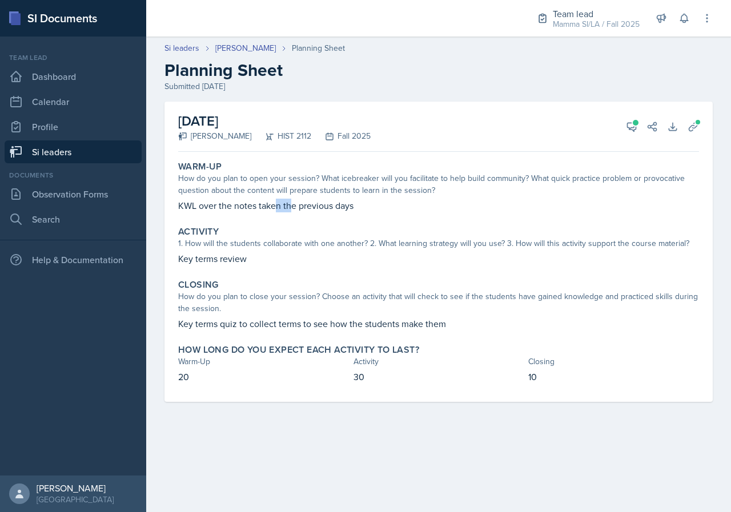
drag, startPoint x: 287, startPoint y: 205, endPoint x: 295, endPoint y: 205, distance: 8.6
click at [295, 205] on p "KWL over the notes taken the previous days" at bounding box center [438, 206] width 521 height 14
drag, startPoint x: 293, startPoint y: 205, endPoint x: 324, endPoint y: 205, distance: 30.8
click at [321, 205] on p "KWL over the notes taken the previous days" at bounding box center [438, 206] width 521 height 14
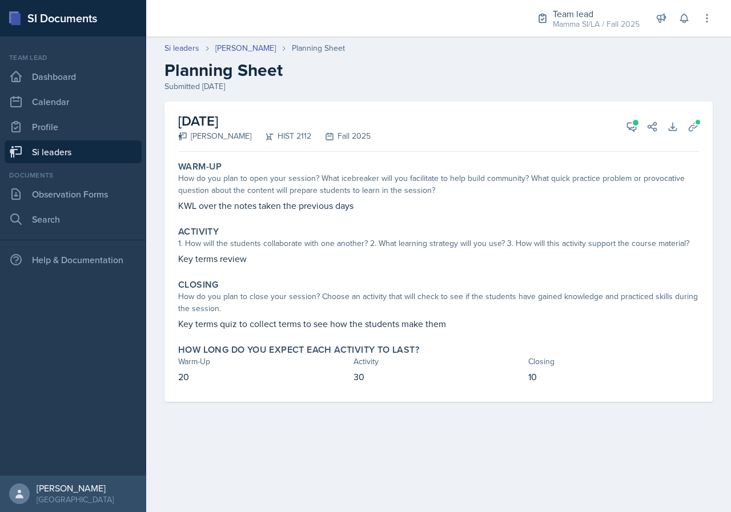
click at [329, 205] on p "KWL over the notes taken the previous days" at bounding box center [438, 206] width 521 height 14
click at [338, 205] on p "KWL over the notes taken the previous days" at bounding box center [438, 206] width 521 height 14
drag, startPoint x: 276, startPoint y: 202, endPoint x: 333, endPoint y: 207, distance: 56.7
click at [312, 206] on p "KWL over the notes taken the previous days" at bounding box center [438, 206] width 521 height 14
click at [333, 207] on p "KWL over the notes taken the previous days" at bounding box center [438, 206] width 521 height 14
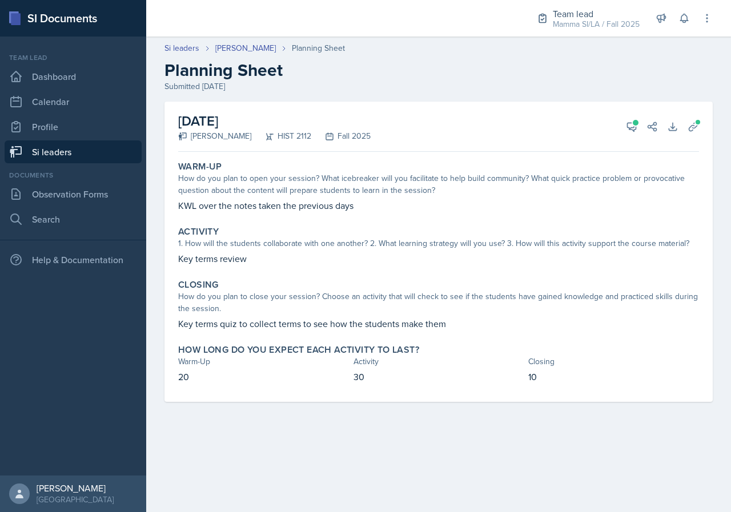
click at [67, 152] on link "Si leaders" at bounding box center [73, 151] width 137 height 23
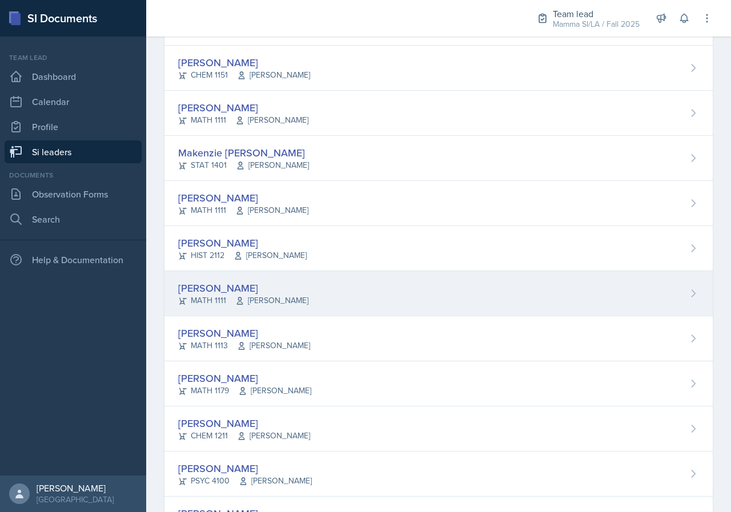
scroll to position [285, 0]
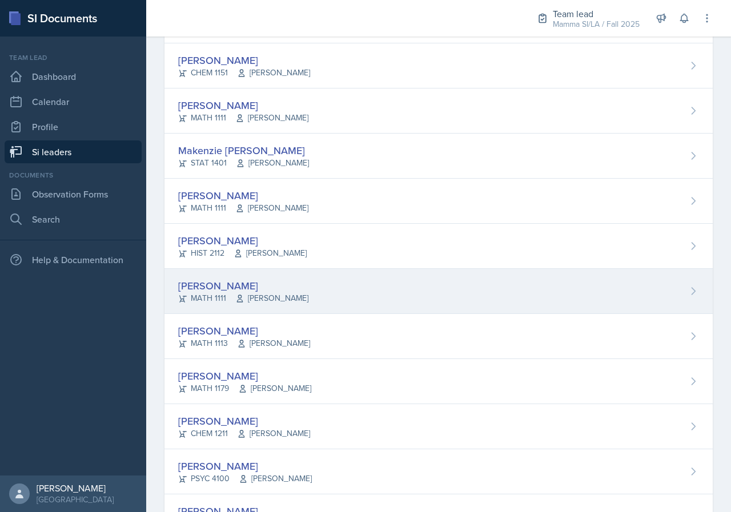
click at [269, 302] on span "[PERSON_NAME]" at bounding box center [271, 298] width 73 height 12
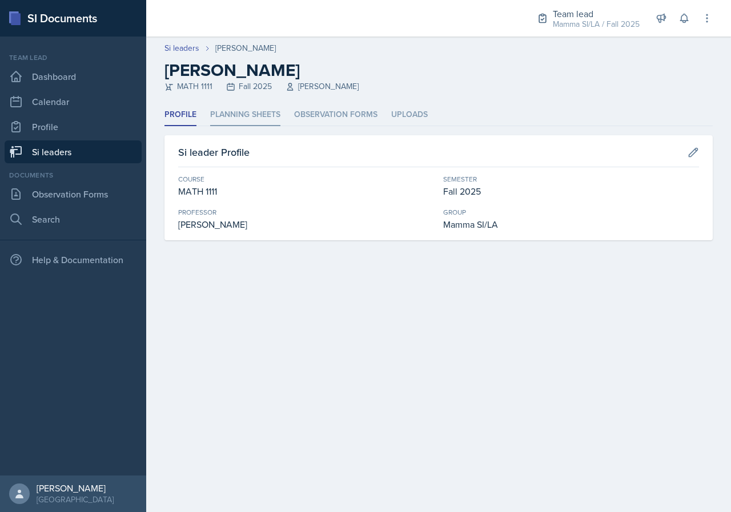
click at [259, 123] on li "Planning Sheets" at bounding box center [245, 115] width 70 height 22
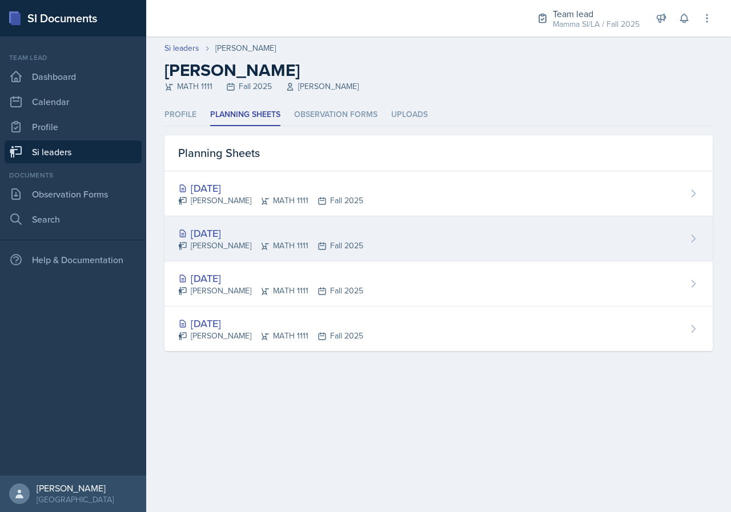
click at [298, 234] on div "[DATE]" at bounding box center [270, 233] width 185 height 15
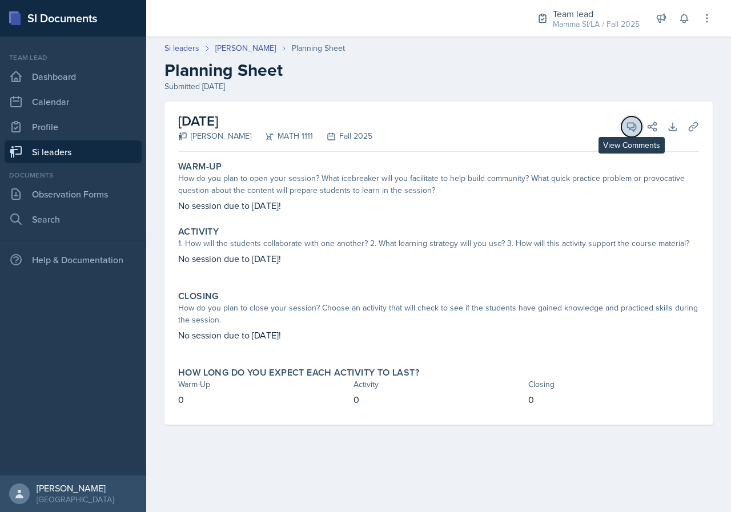
click at [629, 132] on button "View Comments" at bounding box center [631, 126] width 21 height 21
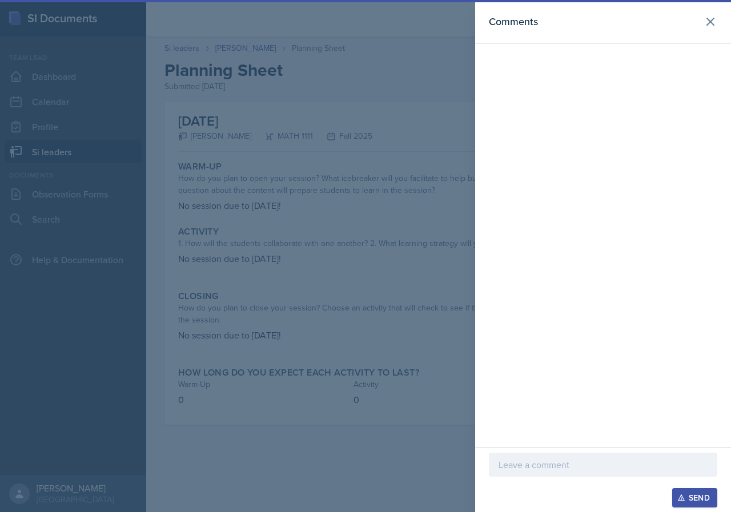
click at [579, 490] on div "Send" at bounding box center [603, 497] width 228 height 19
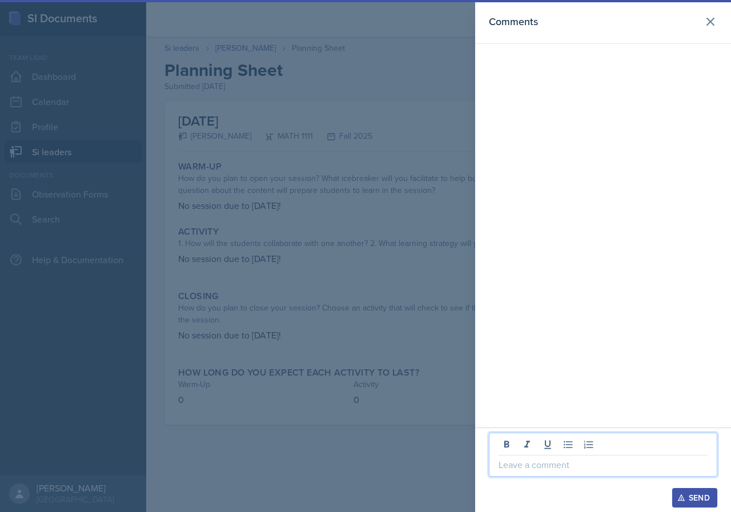
click at [589, 466] on p at bounding box center [602, 465] width 209 height 14
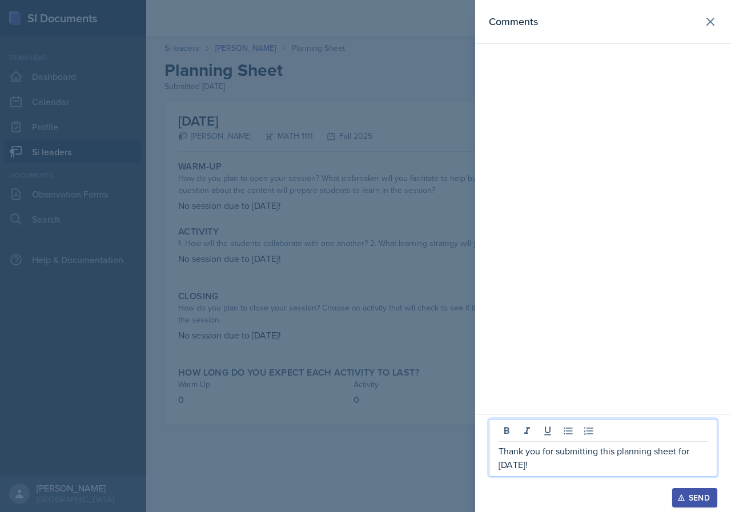
drag, startPoint x: 568, startPoint y: 462, endPoint x: 491, endPoint y: 455, distance: 76.8
click at [491, 455] on div "Thank you for submitting this planning sheet for [DATE]!" at bounding box center [603, 448] width 228 height 58
copy p "Thank you for submitting this planning sheet for [DATE]!"
click at [675, 492] on button "Send" at bounding box center [694, 497] width 45 height 19
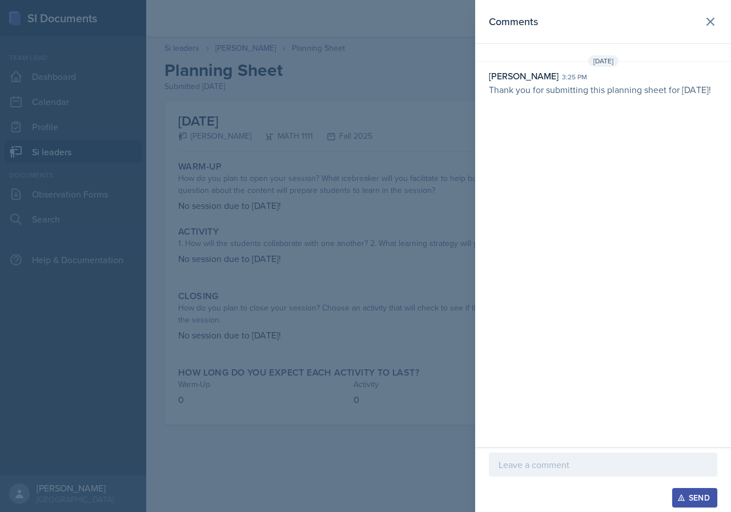
drag, startPoint x: 382, startPoint y: 286, endPoint x: 372, endPoint y: 279, distance: 12.2
click at [385, 284] on div at bounding box center [365, 256] width 731 height 512
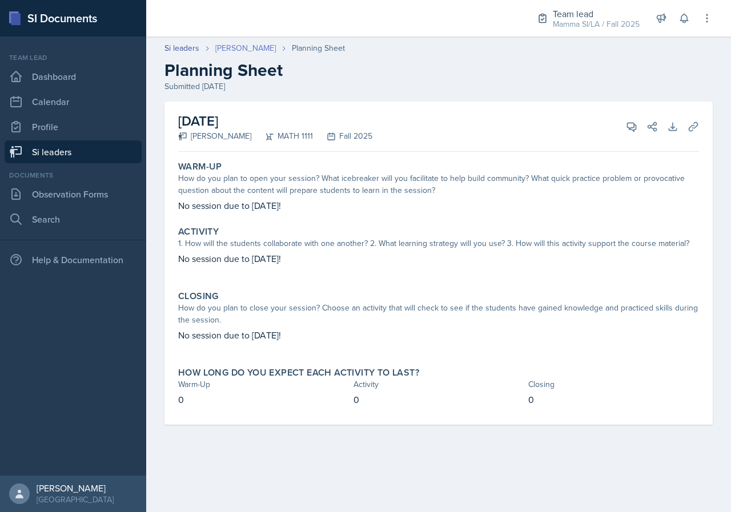
click at [244, 44] on link "[PERSON_NAME]" at bounding box center [245, 48] width 61 height 12
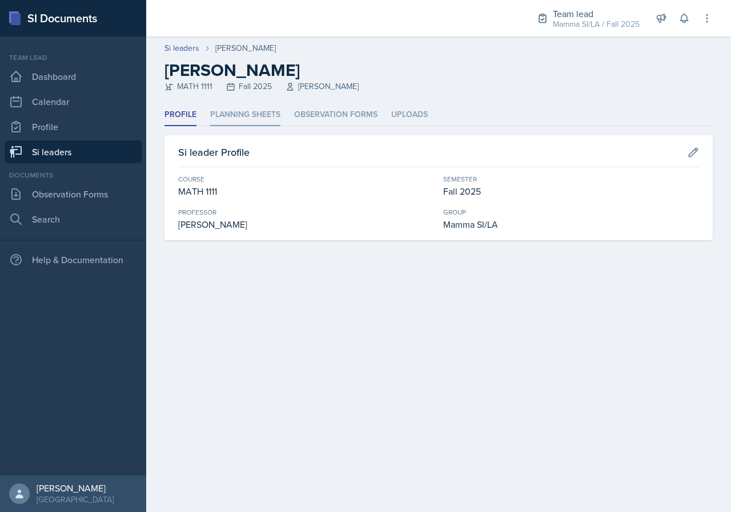
click at [272, 115] on li "Planning Sheets" at bounding box center [245, 115] width 70 height 22
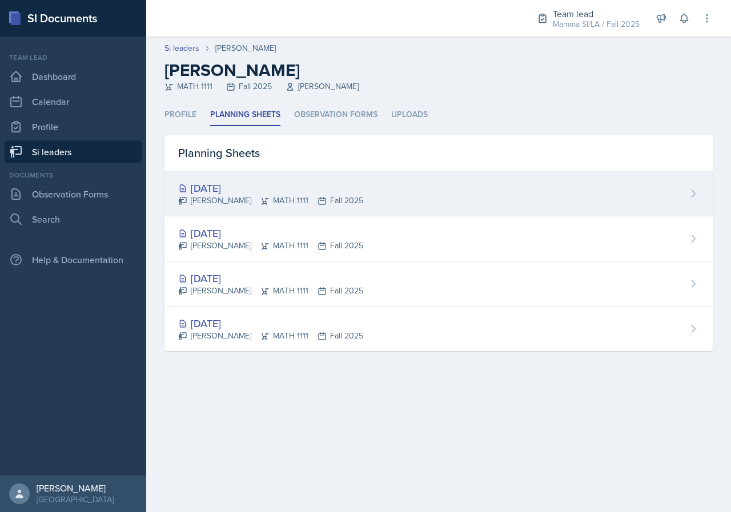
click at [295, 202] on div "[PERSON_NAME] MATH 1111 Fall 2025" at bounding box center [270, 201] width 185 height 12
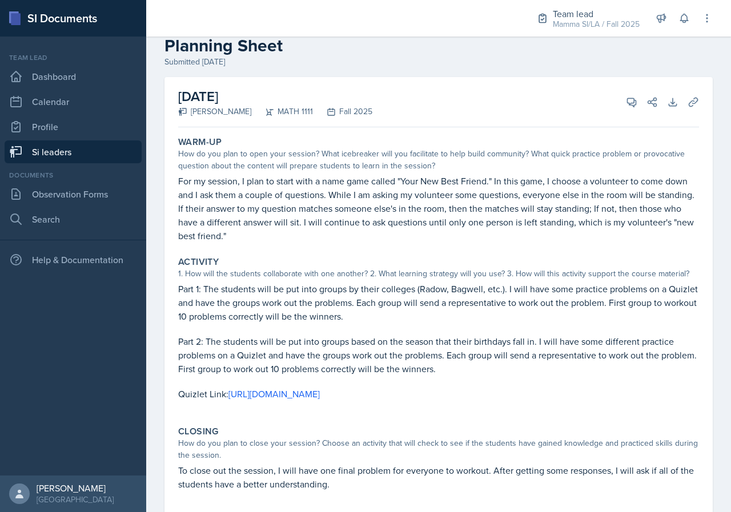
scroll to position [13, 0]
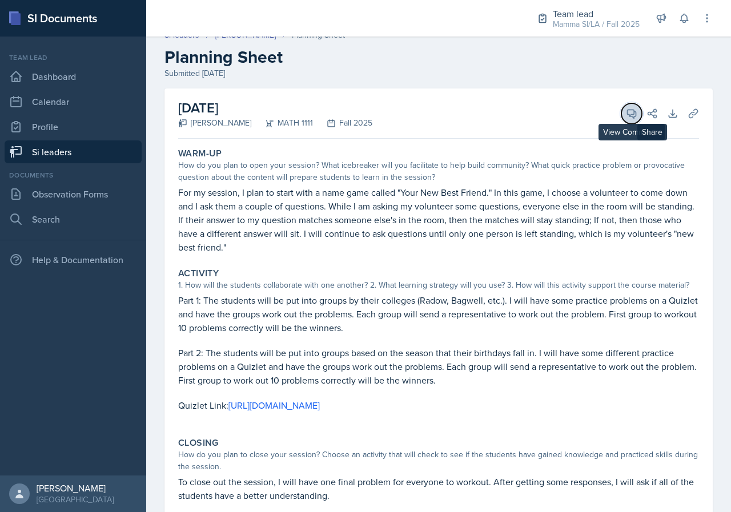
click at [626, 114] on icon at bounding box center [631, 113] width 11 height 11
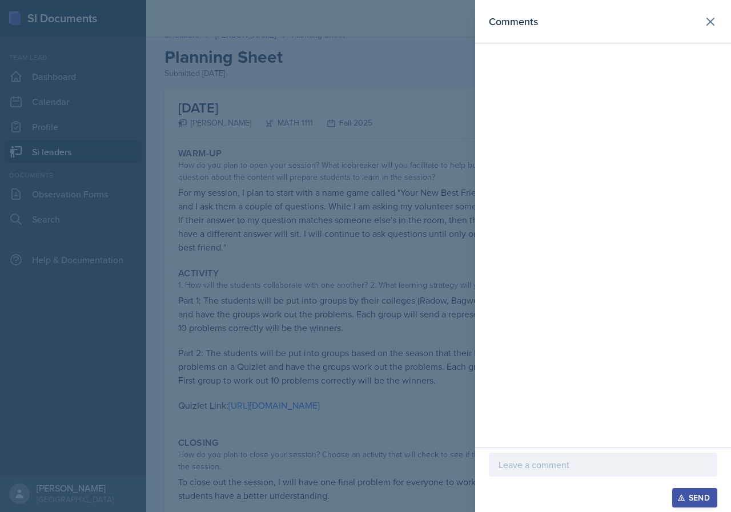
click at [566, 478] on div at bounding box center [603, 482] width 228 height 11
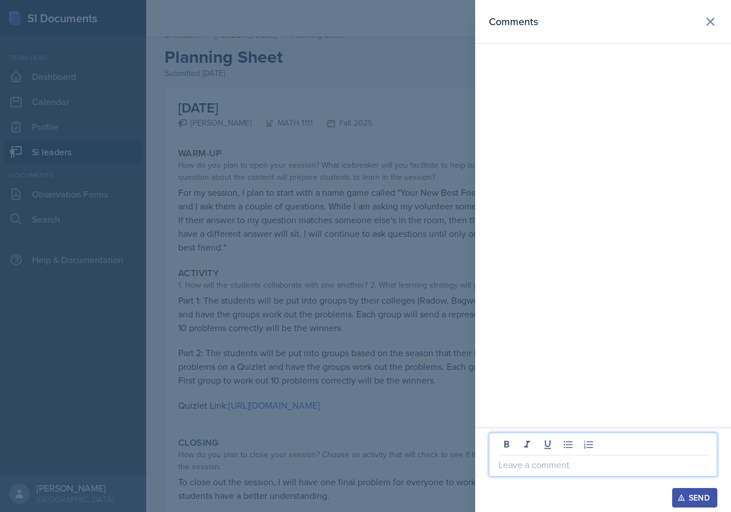
click at [560, 458] on p at bounding box center [602, 465] width 209 height 14
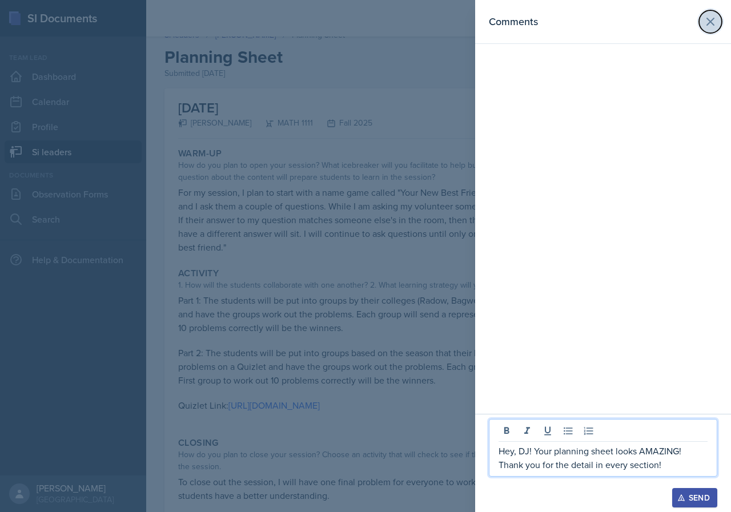
click at [706, 26] on icon at bounding box center [710, 22] width 14 height 14
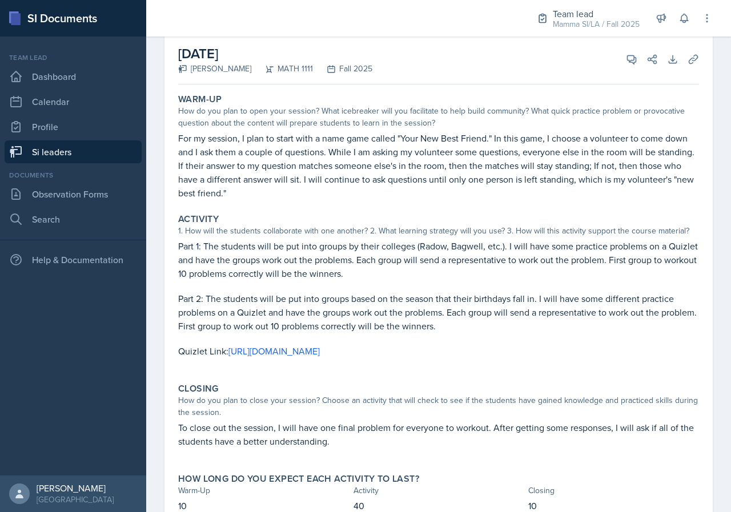
scroll to position [70, 0]
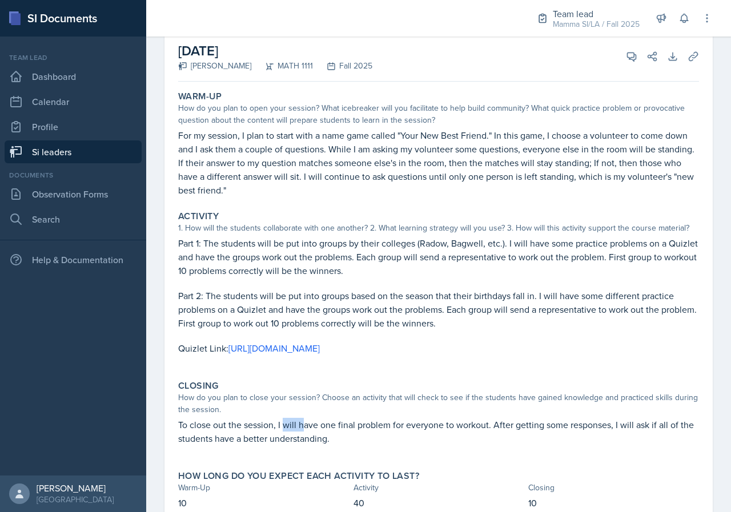
drag, startPoint x: 284, startPoint y: 436, endPoint x: 310, endPoint y: 440, distance: 25.9
click at [308, 440] on p "To close out the session, I will have one final problem for everyone to workout…" at bounding box center [438, 431] width 521 height 27
click at [311, 440] on p "To close out the session, I will have one final problem for everyone to workout…" at bounding box center [438, 431] width 521 height 27
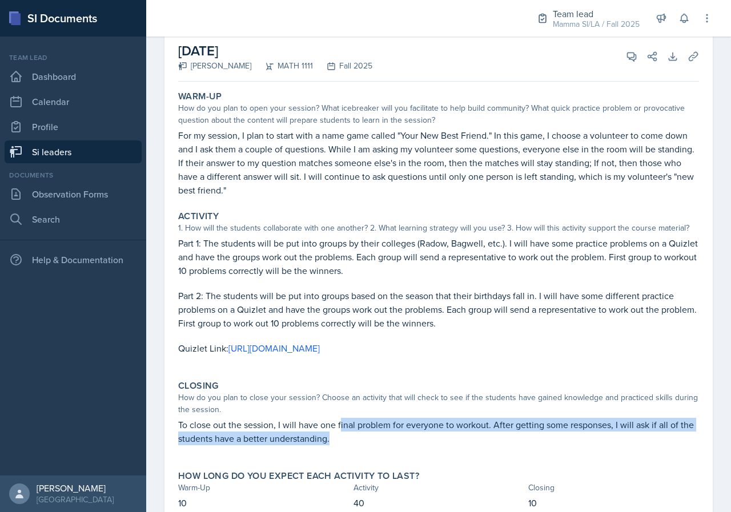
drag, startPoint x: 355, startPoint y: 444, endPoint x: 396, endPoint y: 445, distance: 41.1
click at [393, 445] on p "To close out the session, I will have one final problem for everyone to workout…" at bounding box center [438, 431] width 521 height 27
click at [396, 445] on p "To close out the session, I will have one final problem for everyone to workout…" at bounding box center [438, 431] width 521 height 27
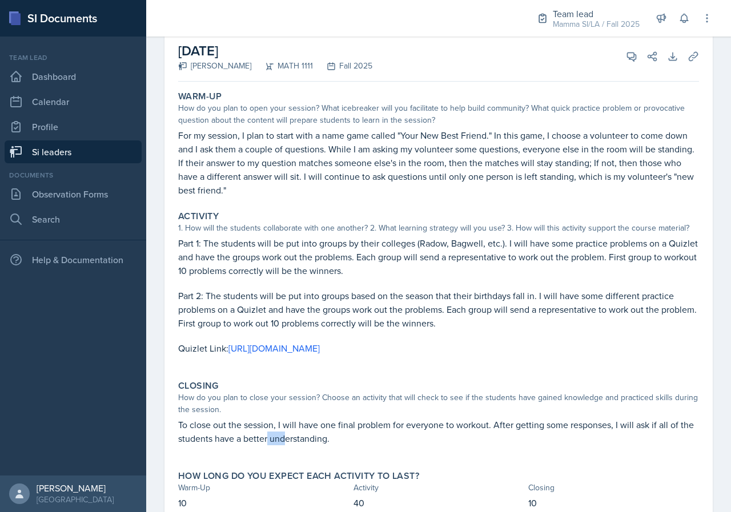
drag, startPoint x: 282, startPoint y: 452, endPoint x: 301, endPoint y: 449, distance: 19.0
click at [301, 445] on p "To close out the session, I will have one final problem for everyone to workout…" at bounding box center [438, 431] width 521 height 27
drag, startPoint x: 330, startPoint y: 450, endPoint x: 352, endPoint y: 452, distance: 22.3
click at [352, 445] on p "To close out the session, I will have one final problem for everyone to workout…" at bounding box center [438, 431] width 521 height 27
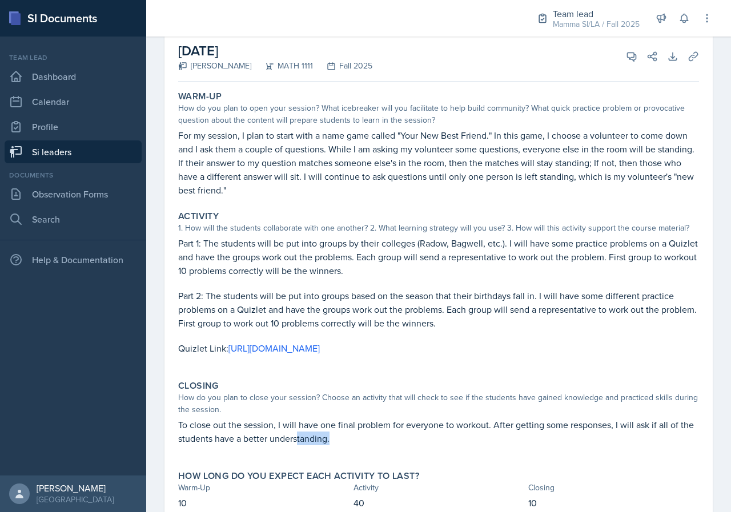
click at [352, 445] on p "To close out the session, I will have one final problem for everyone to workout…" at bounding box center [438, 431] width 521 height 27
drag, startPoint x: 357, startPoint y: 452, endPoint x: 341, endPoint y: 451, distance: 15.4
click at [341, 445] on p "To close out the session, I will have one final problem for everyone to workout…" at bounding box center [438, 431] width 521 height 27
click at [633, 54] on span at bounding box center [636, 53] width 6 height 6
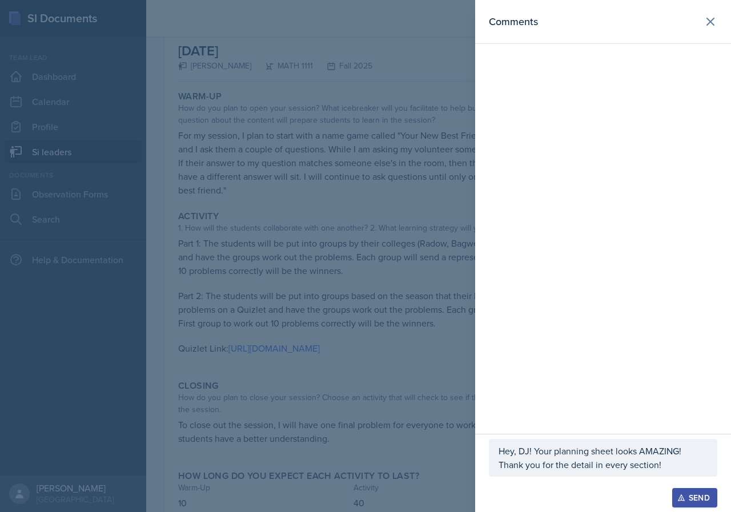
click at [689, 466] on p "Hey, DJ! Your planning sheet looks AMAZING! Thank you for the detail in every s…" at bounding box center [602, 457] width 209 height 27
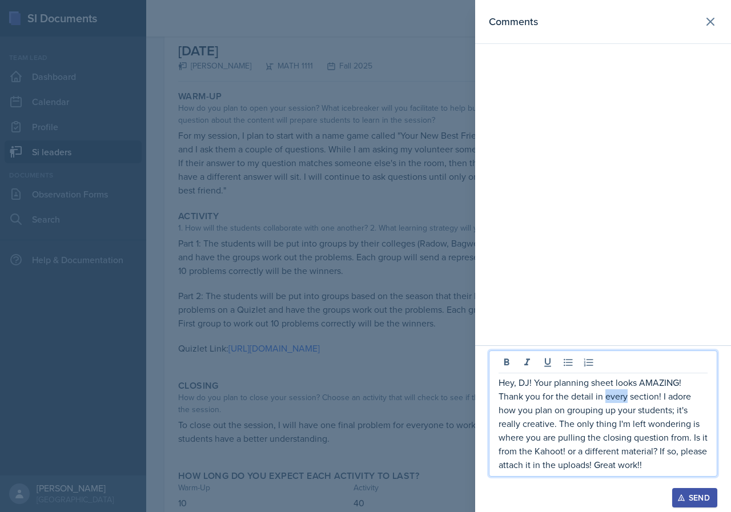
drag, startPoint x: 627, startPoint y: 396, endPoint x: 605, endPoint y: 397, distance: 21.7
click at [605, 397] on p "Hey, DJ! Your planning sheet looks AMAZING! Thank you for the detail in every s…" at bounding box center [602, 424] width 209 height 96
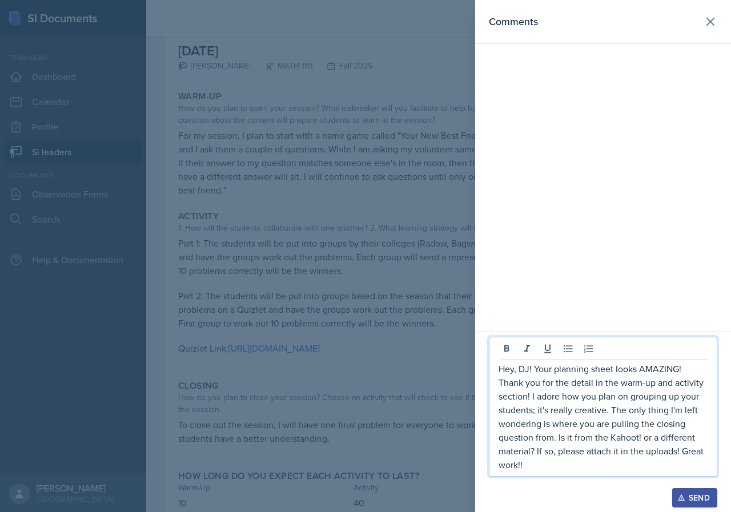
click at [528, 397] on p "Hey, DJ! Your planning sheet looks AMAZING! Thank you for the detail in the war…" at bounding box center [602, 417] width 209 height 110
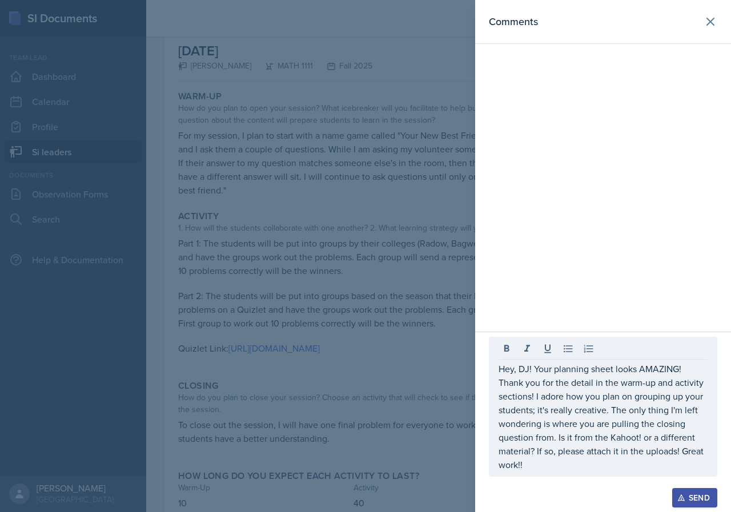
click at [599, 474] on div "Hey, DJ! Your planning sheet looks AMAZING! Thank you for the detail in the war…" at bounding box center [603, 407] width 228 height 140
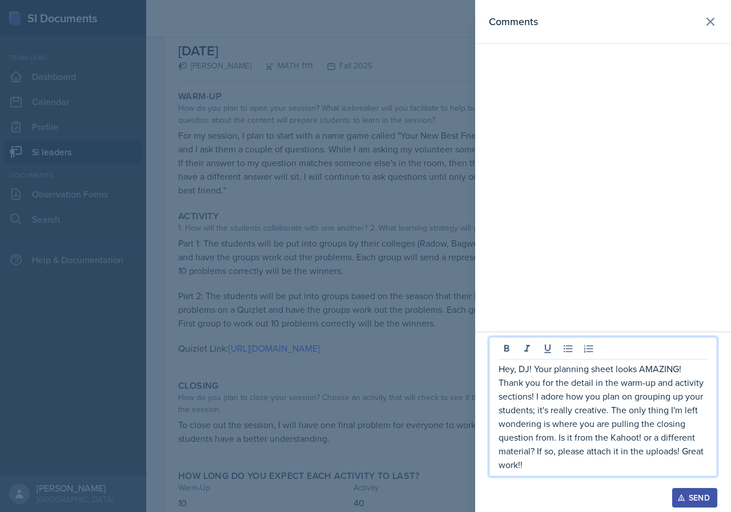
click at [678, 456] on p "Hey, DJ! Your planning sheet looks AMAZING! Thank you for the detail in the war…" at bounding box center [602, 417] width 209 height 110
click at [653, 465] on p "Hey, DJ! Your planning sheet looks AMAZING! Thank you for the detail in the war…" at bounding box center [602, 417] width 209 height 110
click at [673, 443] on p "Hey, DJ! Your planning sheet looks AMAZING! Thank you for the detail in the war…" at bounding box center [602, 417] width 209 height 110
click at [677, 468] on p "Hey, DJ! Your planning sheet looks AMAZING! Thank you for the detail in the war…" at bounding box center [602, 417] width 209 height 110
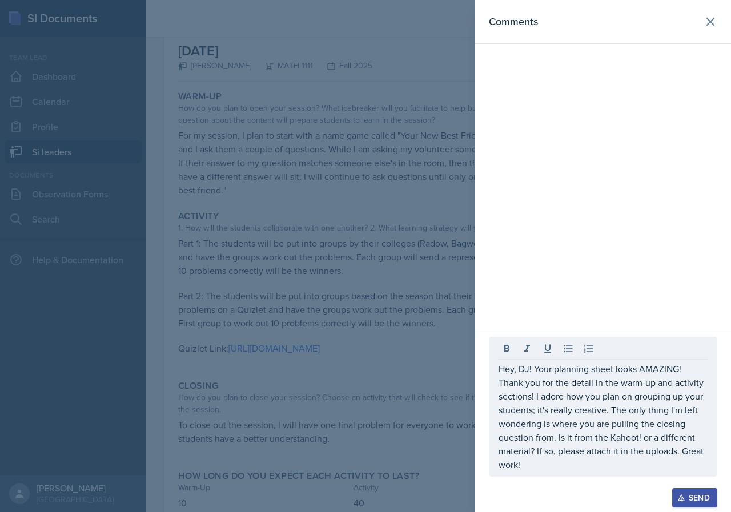
click at [692, 492] on div "Send" at bounding box center [694, 497] width 30 height 9
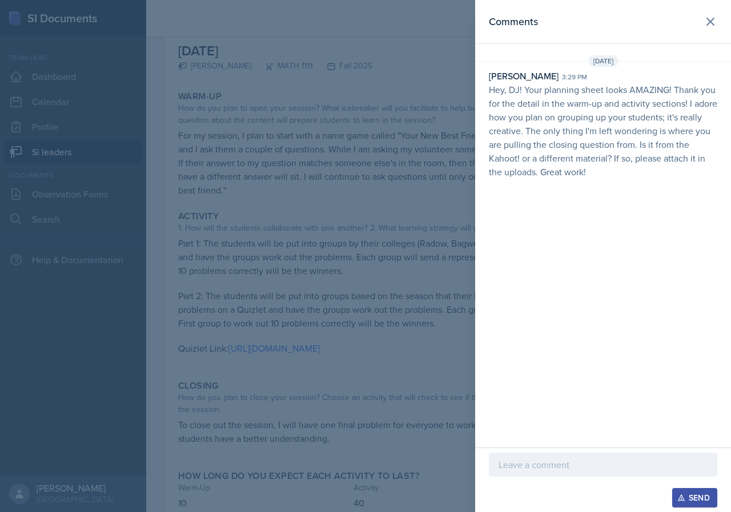
click at [418, 83] on div at bounding box center [365, 256] width 731 height 512
